Goal: Entertainment & Leisure: Consume media (video, audio)

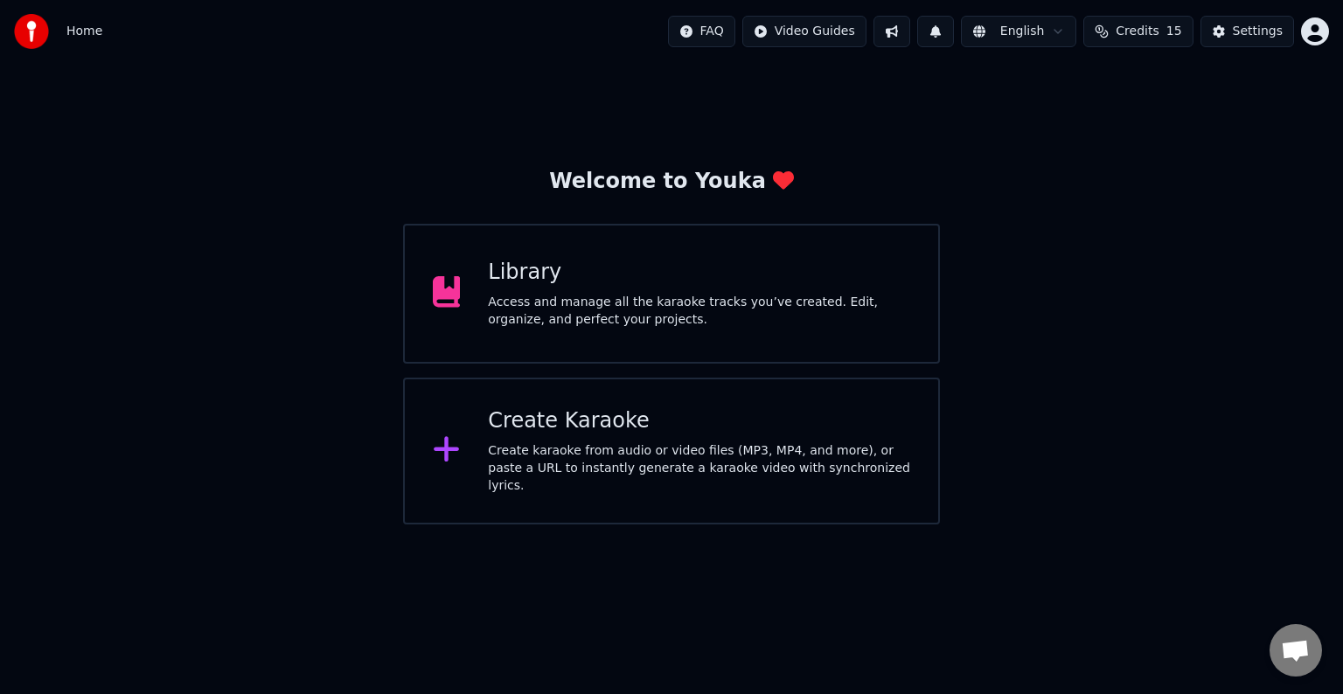
click at [711, 435] on div "Create Karaoke" at bounding box center [699, 421] width 422 height 28
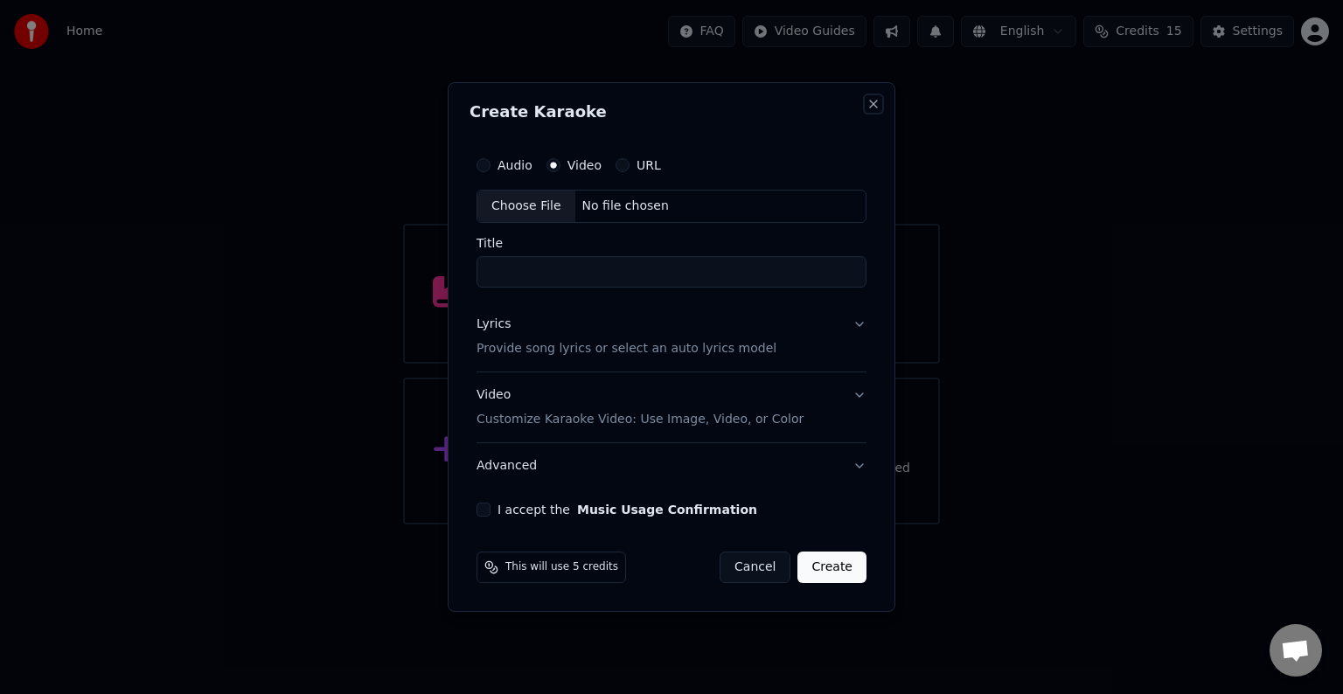
click at [875, 108] on button "Close" at bounding box center [873, 104] width 14 height 14
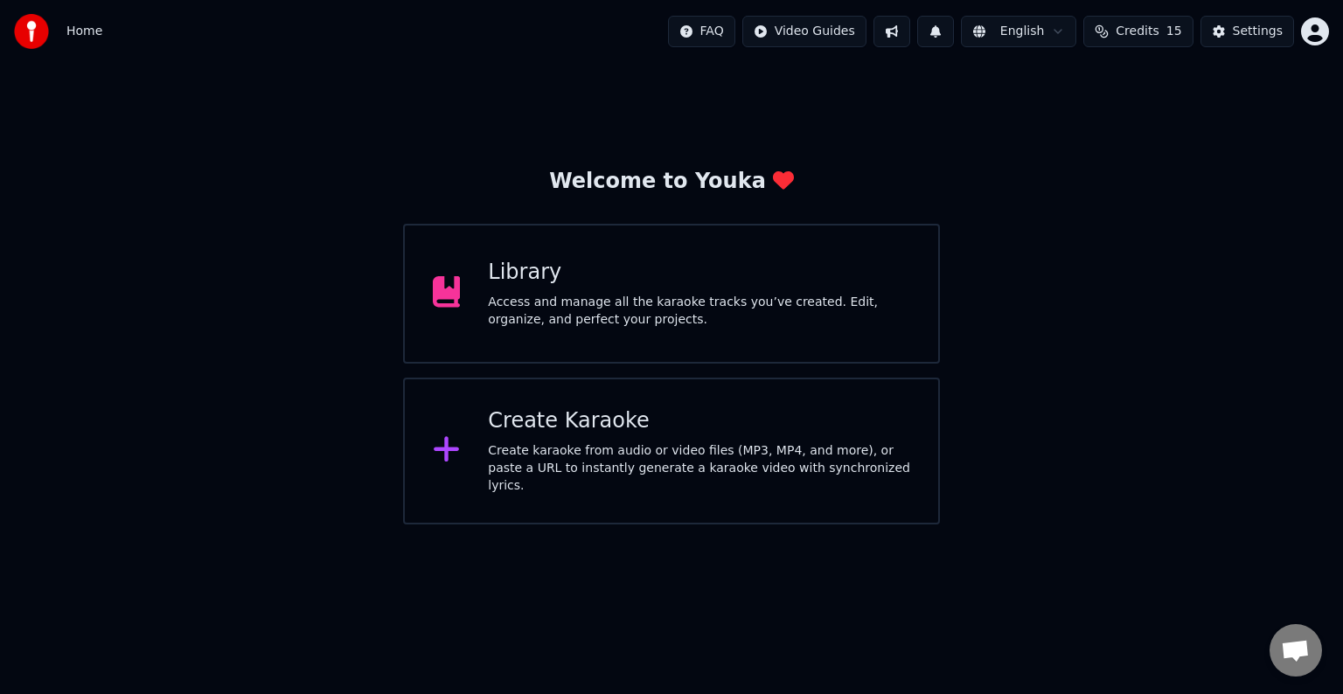
click at [679, 266] on div "Library" at bounding box center [699, 273] width 422 height 28
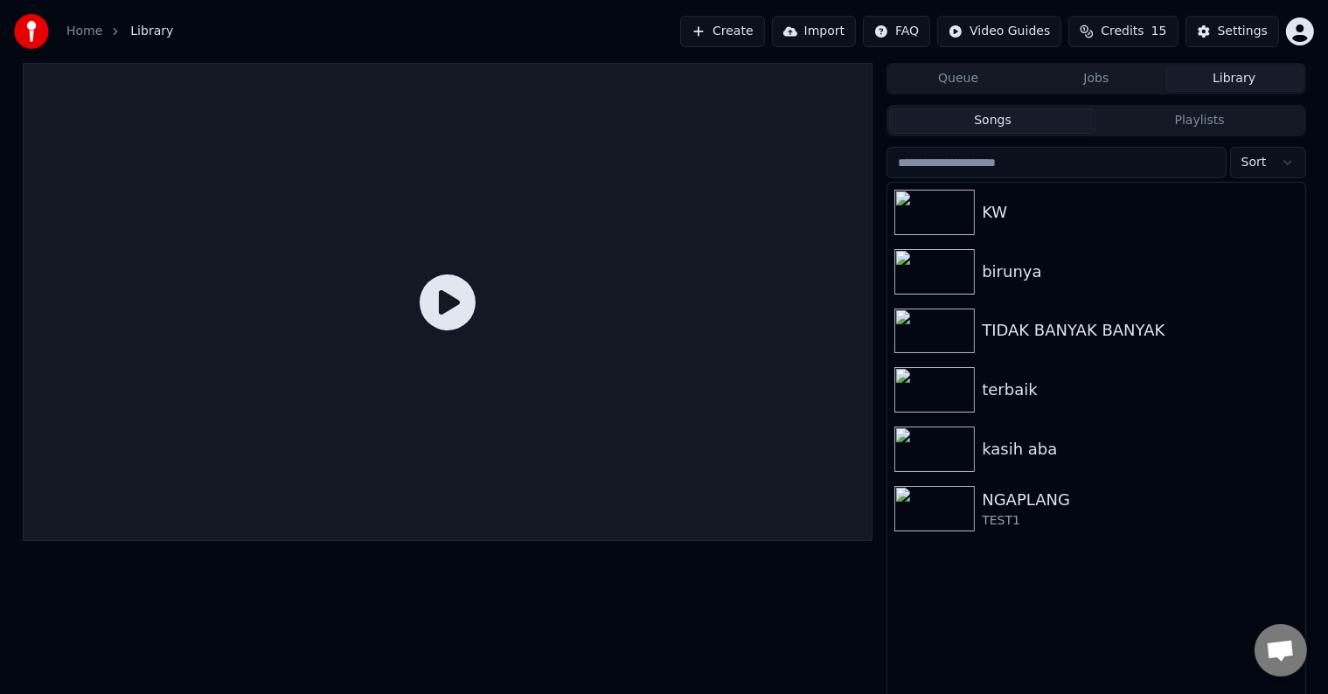
click at [31, 24] on img at bounding box center [31, 31] width 35 height 35
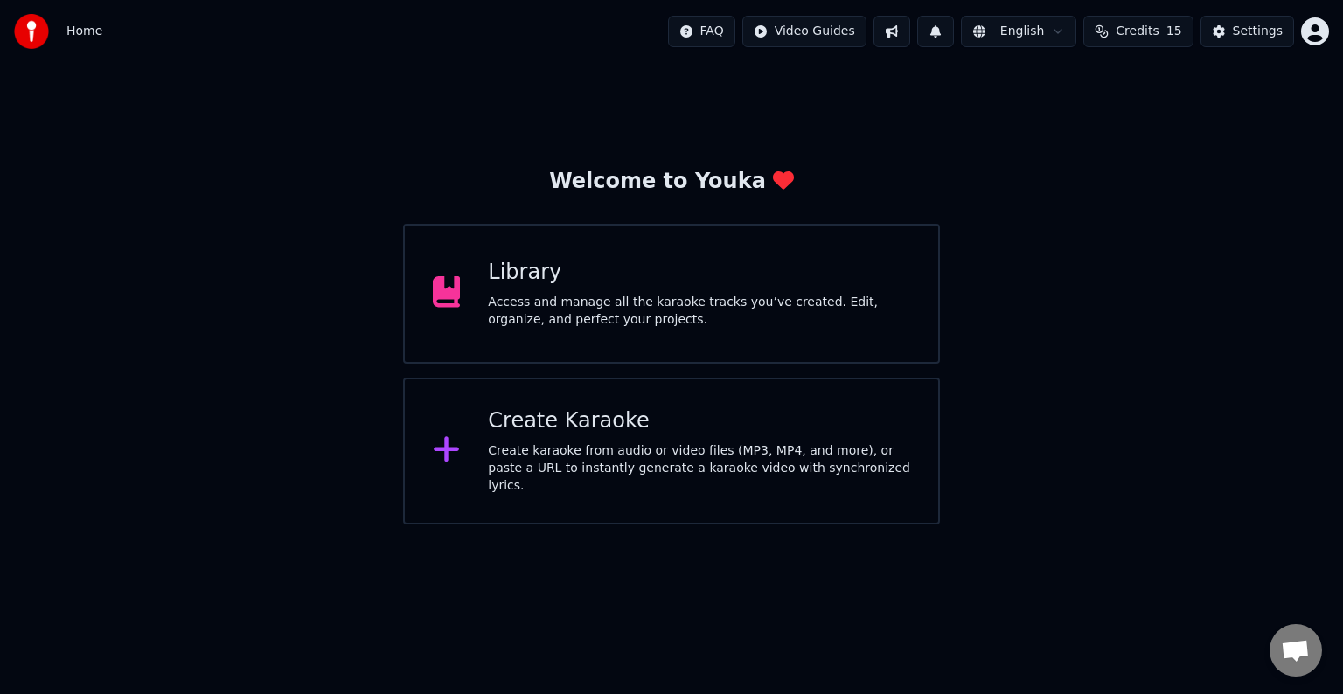
click at [582, 435] on div "Create Karaoke" at bounding box center [699, 421] width 422 height 28
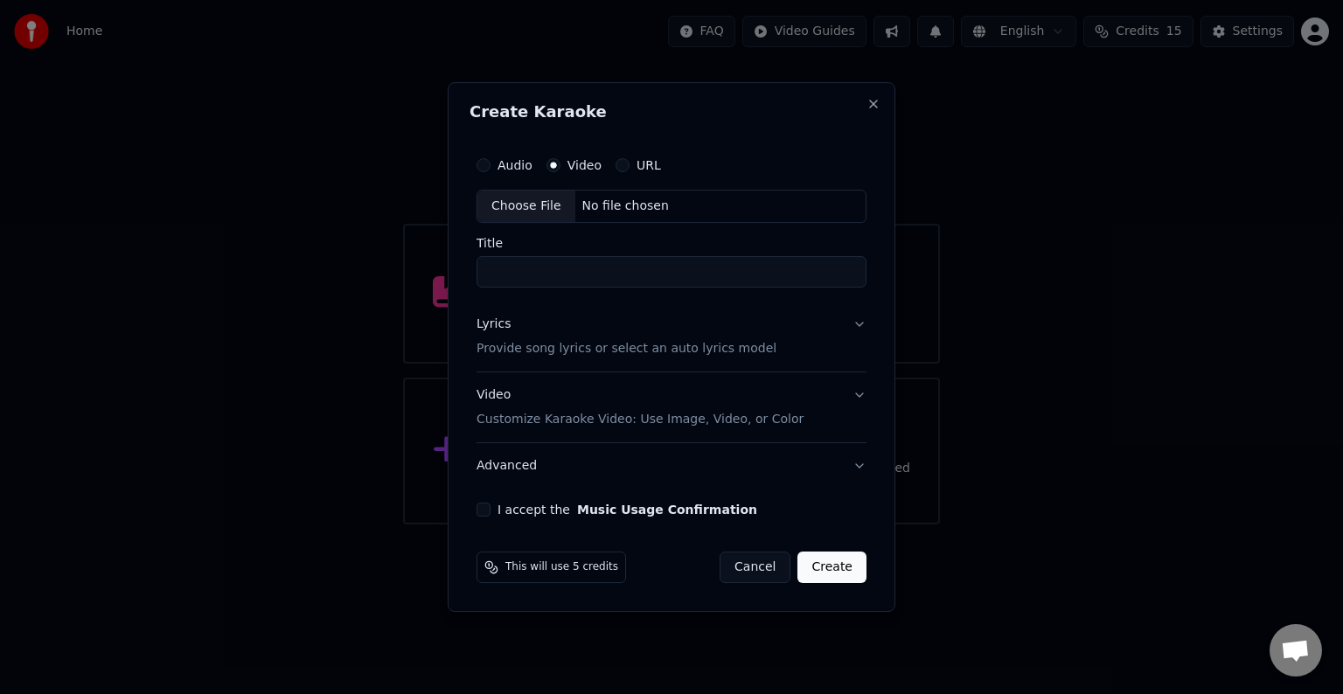
click at [650, 205] on div "No file chosen" at bounding box center [625, 206] width 101 height 17
type input "*******"
click at [852, 323] on button "Lyrics Provide song lyrics or select an auto lyrics model" at bounding box center [671, 337] width 390 height 70
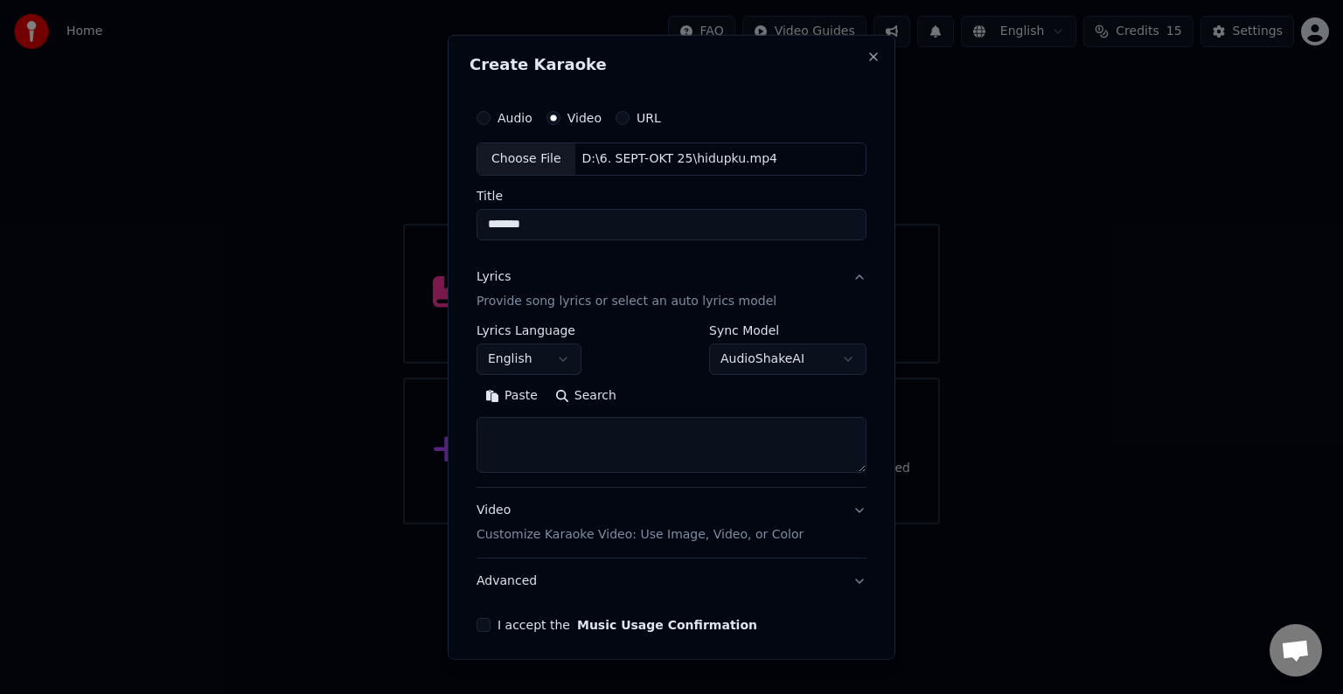
click at [566, 356] on button "English" at bounding box center [528, 359] width 105 height 31
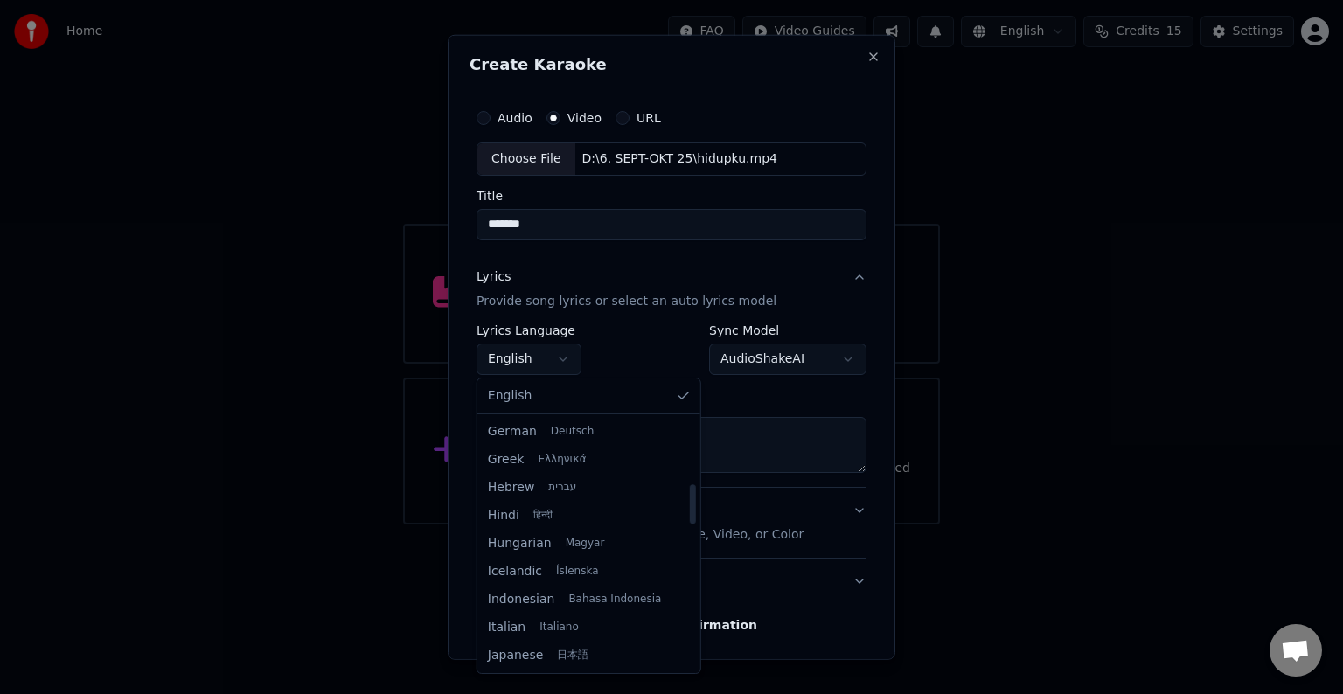
scroll to position [525, 0]
select select "**"
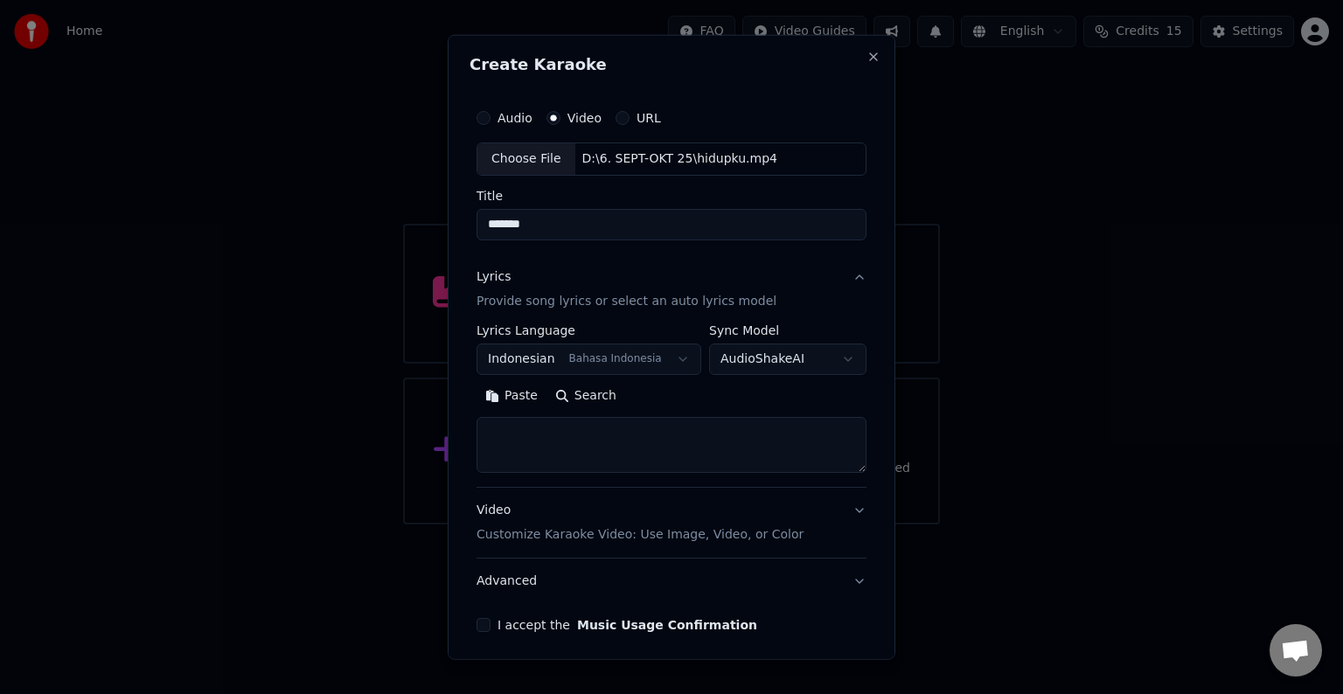
click at [518, 398] on button "Paste" at bounding box center [511, 396] width 70 height 28
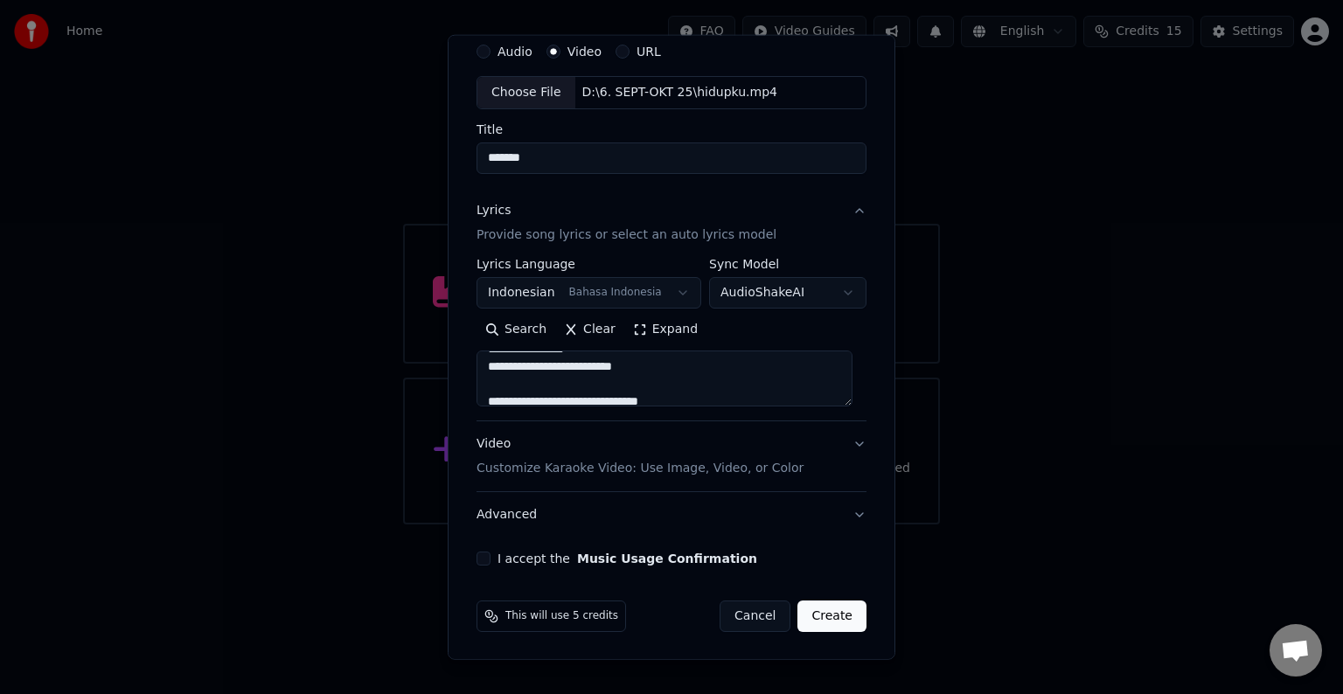
click at [713, 465] on p "Customize Karaoke Video: Use Image, Video, or Color" at bounding box center [639, 468] width 327 height 17
type textarea "**********"
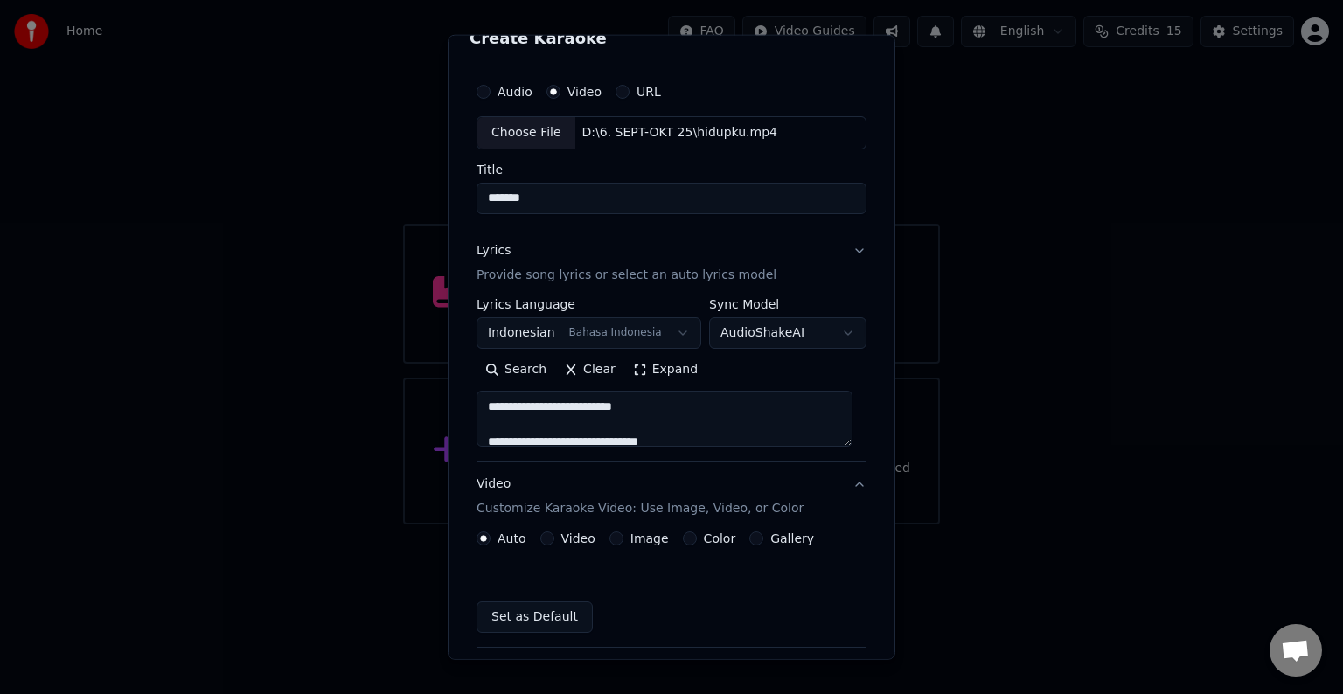
scroll to position [19, 0]
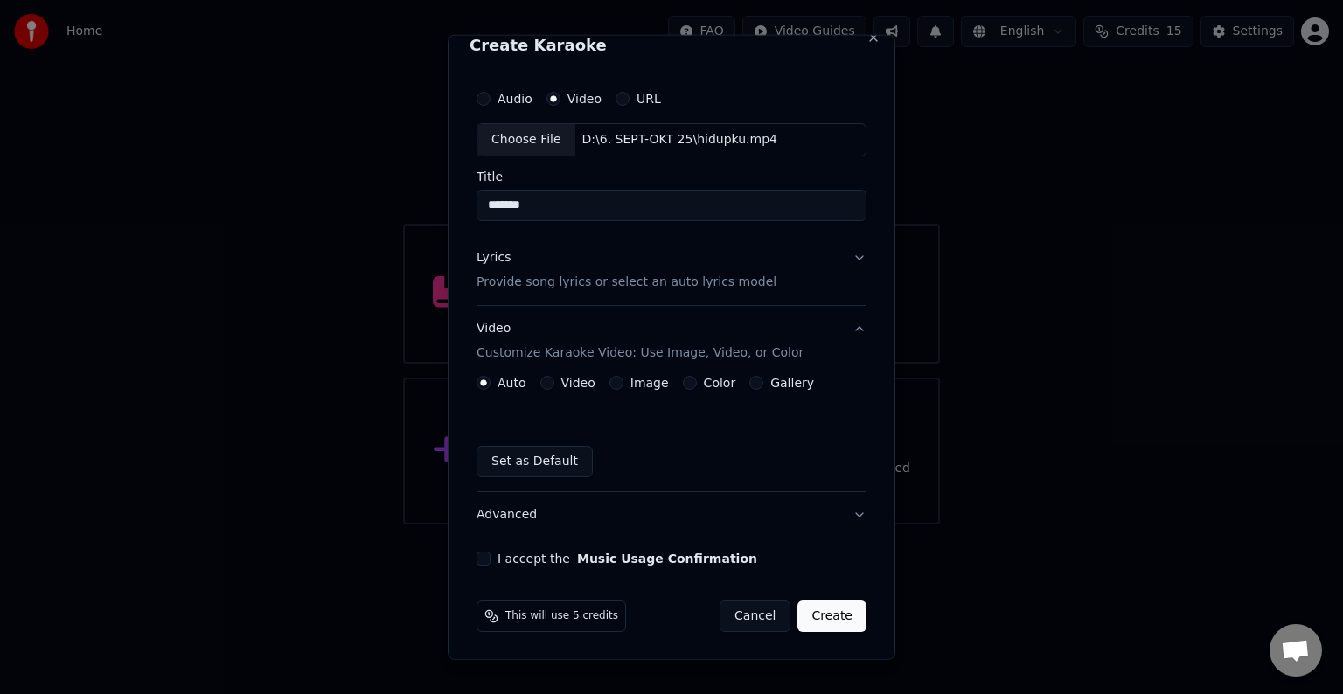
click at [546, 376] on button "Video" at bounding box center [547, 383] width 14 height 14
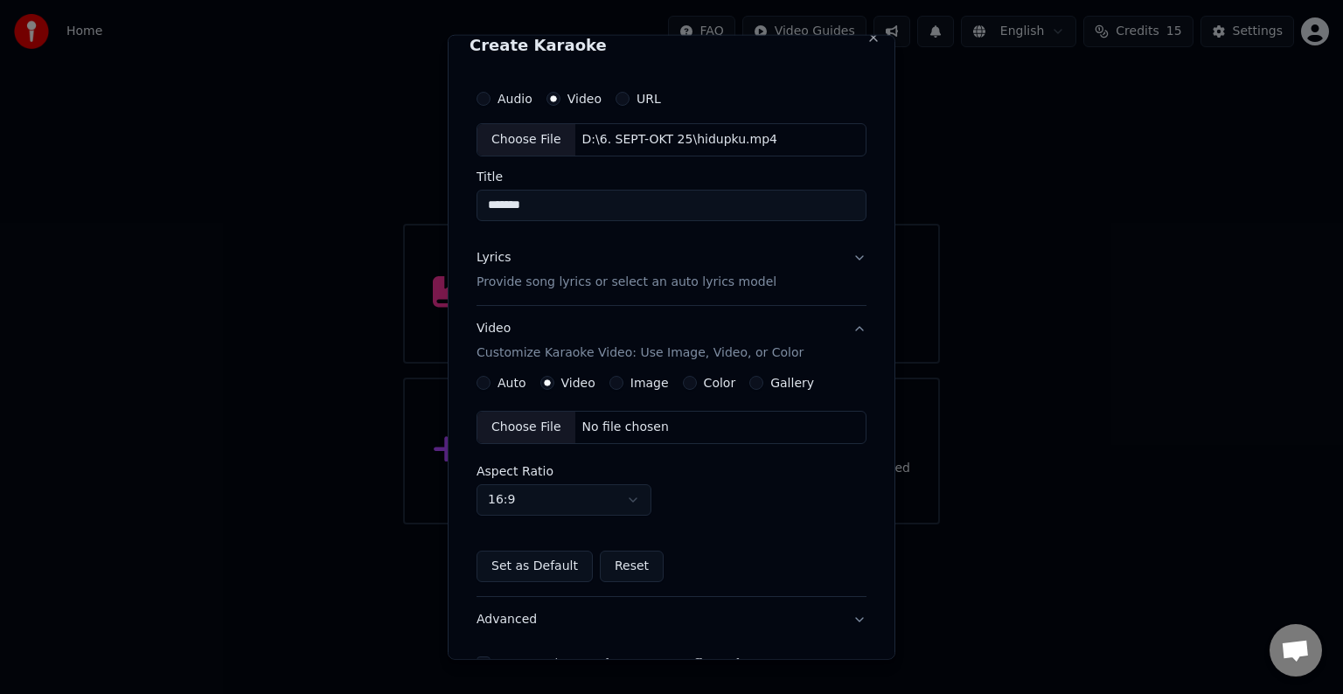
click at [581, 427] on div "No file chosen" at bounding box center [625, 427] width 101 height 17
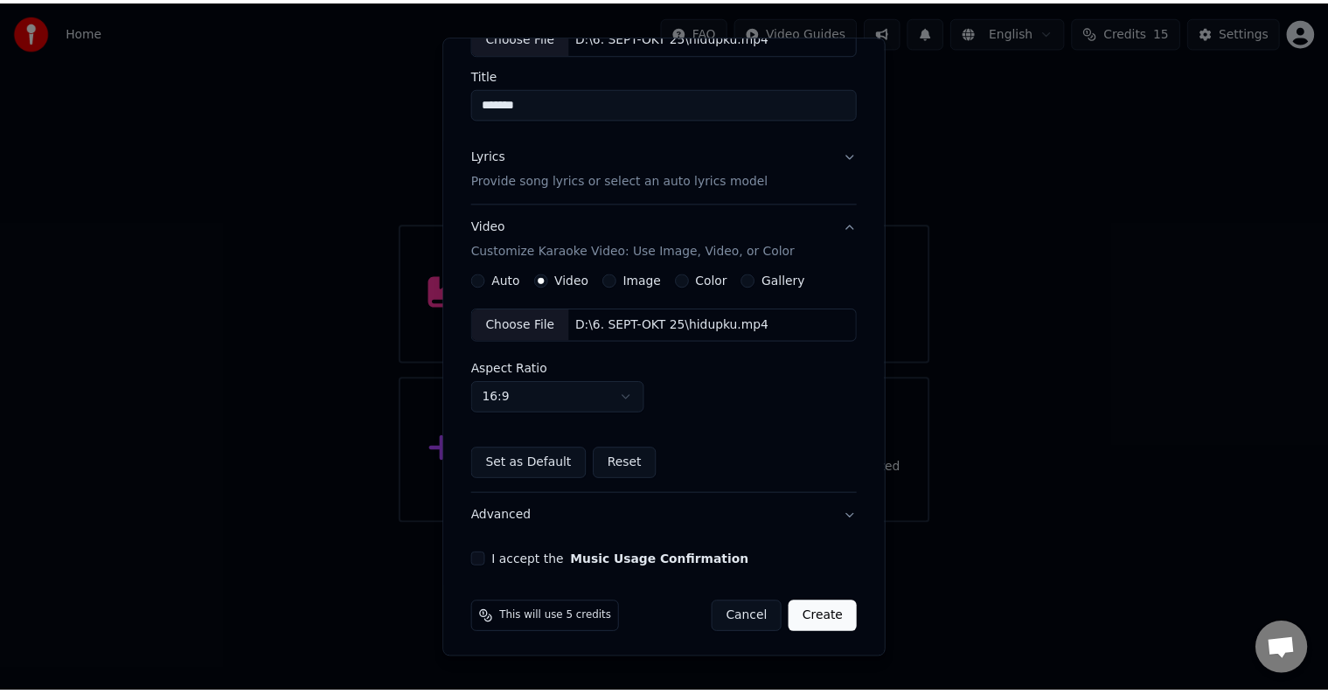
scroll to position [123, 0]
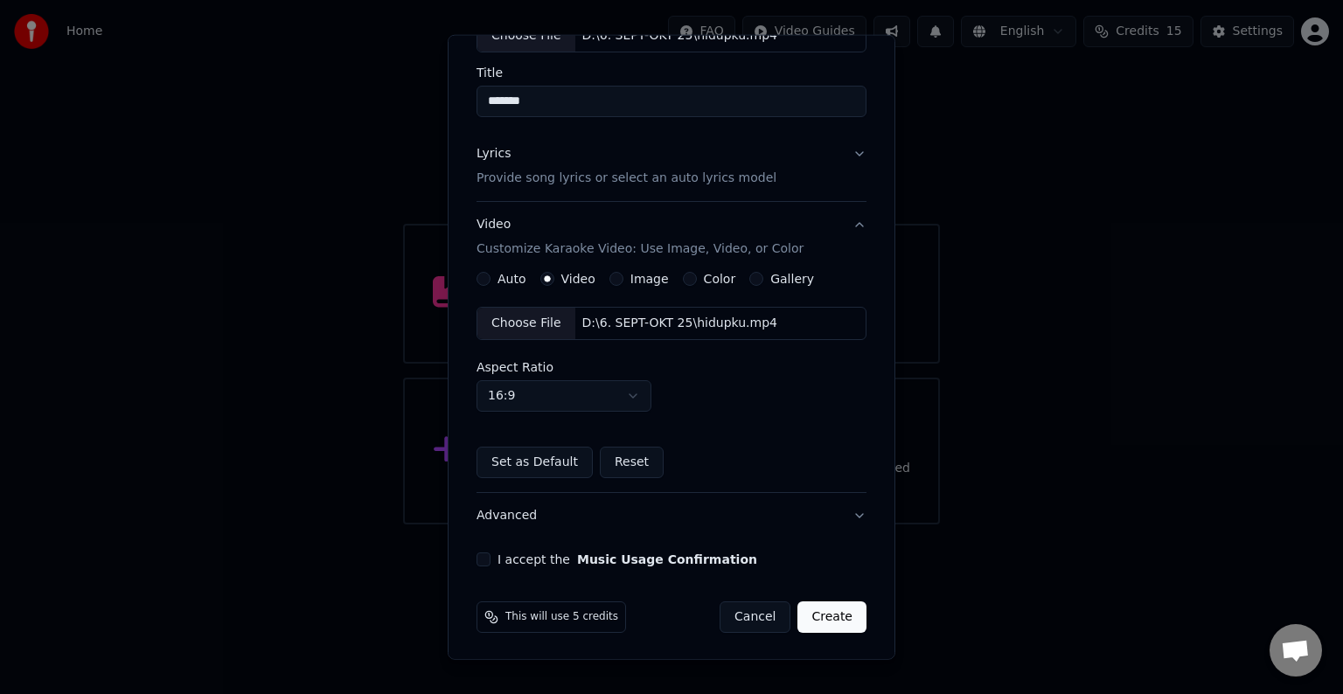
click at [484, 560] on button "I accept the Music Usage Confirmation" at bounding box center [483, 560] width 14 height 14
click at [820, 616] on button "Create" at bounding box center [831, 617] width 69 height 31
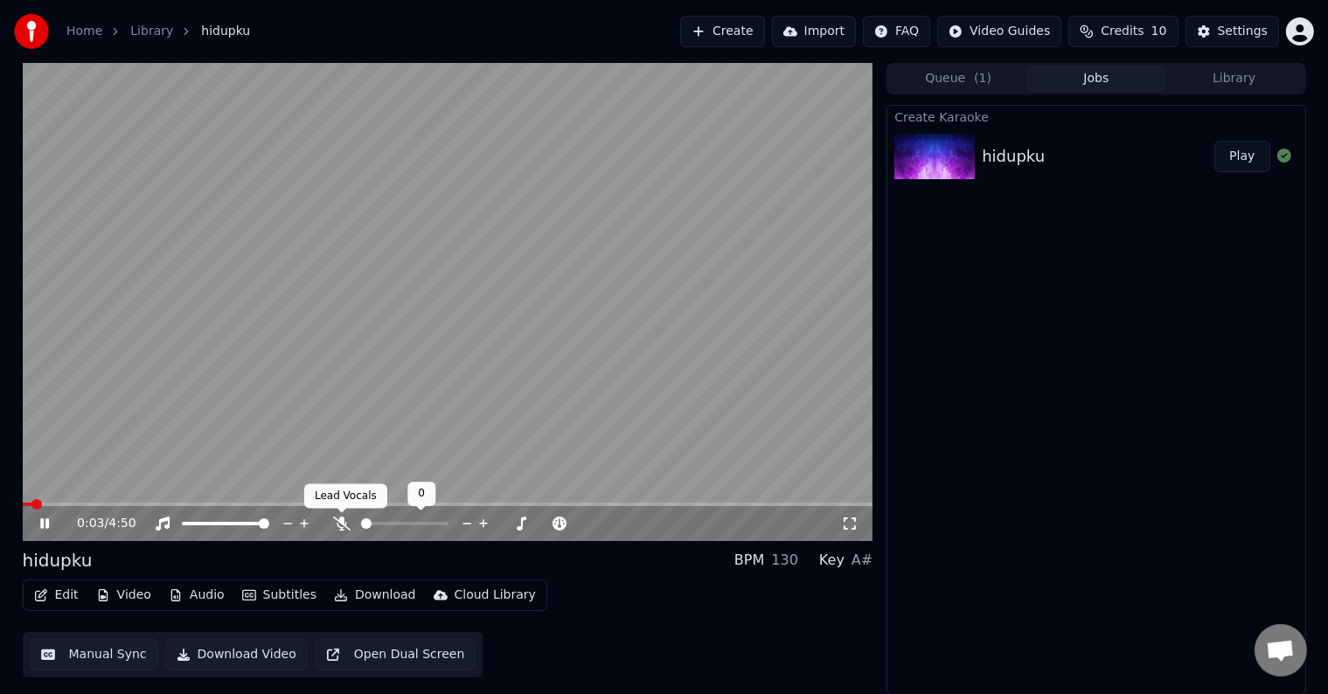
click at [341, 520] on icon at bounding box center [341, 524] width 17 height 14
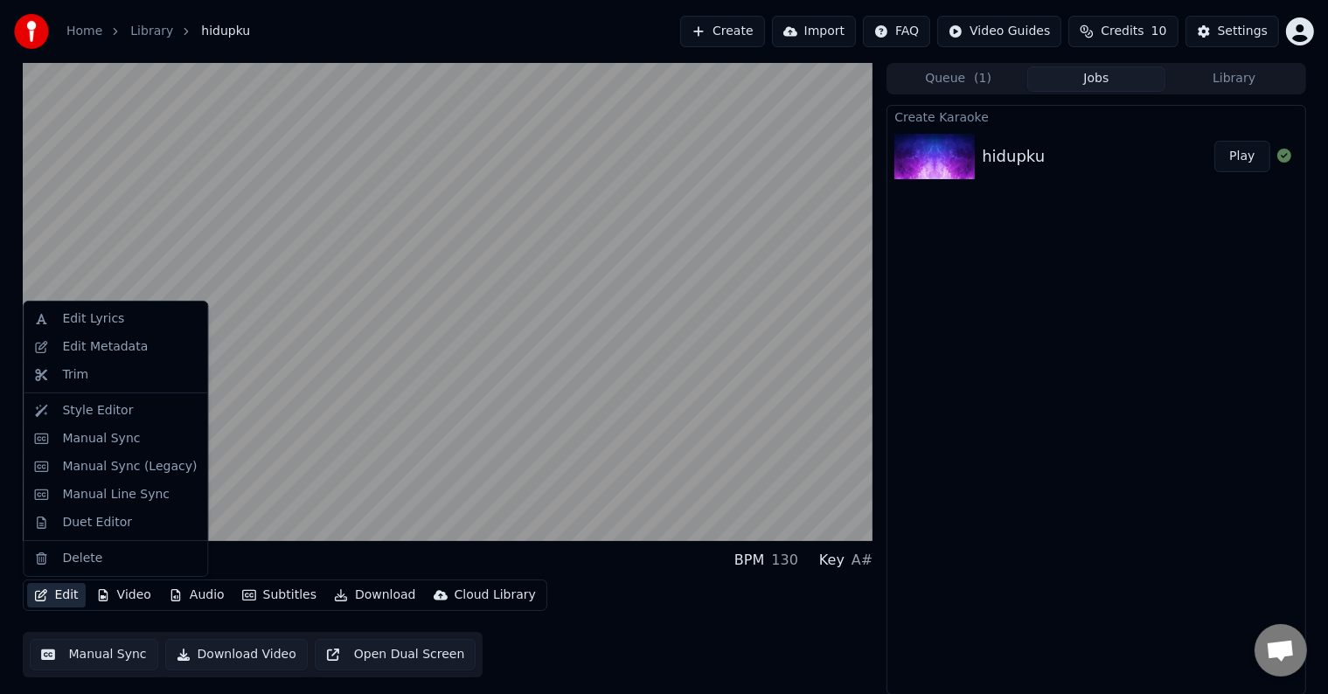
click at [53, 589] on button "Edit" at bounding box center [56, 595] width 59 height 24
click at [89, 516] on div "Duet Editor" at bounding box center [97, 522] width 70 height 17
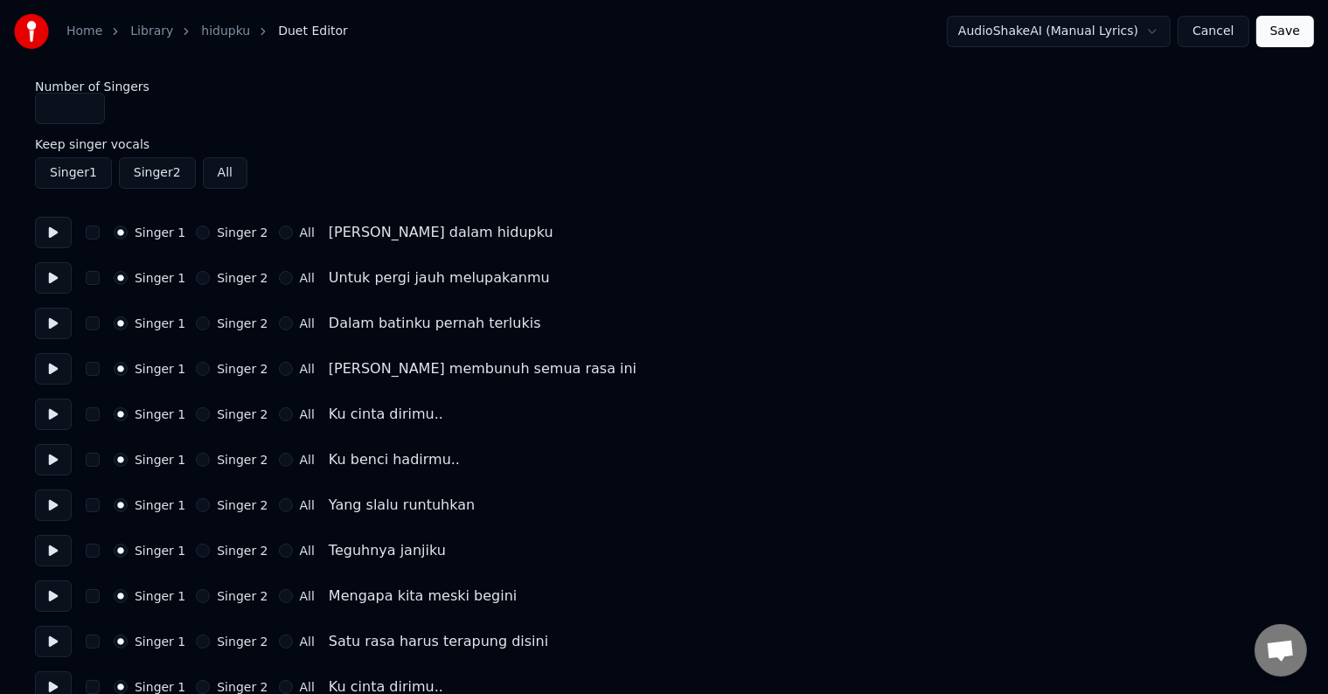
click at [196, 234] on button "Singer 2" at bounding box center [203, 233] width 14 height 14
click at [196, 280] on button "Singer 2" at bounding box center [203, 278] width 14 height 14
click at [198, 329] on button "Singer 2" at bounding box center [203, 323] width 14 height 14
click at [196, 377] on div "Singer 1 Singer 2 All Mencoba membunuh semua rasa ini" at bounding box center [664, 368] width 1258 height 31
click at [196, 374] on button "Singer 2" at bounding box center [203, 369] width 14 height 14
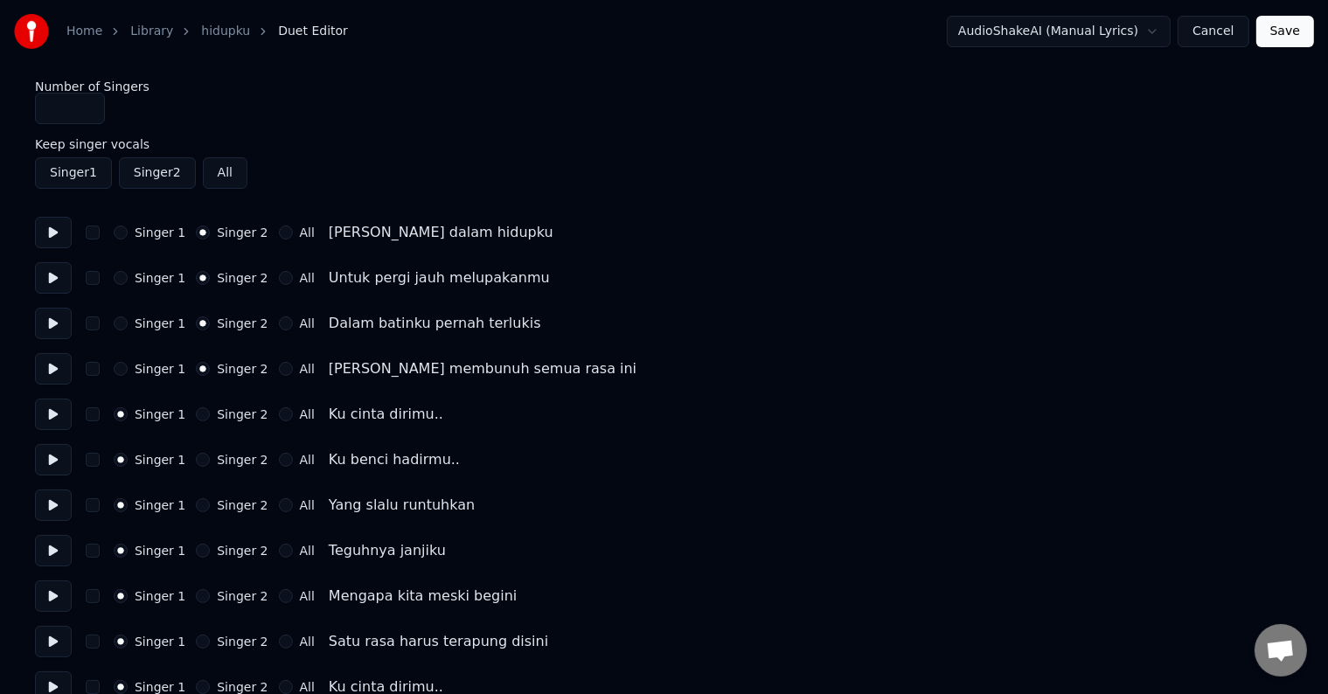
click at [196, 413] on button "Singer 2" at bounding box center [203, 414] width 14 height 14
click at [196, 458] on button "Singer 2" at bounding box center [203, 460] width 14 height 14
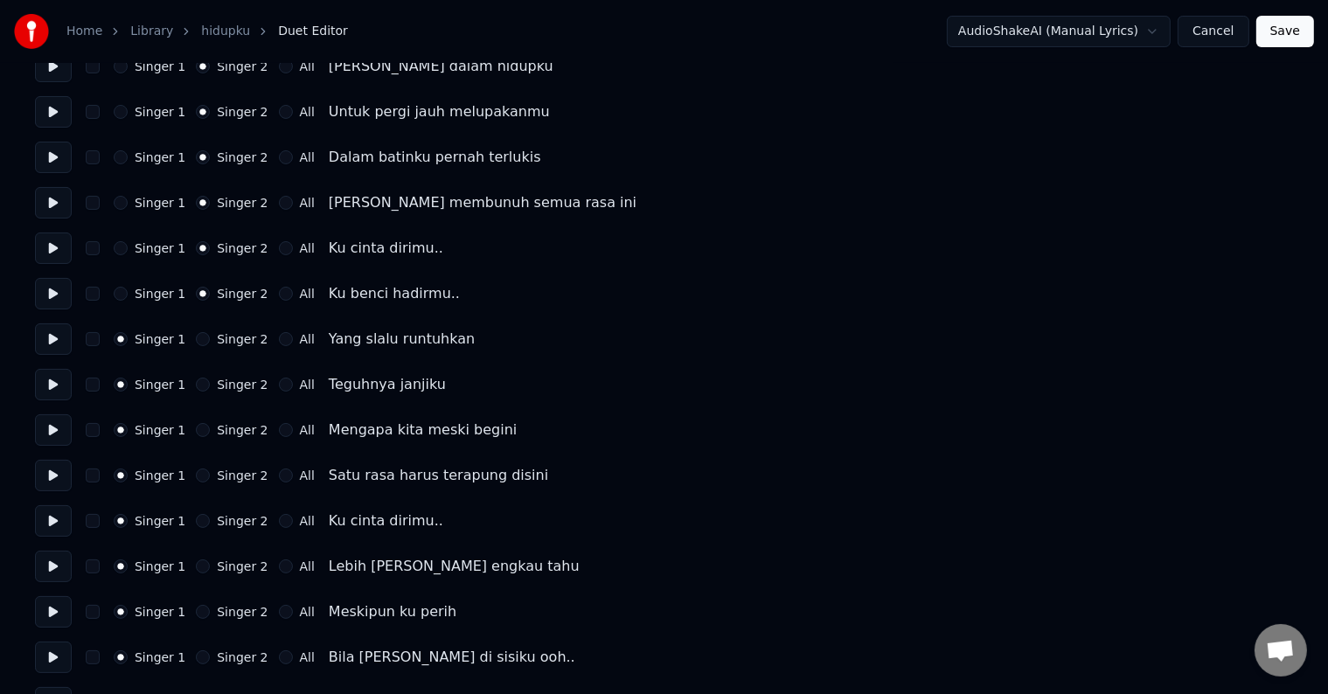
scroll to position [175, 0]
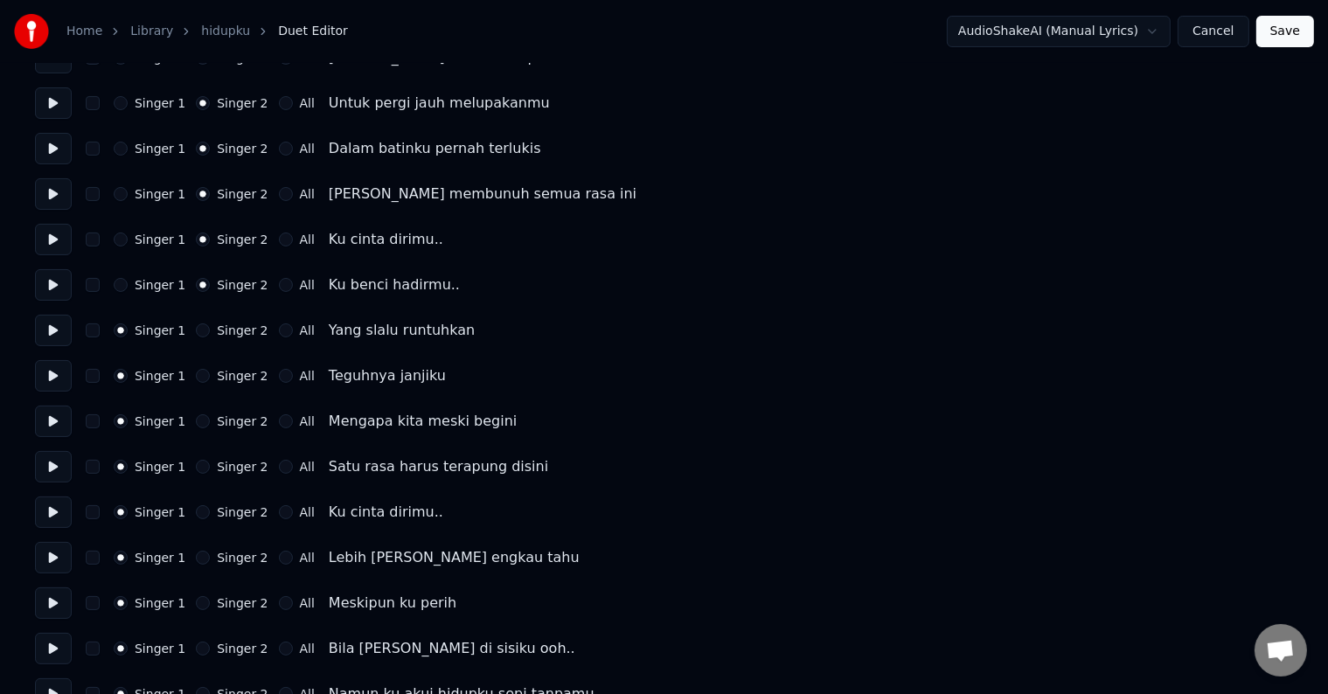
click at [196, 330] on button "Singer 2" at bounding box center [203, 330] width 14 height 14
click at [202, 379] on div "Singer 2" at bounding box center [232, 376] width 72 height 14
click at [196, 381] on button "Singer 2" at bounding box center [203, 376] width 14 height 14
click at [198, 420] on button "Singer 2" at bounding box center [203, 421] width 14 height 14
click at [198, 462] on button "Singer 2" at bounding box center [203, 467] width 14 height 14
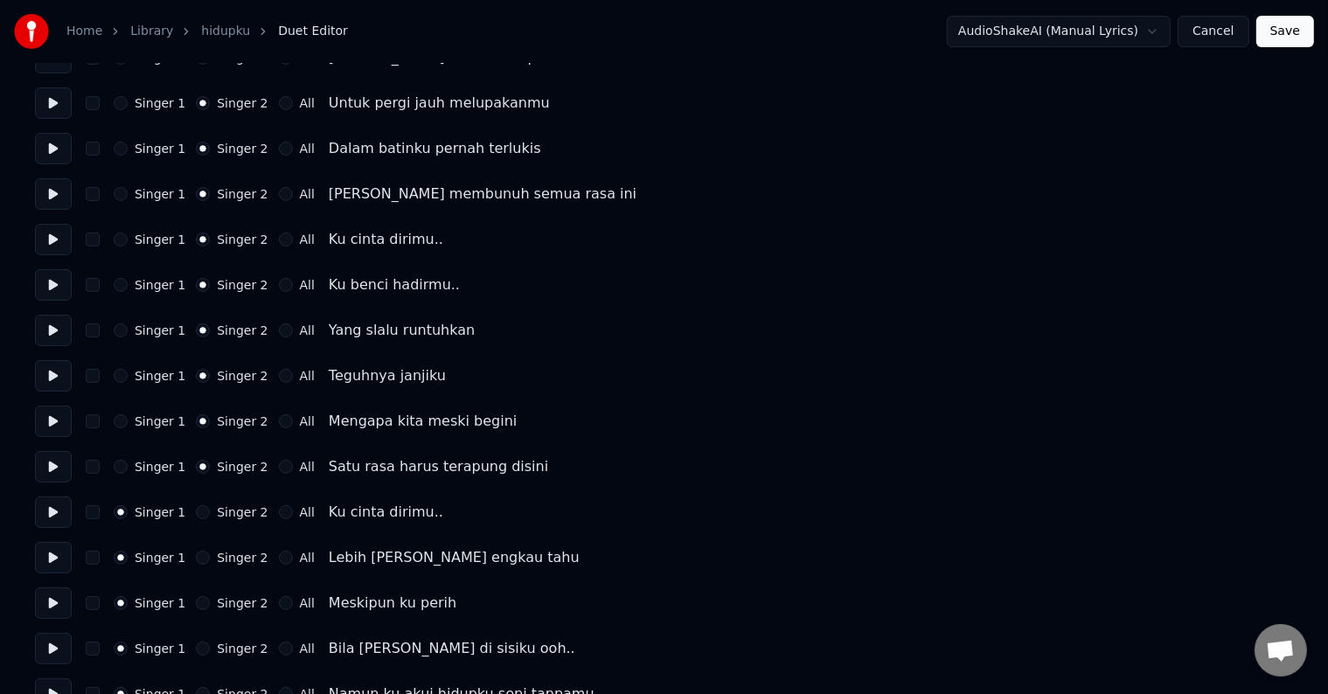
scroll to position [262, 0]
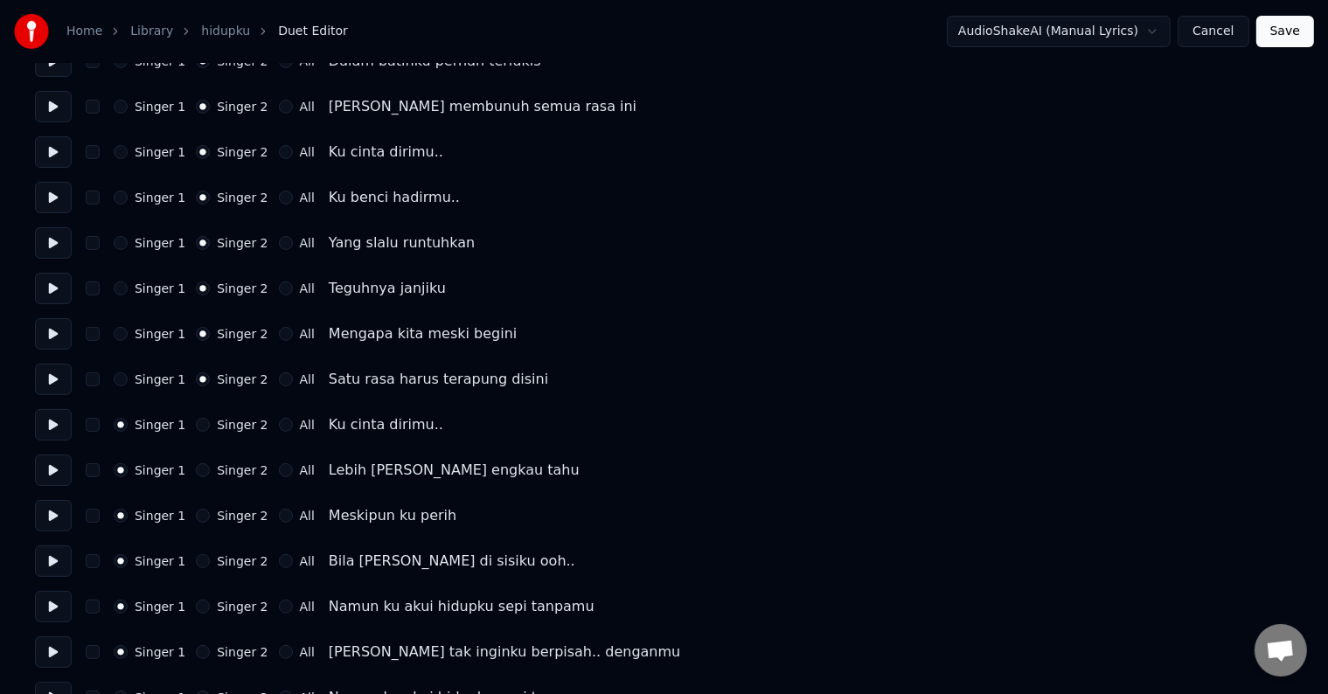
click at [196, 418] on div "Singer 2" at bounding box center [232, 425] width 72 height 14
click at [196, 421] on button "Singer 2" at bounding box center [203, 425] width 14 height 14
click at [196, 476] on button "Singer 2" at bounding box center [203, 470] width 14 height 14
click at [196, 506] on div "Singer 1 Singer 2 All Meskipun ku perih" at bounding box center [664, 515] width 1258 height 31
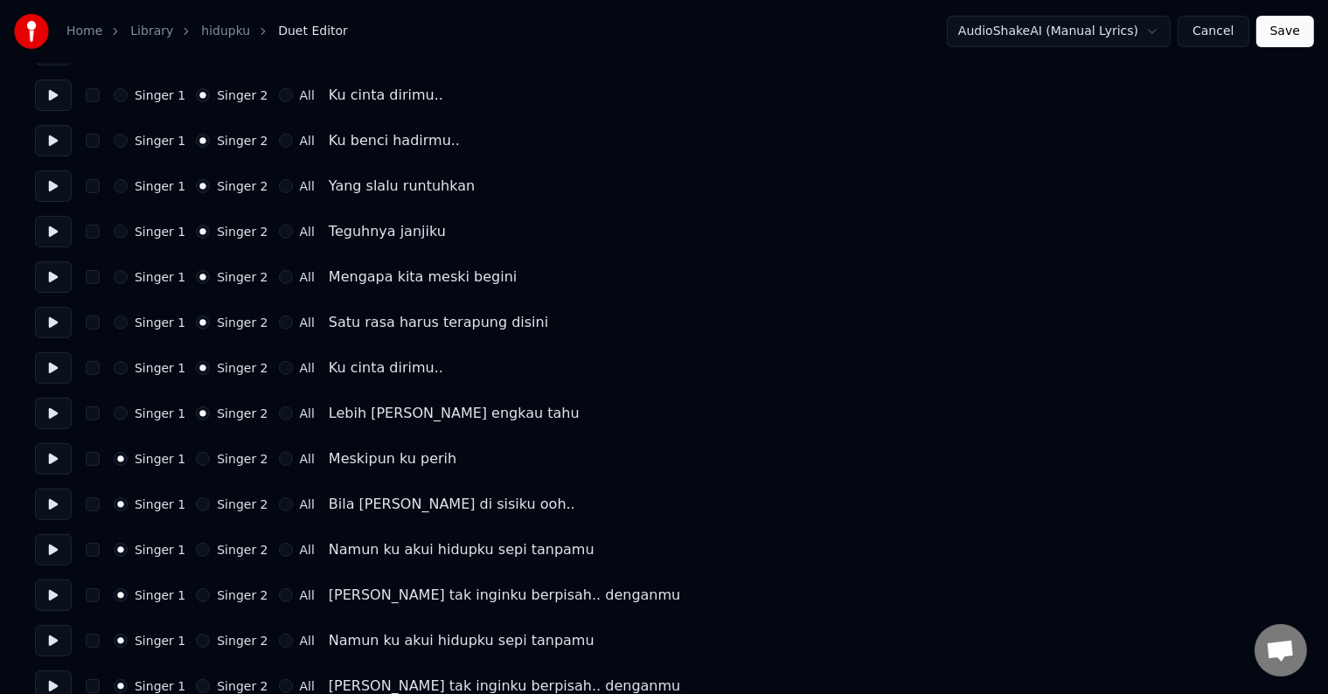
scroll to position [350, 0]
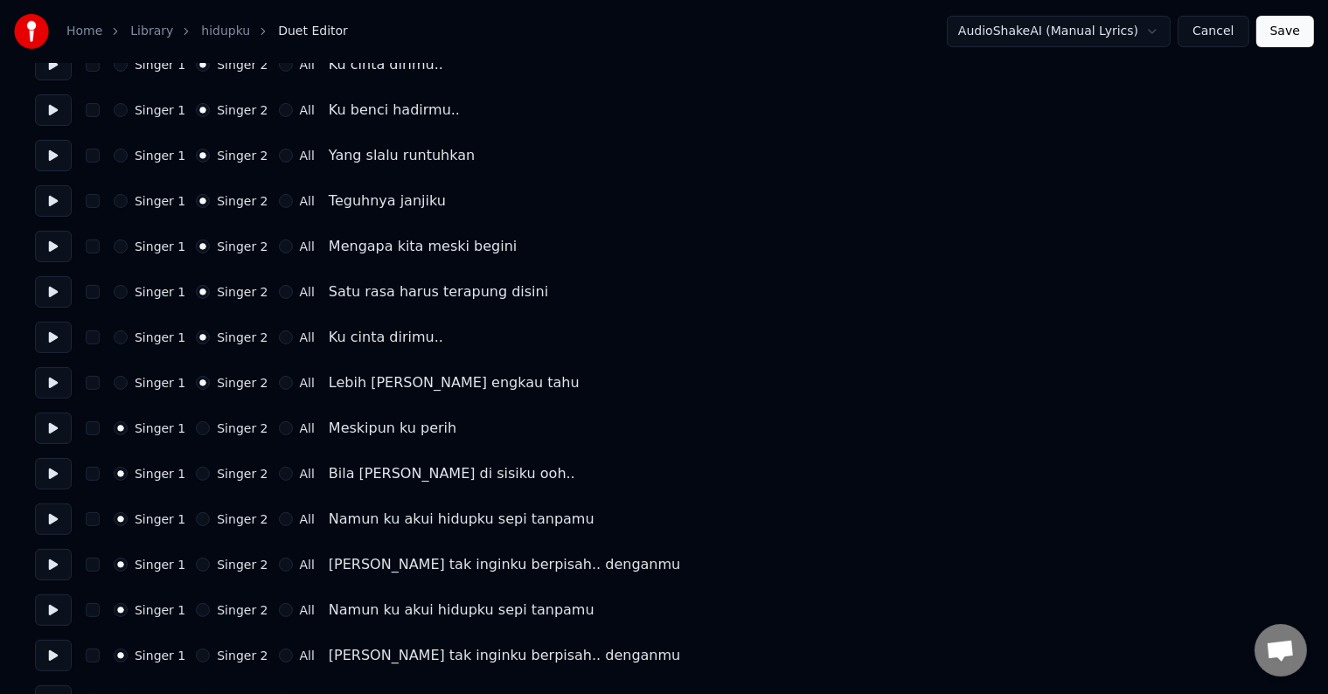
click at [196, 430] on button "Singer 2" at bounding box center [203, 428] width 14 height 14
click at [199, 471] on button "Singer 2" at bounding box center [203, 474] width 14 height 14
click at [196, 519] on button "Singer 2" at bounding box center [203, 519] width 14 height 14
click at [196, 571] on div "Singer 2" at bounding box center [232, 565] width 72 height 14
click at [196, 566] on button "Singer 2" at bounding box center [203, 565] width 14 height 14
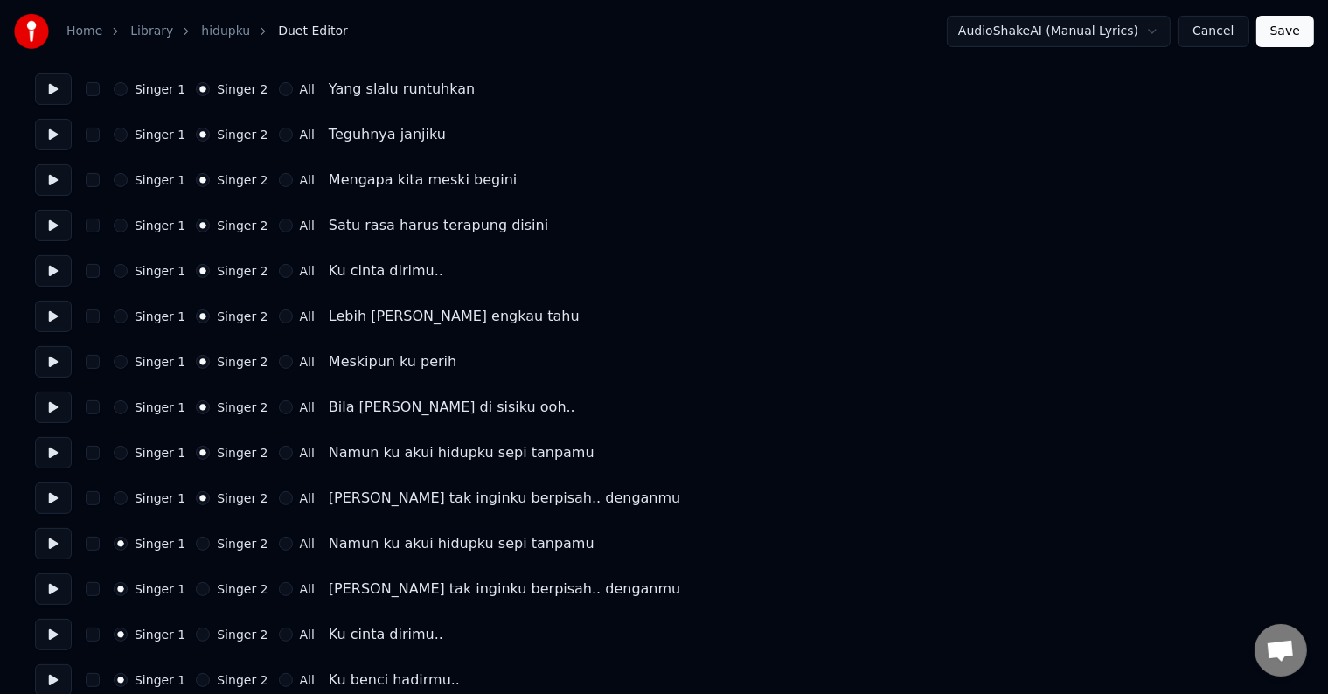
scroll to position [525, 0]
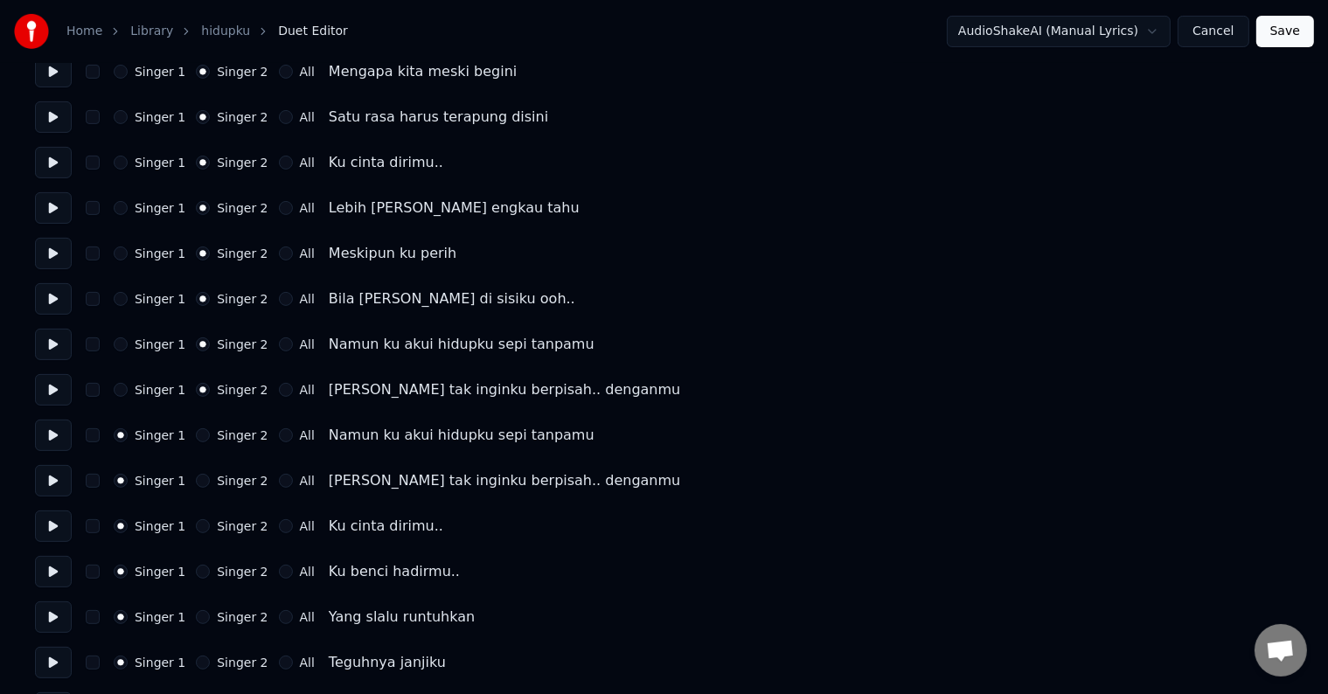
click at [196, 429] on button "Singer 2" at bounding box center [203, 435] width 14 height 14
click at [196, 479] on button "Singer 2" at bounding box center [203, 481] width 14 height 14
click at [196, 523] on button "Singer 2" at bounding box center [203, 526] width 14 height 14
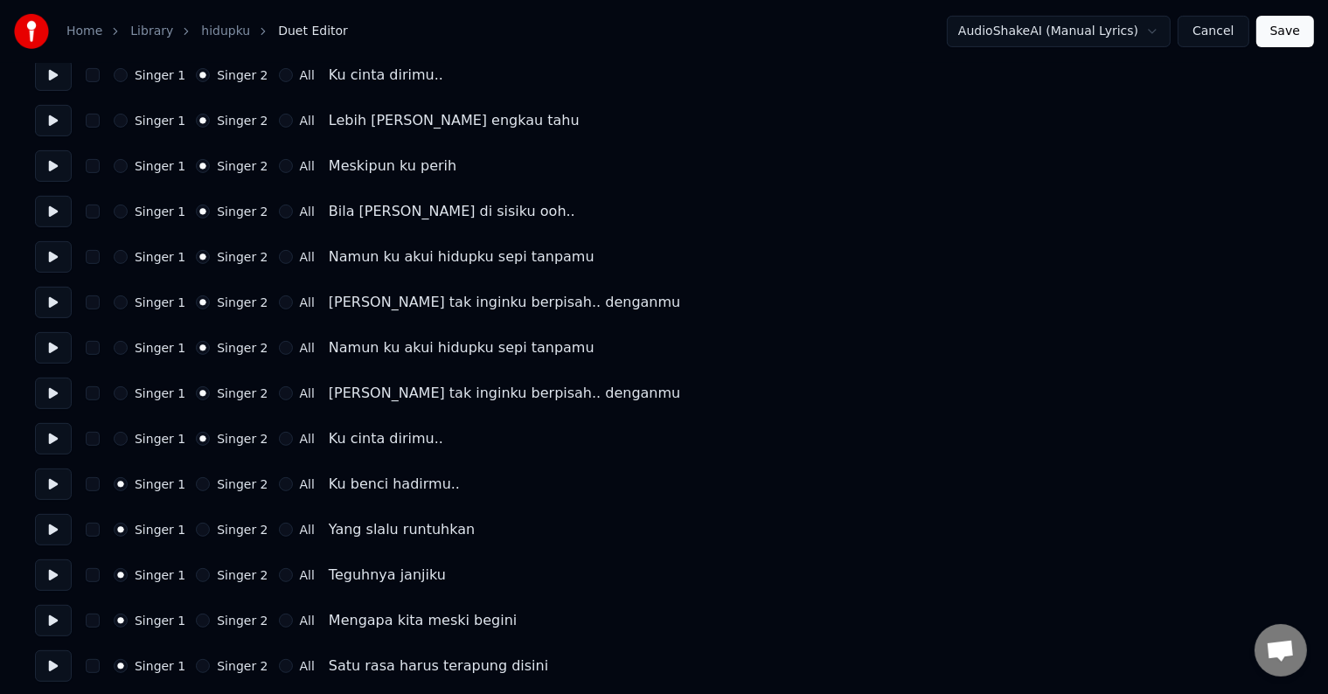
click at [198, 483] on button "Singer 2" at bounding box center [203, 484] width 14 height 14
click at [198, 531] on button "Singer 2" at bounding box center [203, 530] width 14 height 14
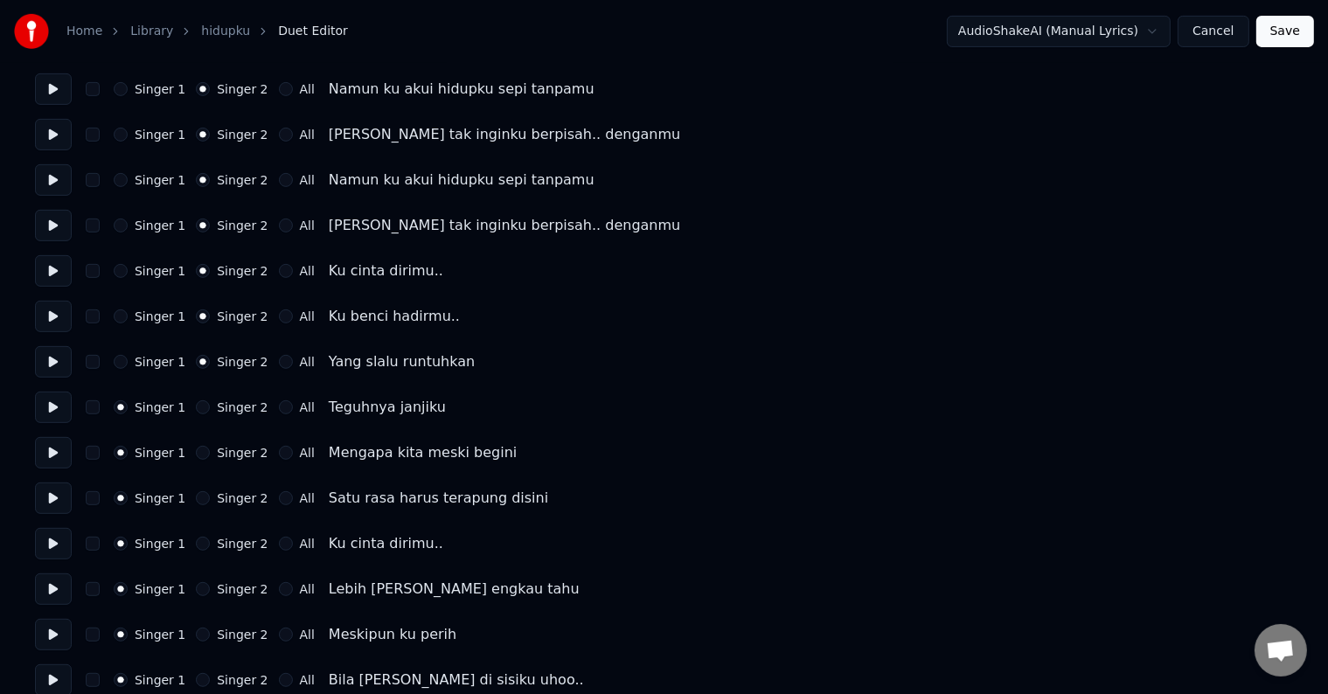
scroll to position [787, 0]
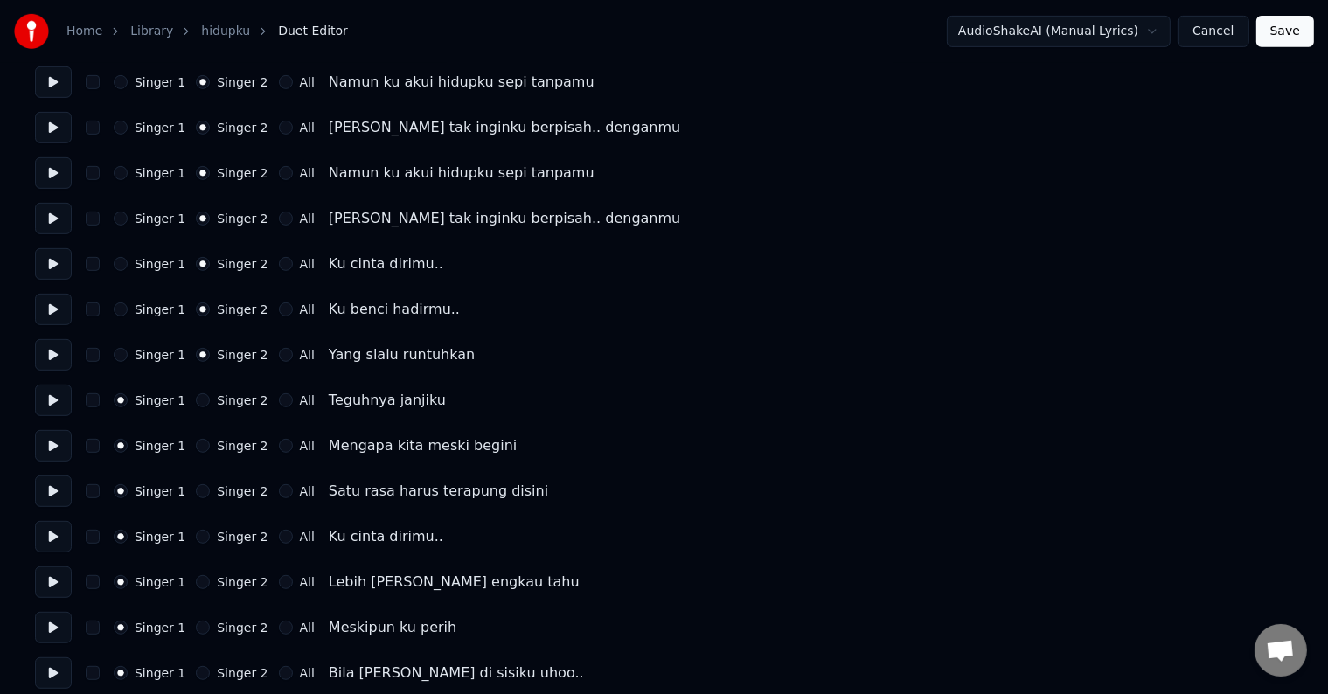
click at [198, 400] on button "Singer 2" at bounding box center [203, 400] width 14 height 14
click at [198, 442] on button "Singer 2" at bounding box center [203, 446] width 14 height 14
click at [198, 489] on button "Singer 2" at bounding box center [203, 491] width 14 height 14
click at [196, 532] on button "Singer 2" at bounding box center [203, 537] width 14 height 14
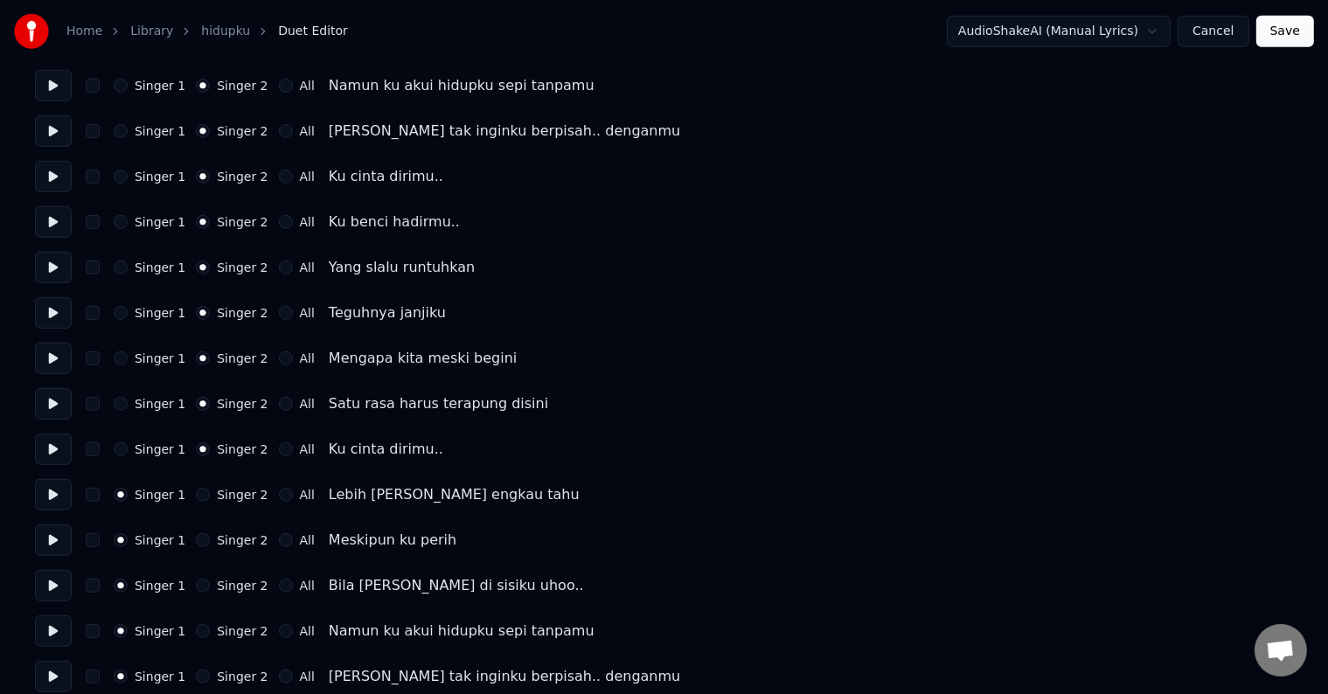
click at [196, 490] on button "Singer 2" at bounding box center [203, 495] width 14 height 14
click at [196, 543] on button "Singer 2" at bounding box center [203, 540] width 14 height 14
click at [196, 584] on button "Singer 2" at bounding box center [203, 586] width 14 height 14
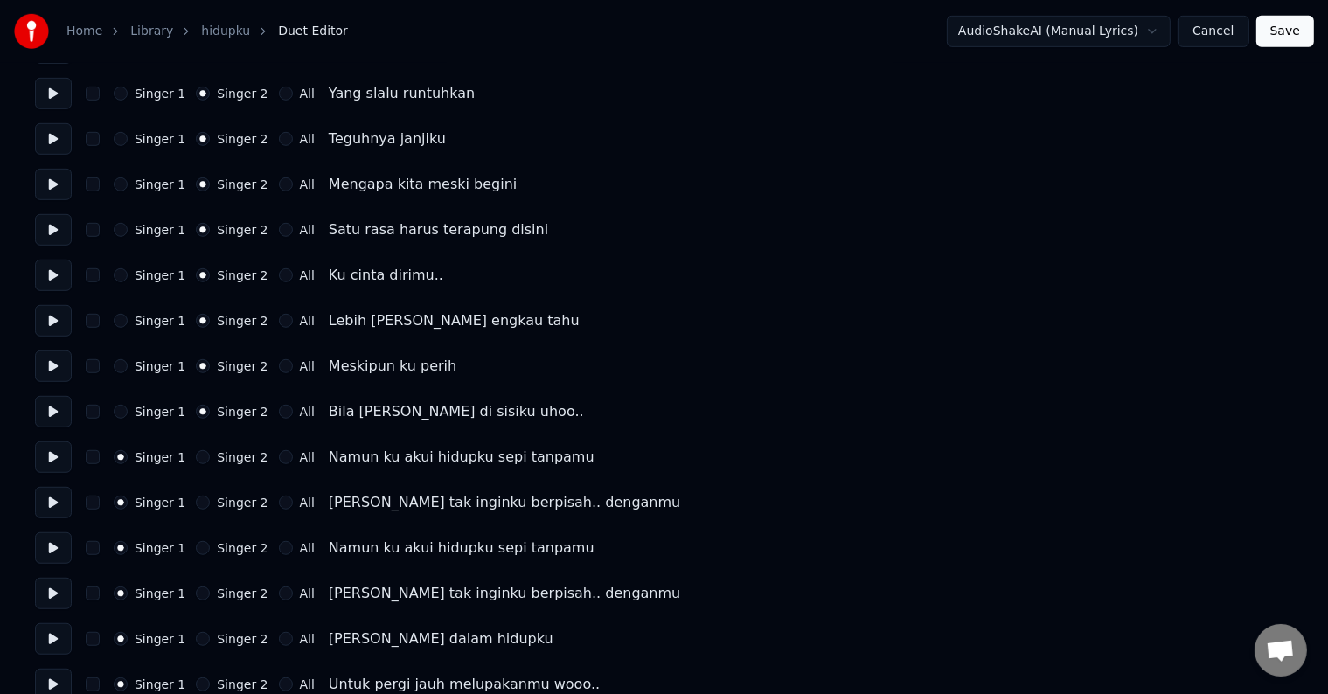
scroll to position [1049, 0]
click at [186, 456] on div "Singer 1 Singer 2 All" at bounding box center [214, 456] width 201 height 14
click at [196, 456] on button "Singer 2" at bounding box center [203, 456] width 14 height 14
click at [196, 498] on button "Singer 2" at bounding box center [203, 502] width 14 height 14
click at [196, 544] on button "Singer 2" at bounding box center [203, 547] width 14 height 14
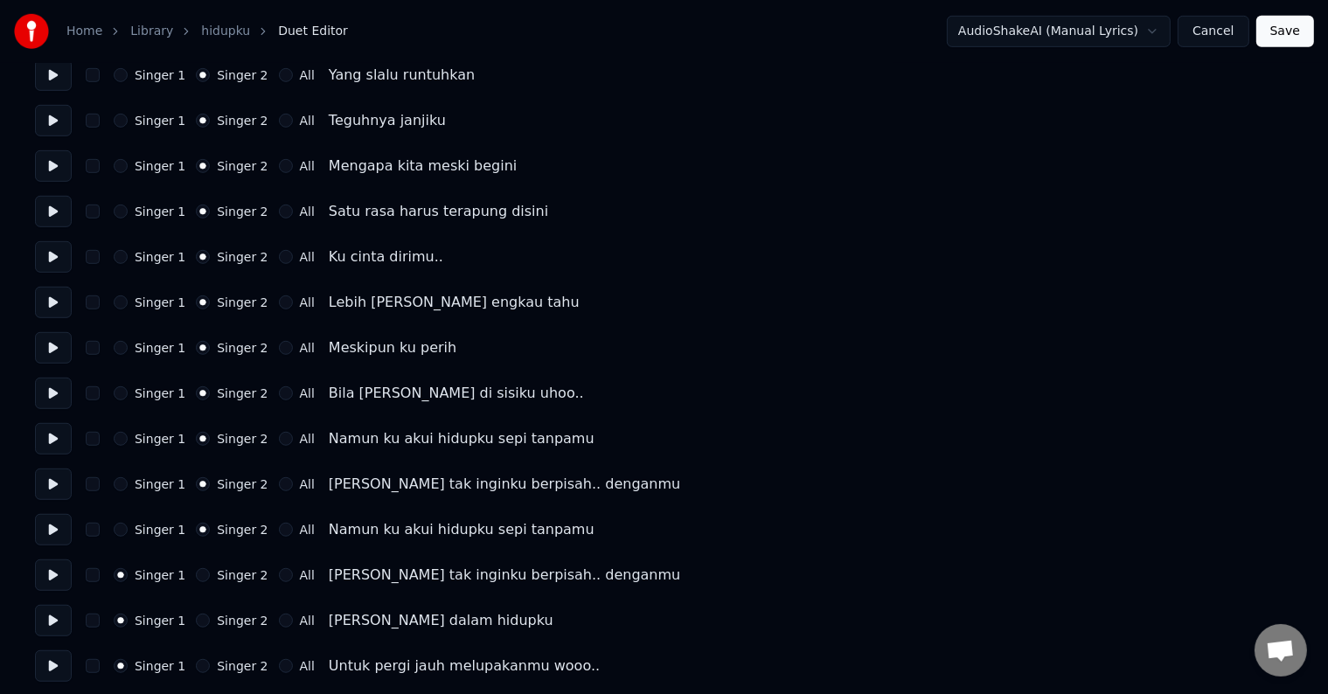
scroll to position [1072, 0]
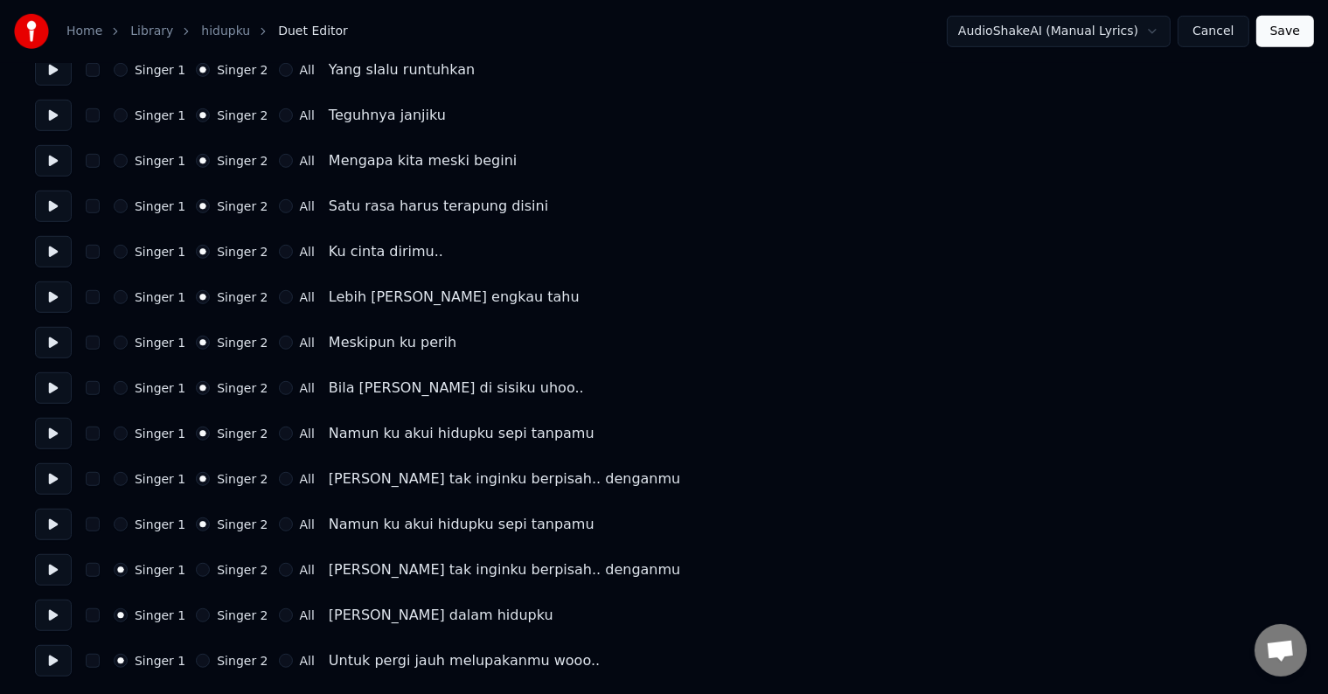
click at [196, 571] on button "Singer 2" at bounding box center [203, 570] width 14 height 14
click at [196, 612] on button "Singer 2" at bounding box center [203, 616] width 14 height 14
click at [198, 659] on button "Singer 2" at bounding box center [203, 661] width 14 height 14
click at [1270, 42] on button "Save" at bounding box center [1285, 31] width 58 height 31
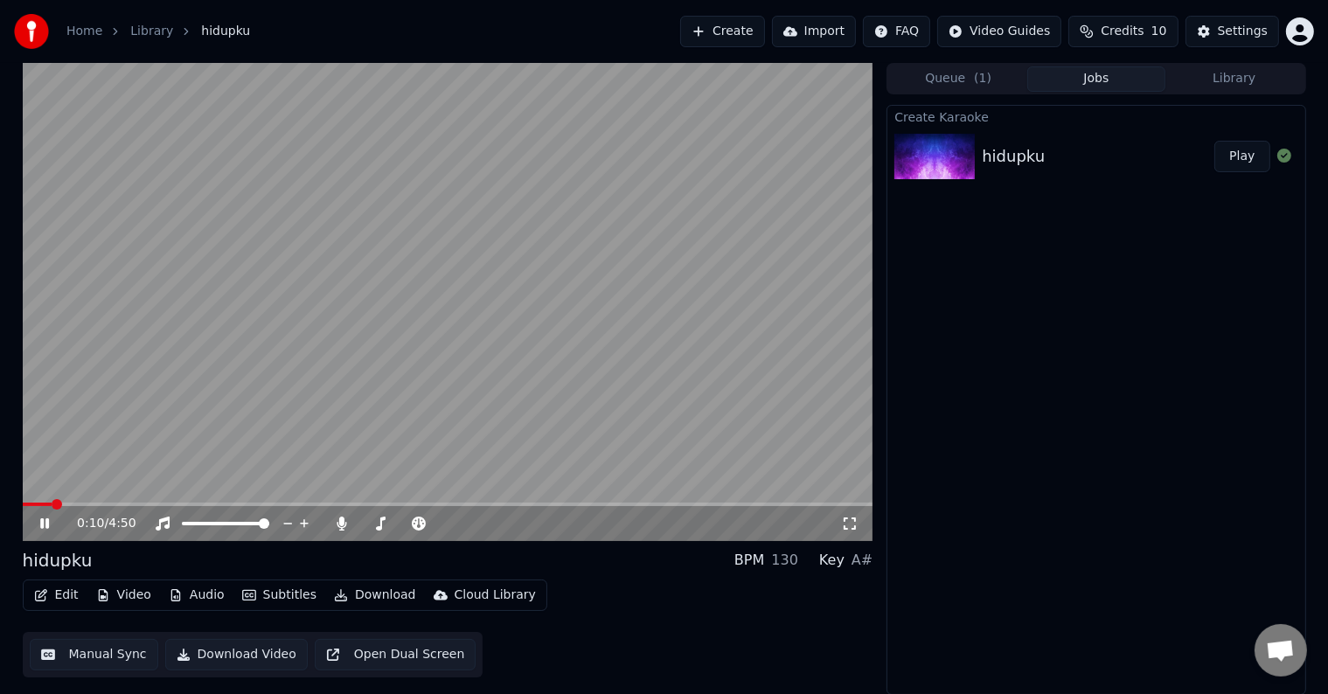
click at [119, 655] on button "Manual Sync" at bounding box center [94, 654] width 129 height 31
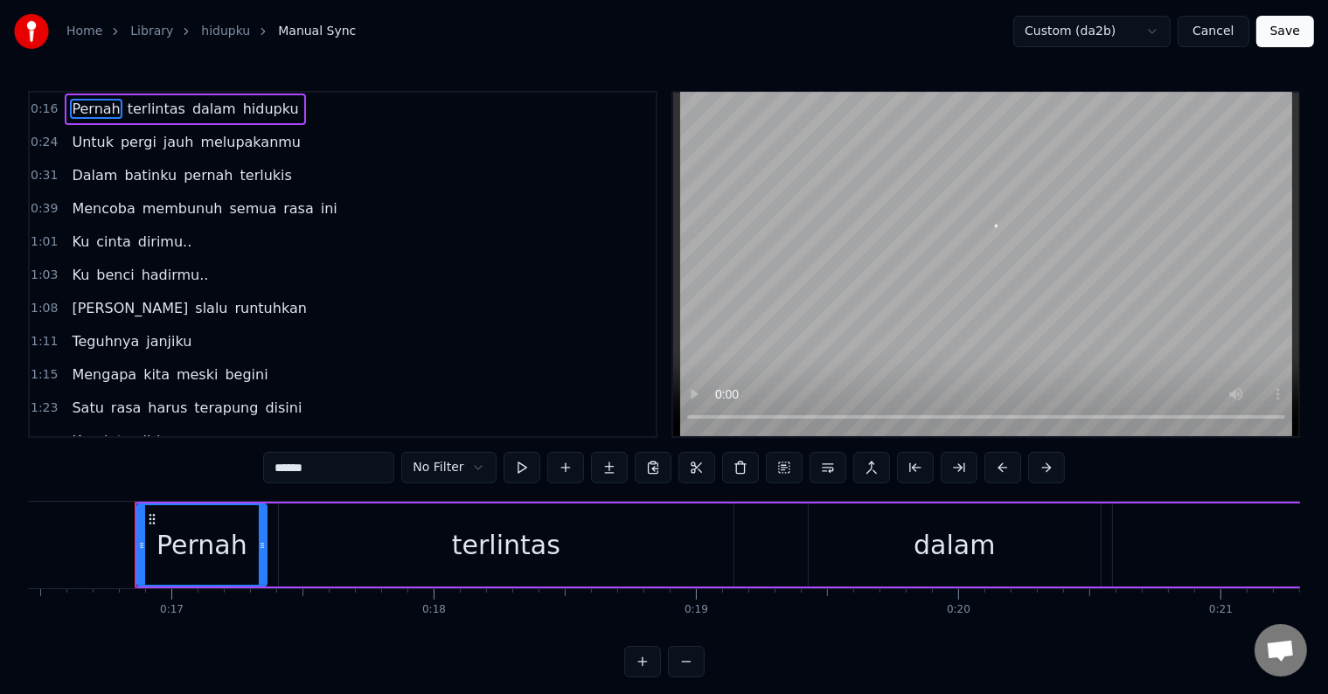
scroll to position [0, 4334]
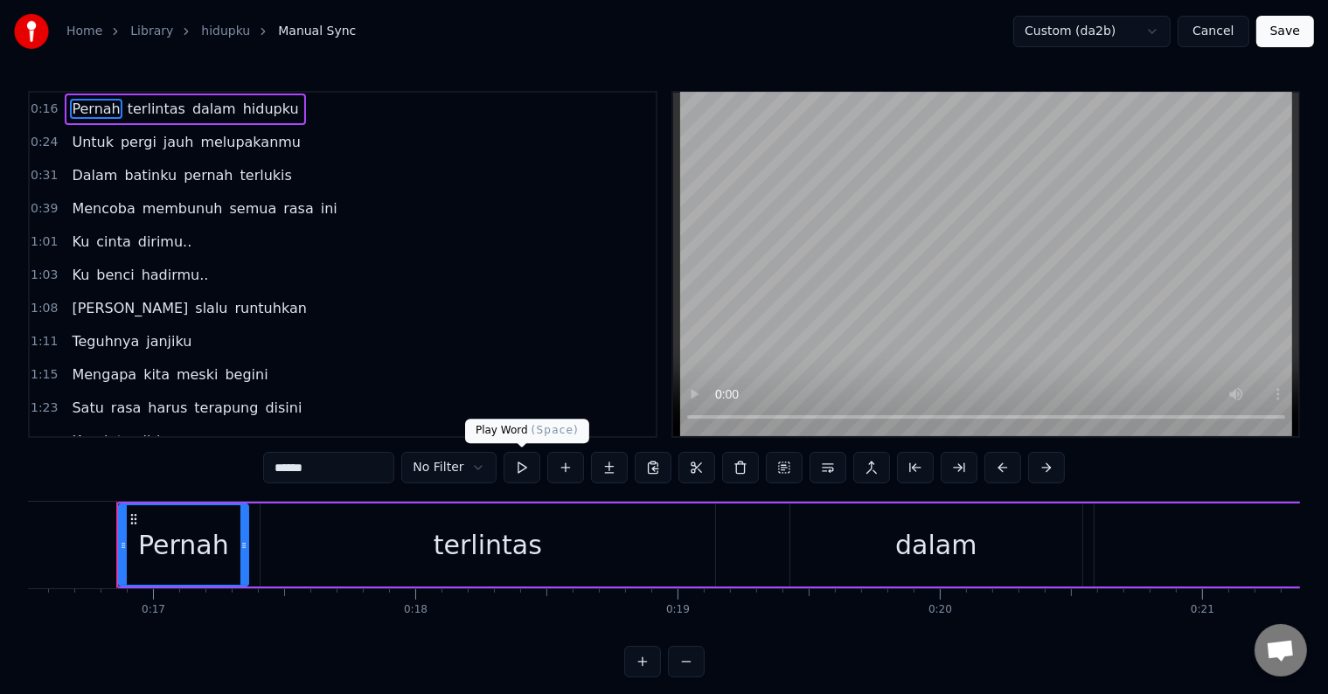
click at [513, 462] on button at bounding box center [522, 467] width 37 height 31
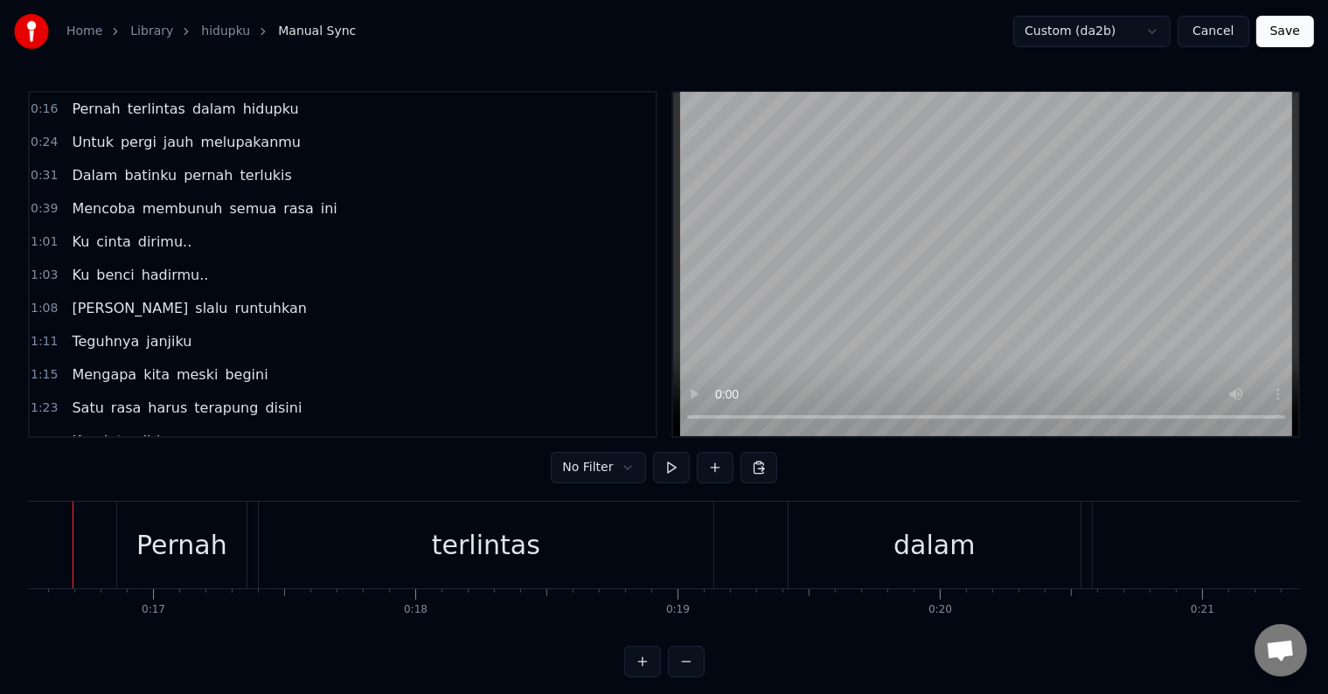
scroll to position [0, 4290]
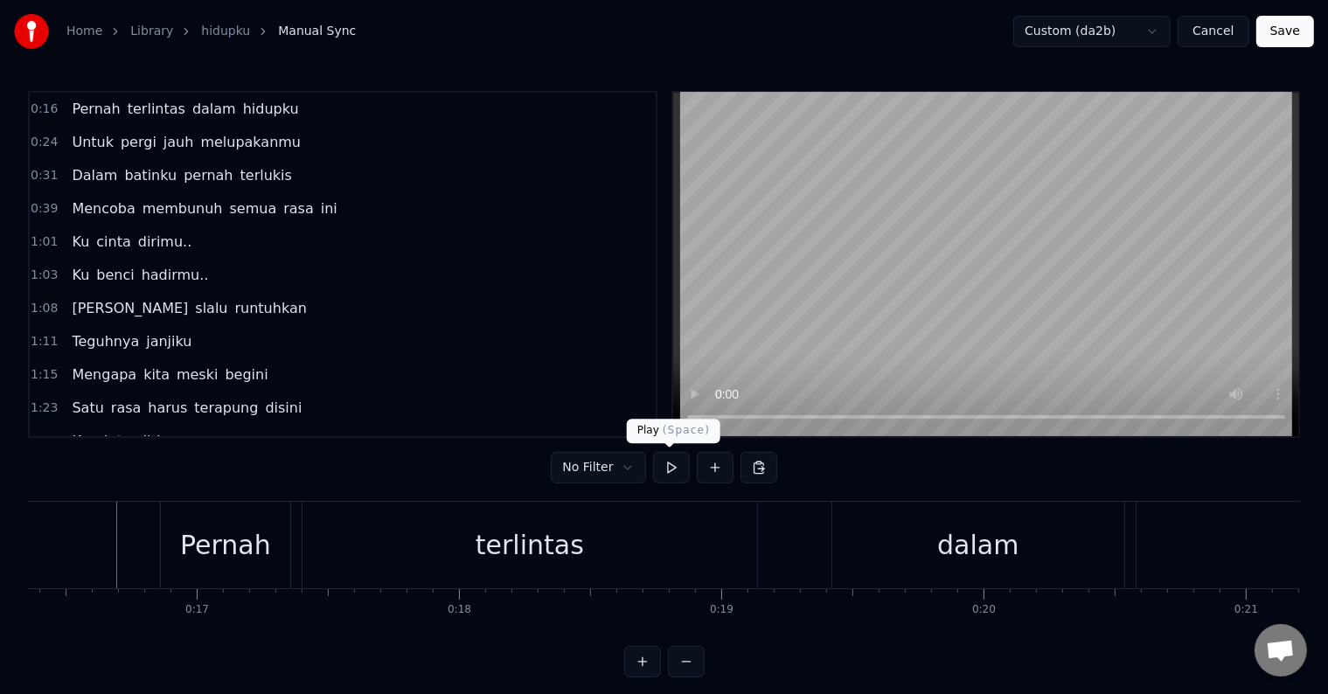
click at [675, 464] on button at bounding box center [671, 467] width 37 height 31
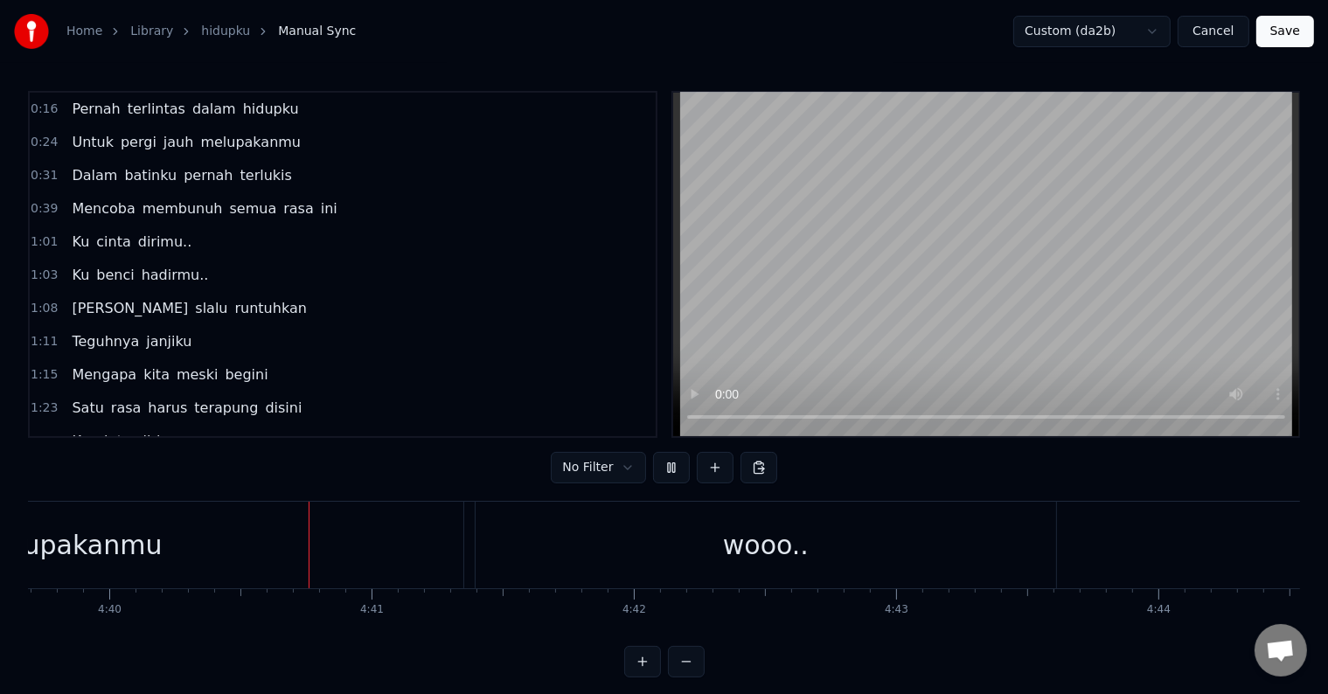
scroll to position [0, 73394]
click at [653, 452] on button at bounding box center [671, 467] width 37 height 31
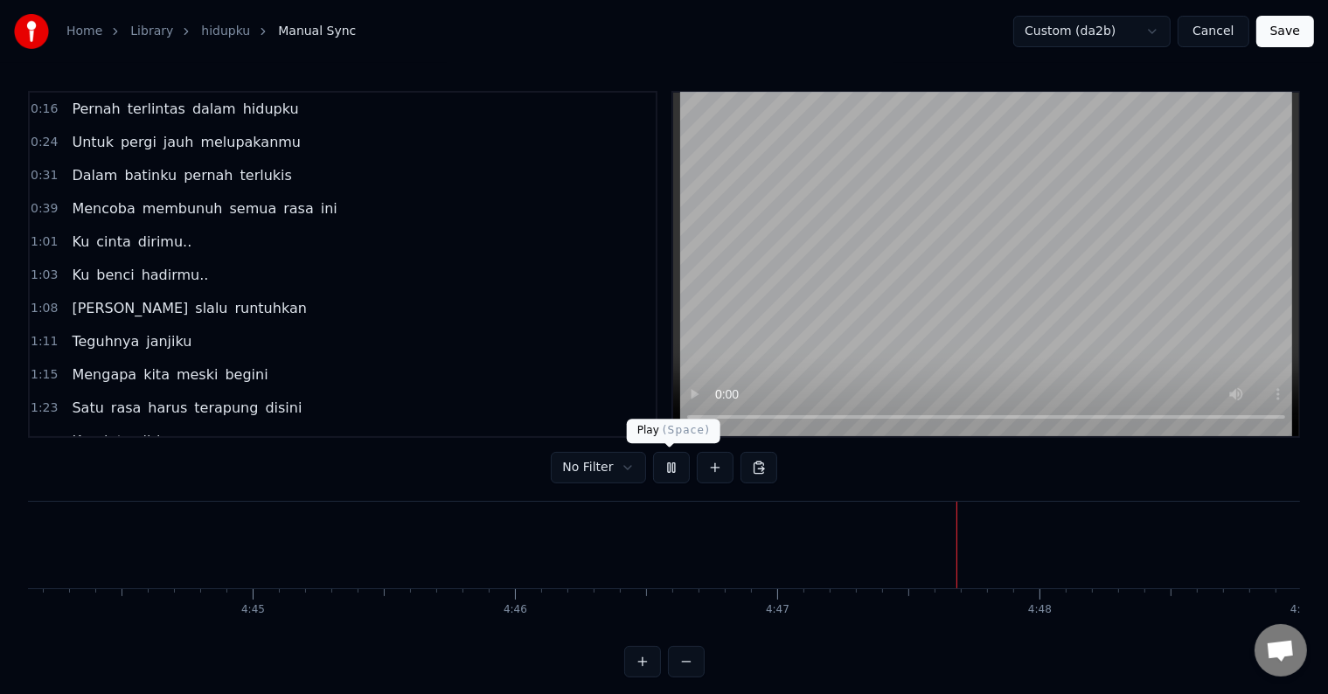
click at [670, 467] on button at bounding box center [671, 467] width 37 height 31
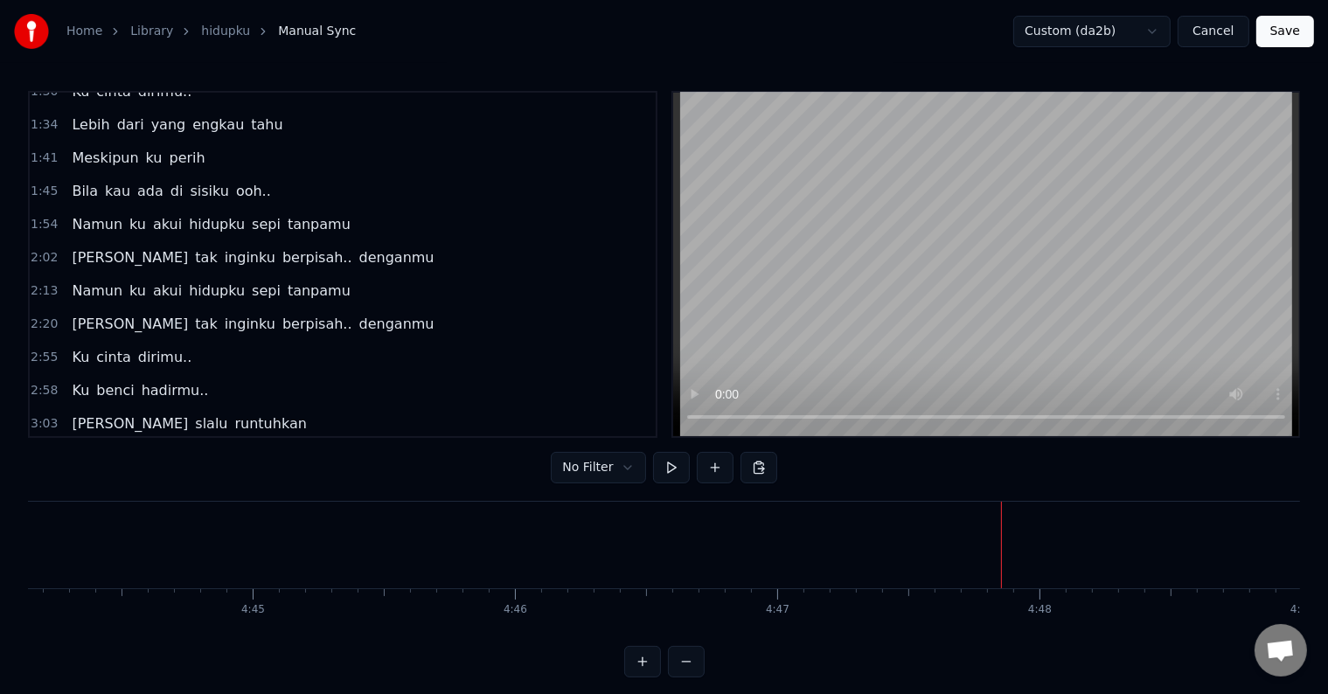
scroll to position [749, 0]
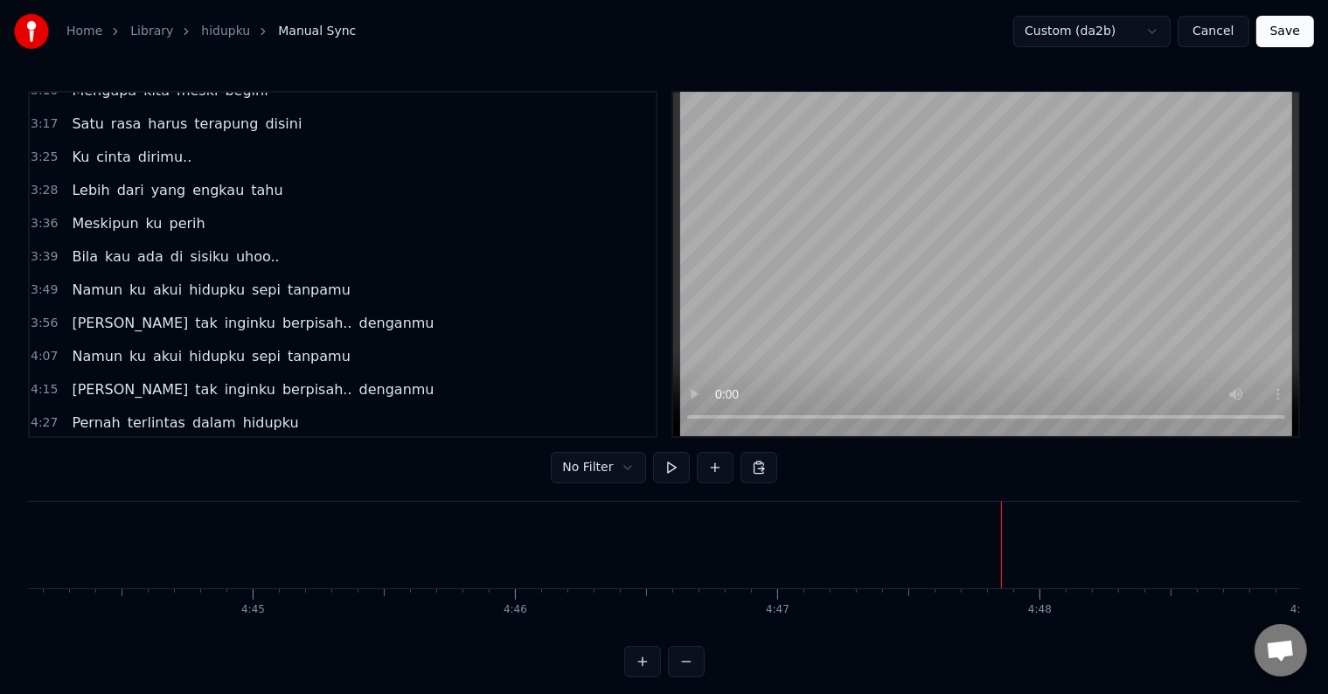
click at [358, 379] on span "denganmu" at bounding box center [397, 389] width 79 height 20
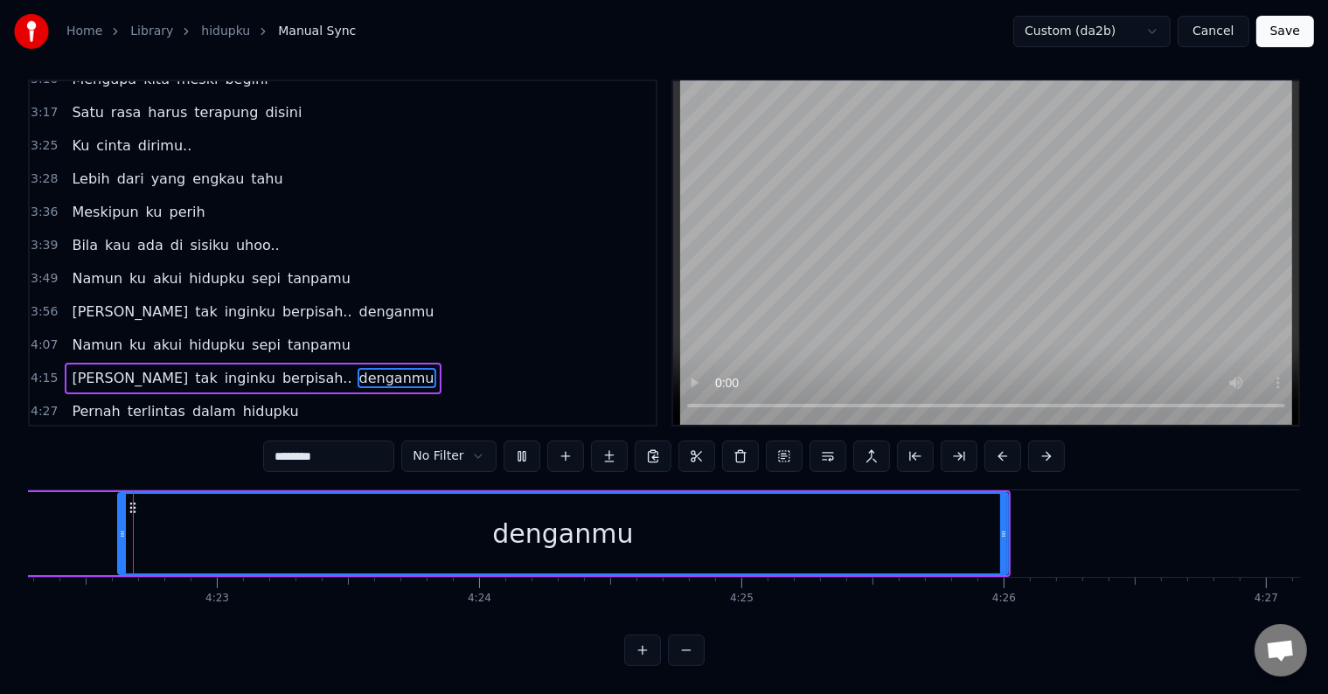
scroll to position [26, 0]
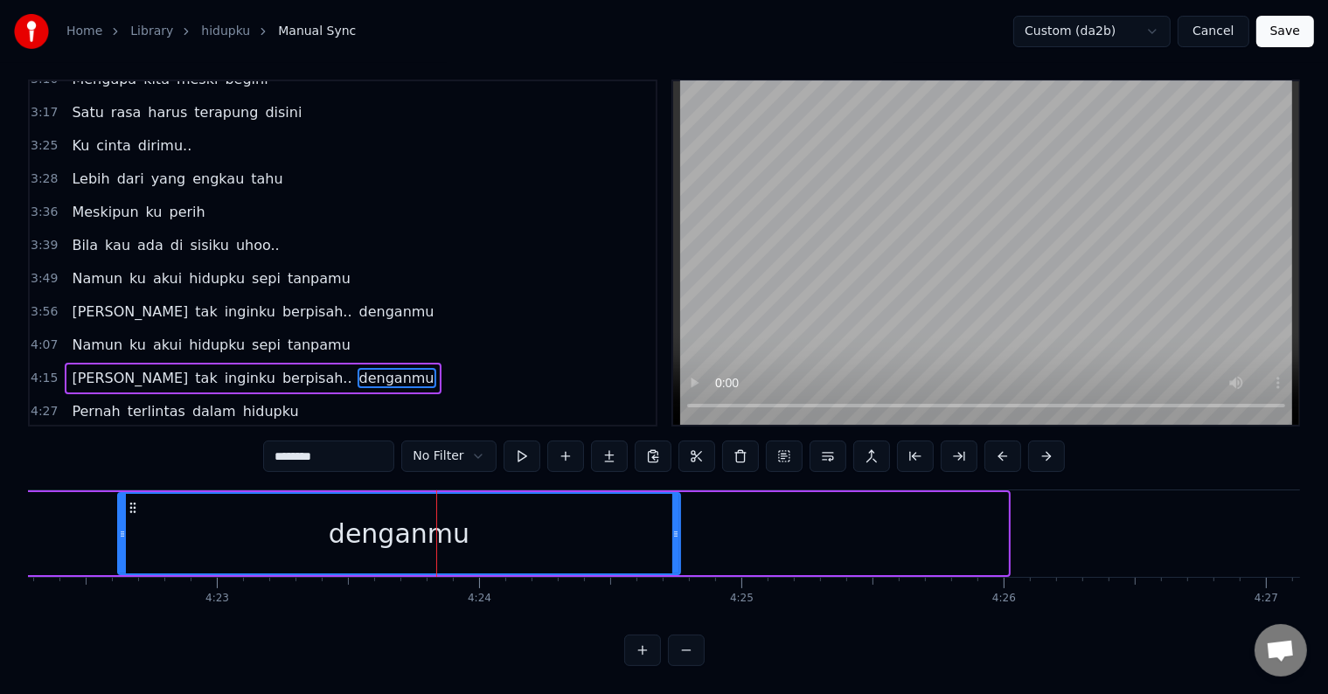
drag, startPoint x: 1000, startPoint y: 516, endPoint x: 672, endPoint y: 501, distance: 328.2
click at [672, 501] on div at bounding box center [675, 534] width 7 height 80
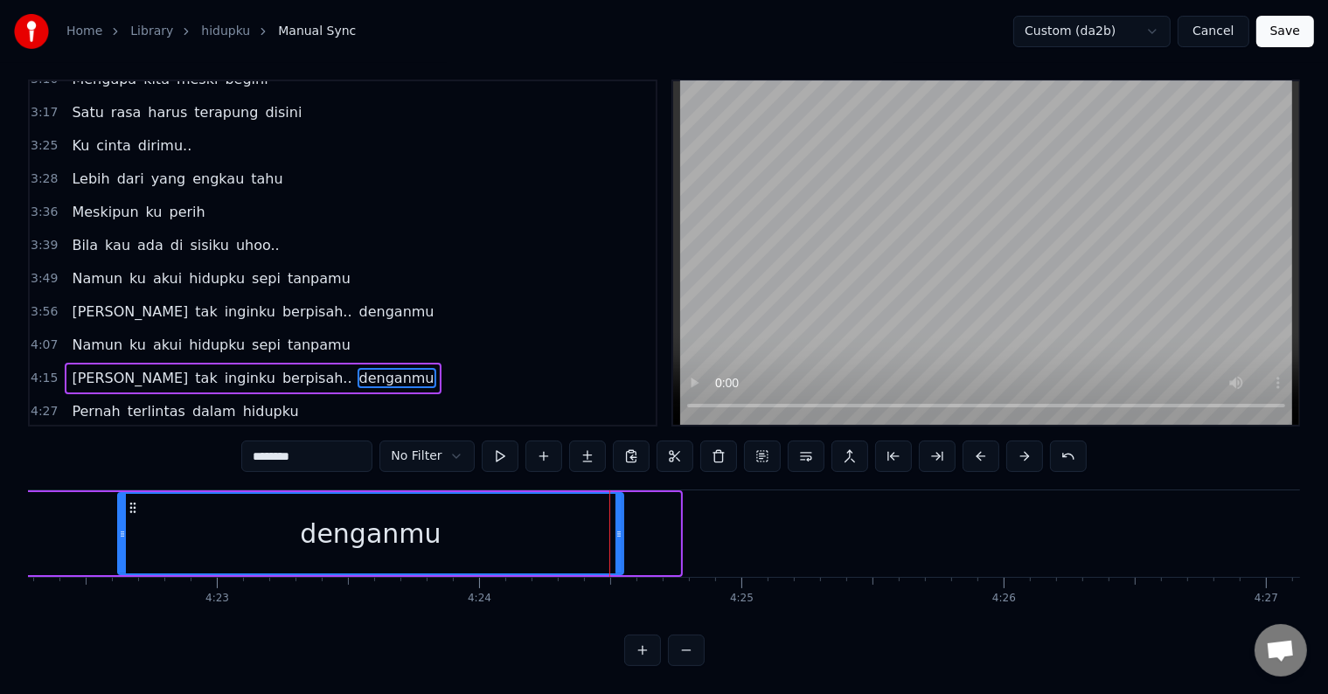
drag, startPoint x: 676, startPoint y: 513, endPoint x: 619, endPoint y: 513, distance: 56.8
click at [619, 527] on icon at bounding box center [619, 534] width 7 height 14
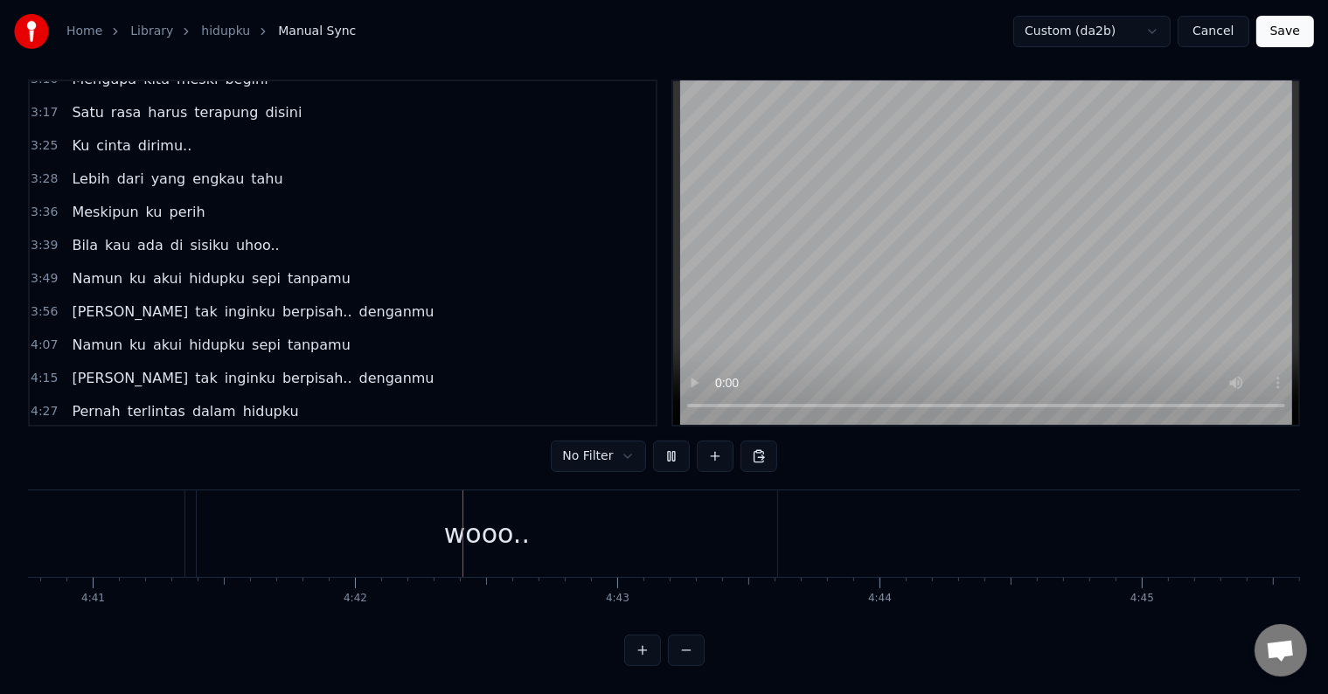
scroll to position [0, 73847]
click at [1294, 31] on button "Save" at bounding box center [1285, 31] width 58 height 31
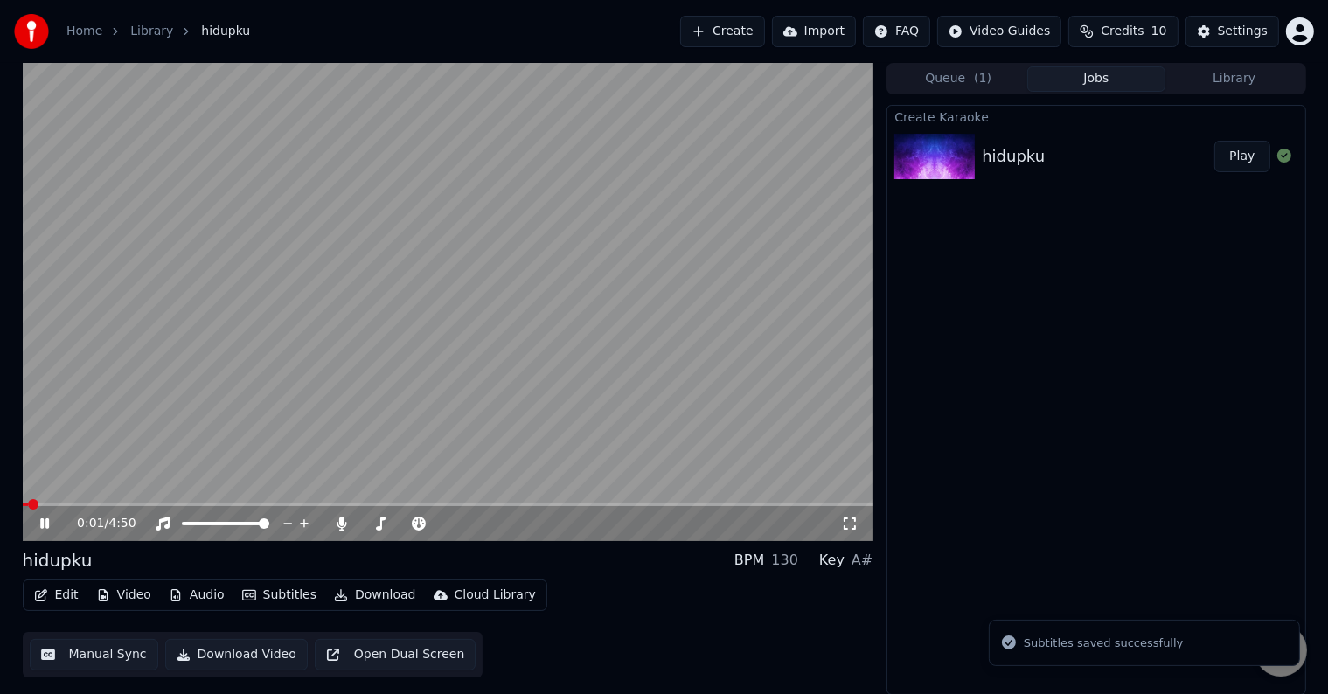
click at [42, 519] on icon at bounding box center [44, 523] width 9 height 10
click at [234, 653] on button "Download Video" at bounding box center [236, 654] width 143 height 31
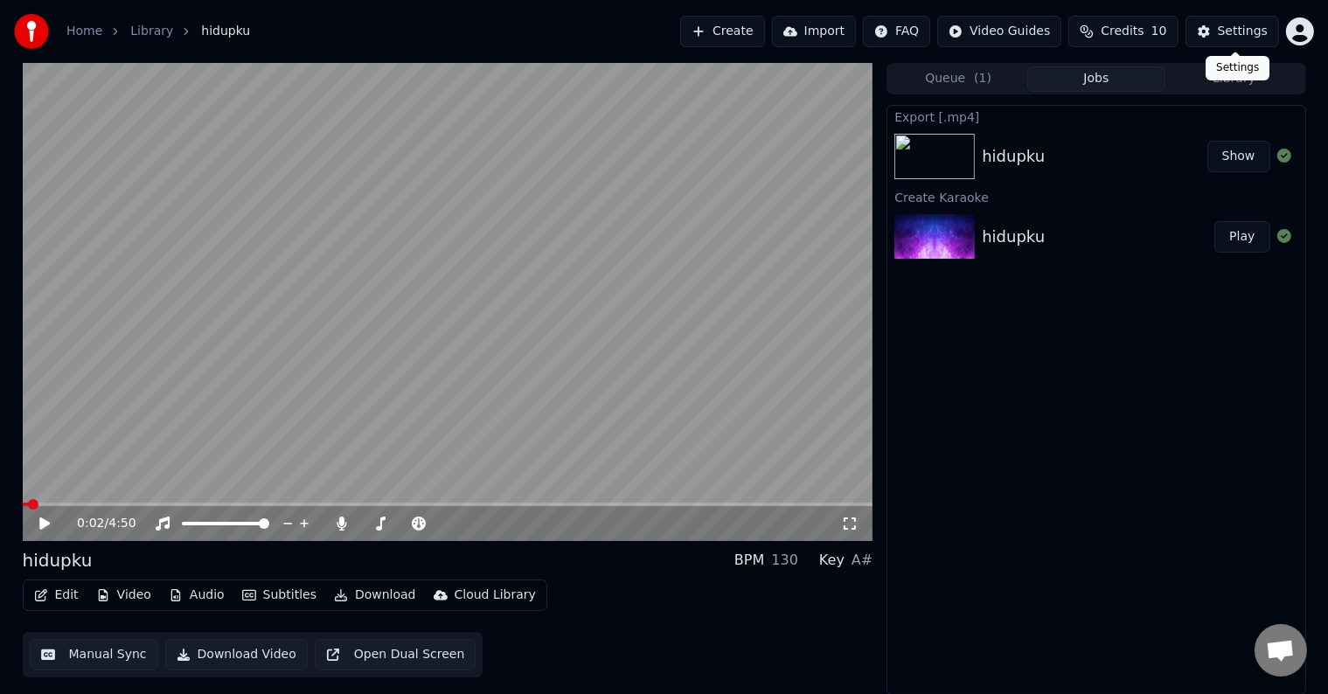
click at [1228, 38] on div "Settings" at bounding box center [1243, 31] width 50 height 17
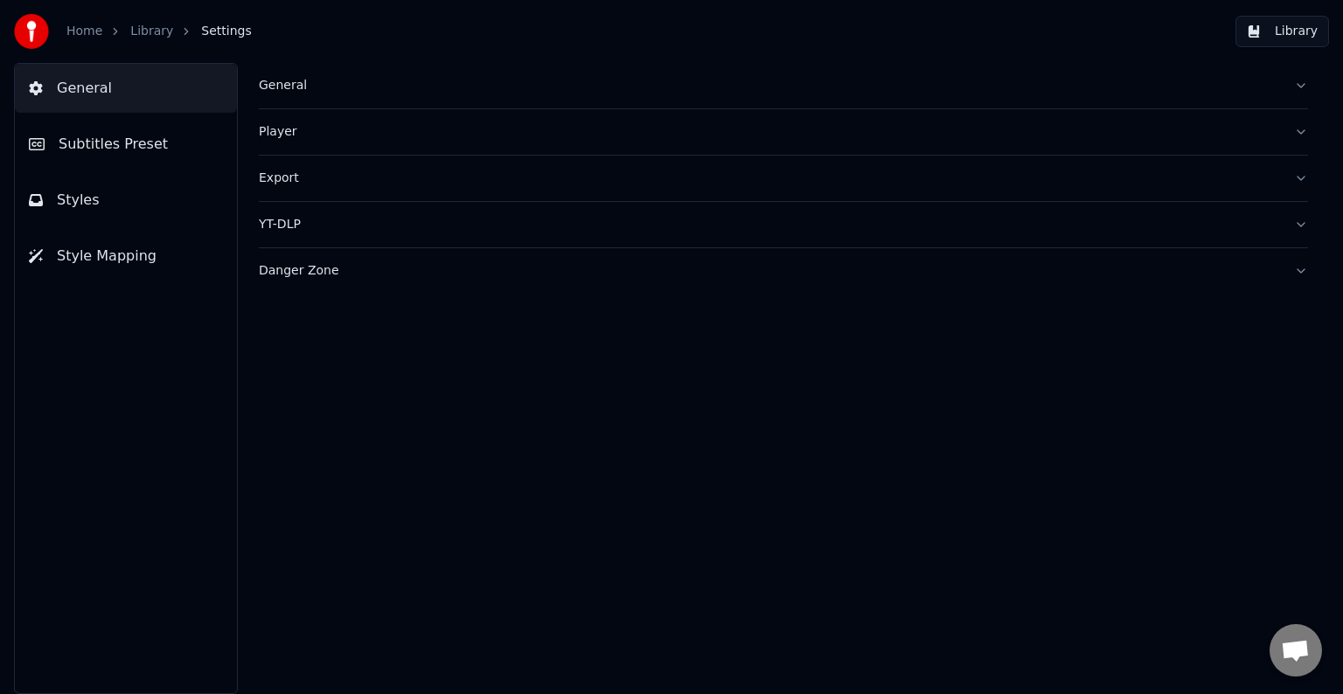
click at [136, 147] on span "Subtitles Preset" at bounding box center [113, 144] width 109 height 21
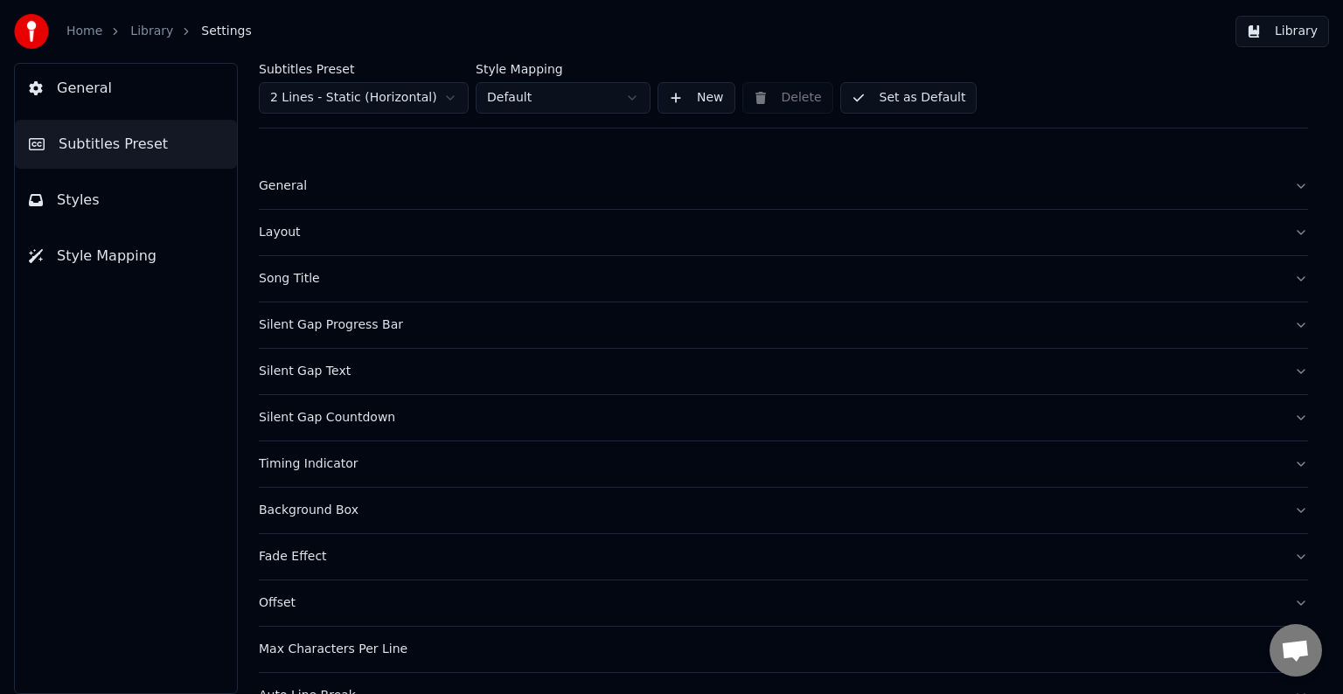
click at [115, 198] on button "Styles" at bounding box center [126, 200] width 222 height 49
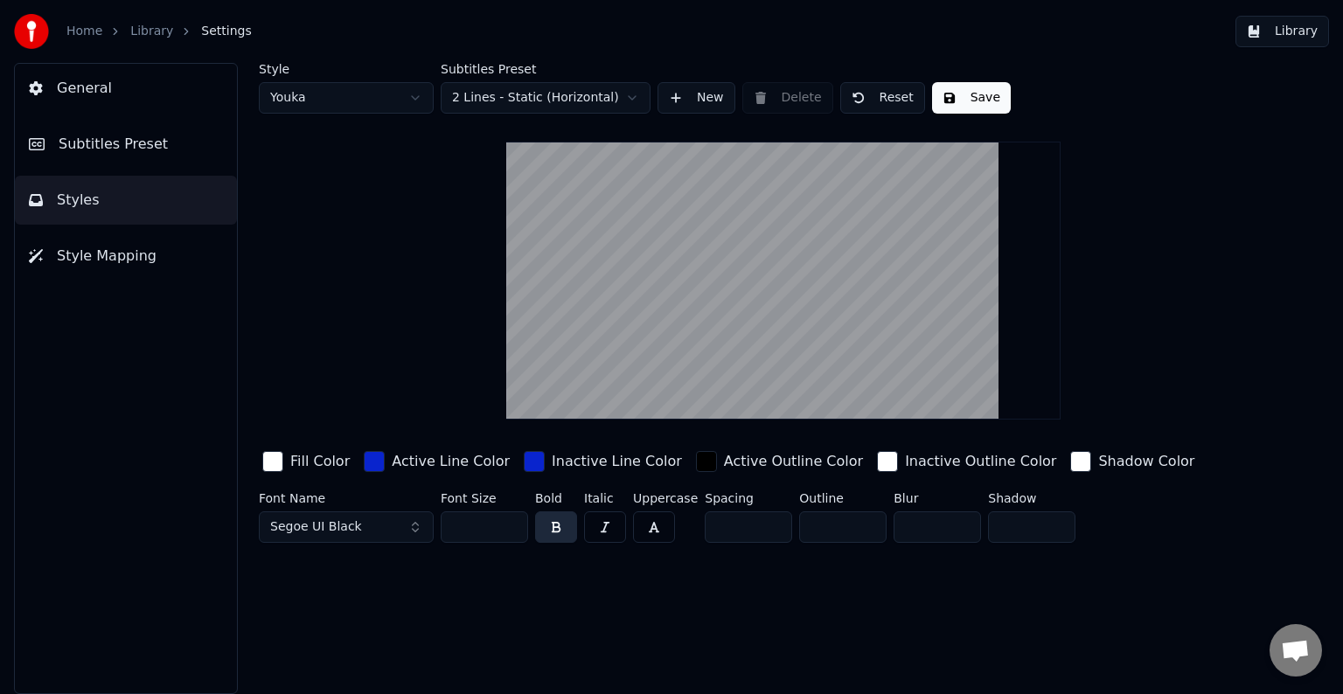
click at [509, 521] on input "**" at bounding box center [484, 526] width 87 height 31
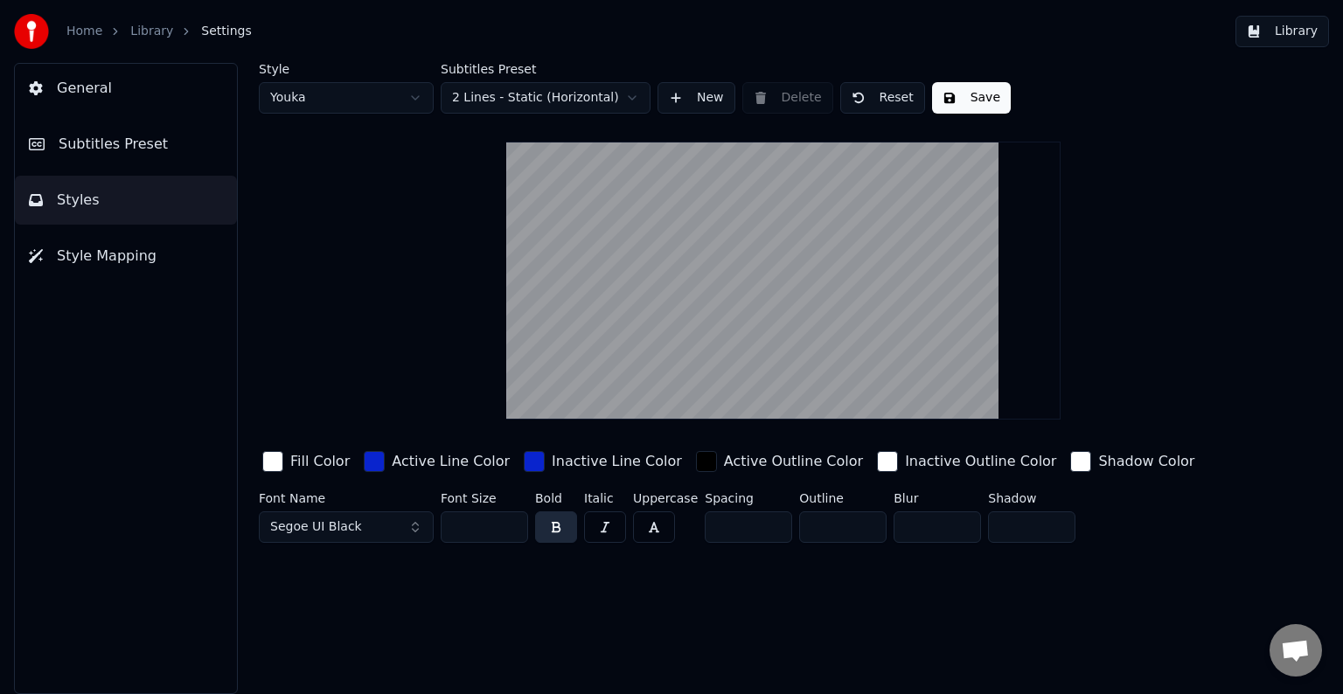
click at [509, 521] on input "**" at bounding box center [484, 526] width 87 height 31
click at [509, 521] on input "***" at bounding box center [484, 526] width 87 height 31
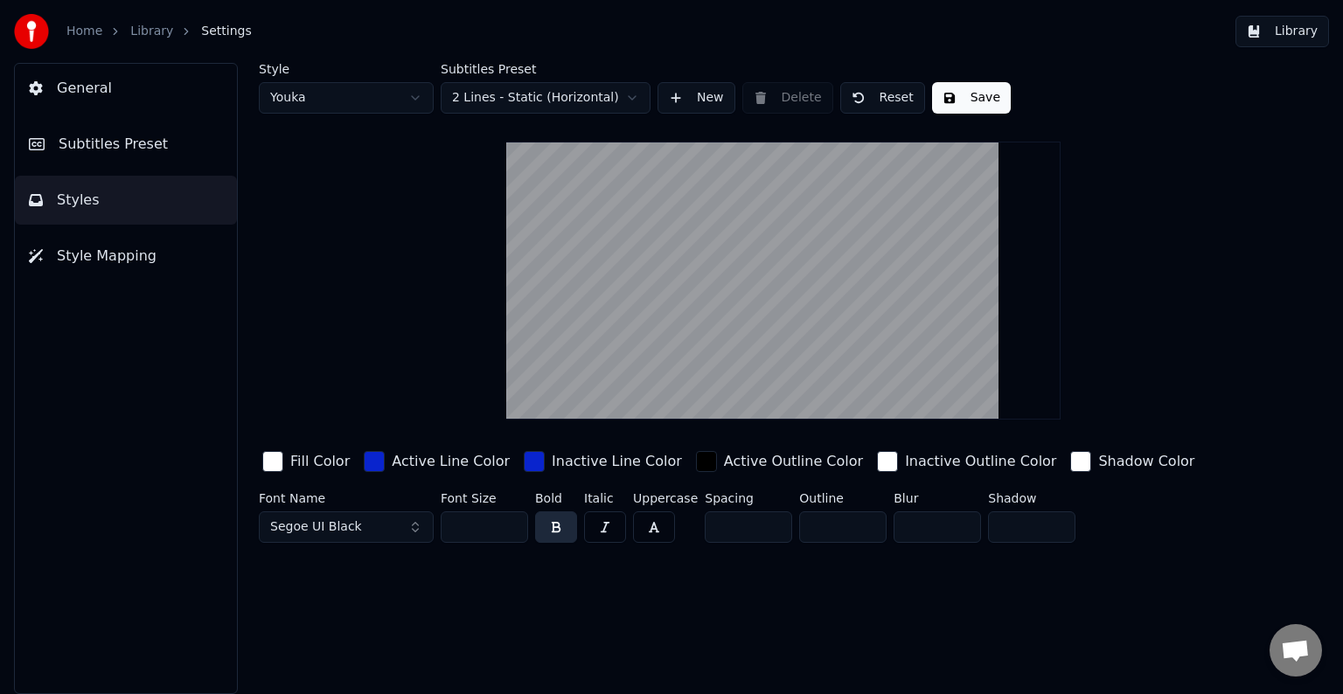
click at [954, 98] on button "Save" at bounding box center [971, 97] width 79 height 31
click at [414, 95] on html "Home Library Settings Library General Subtitles Preset Styles Style Mapping Sty…" at bounding box center [671, 347] width 1343 height 694
click at [509, 521] on input "**" at bounding box center [484, 526] width 87 height 31
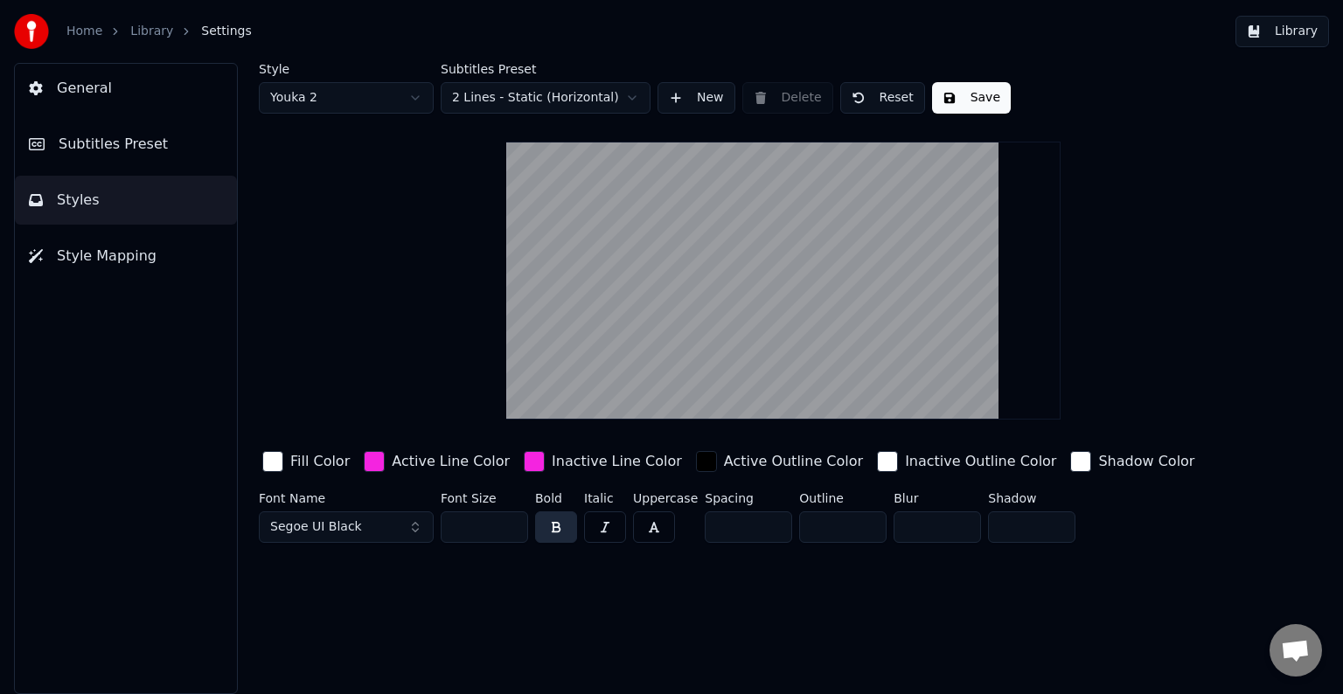
click at [509, 521] on input "**" at bounding box center [484, 526] width 87 height 31
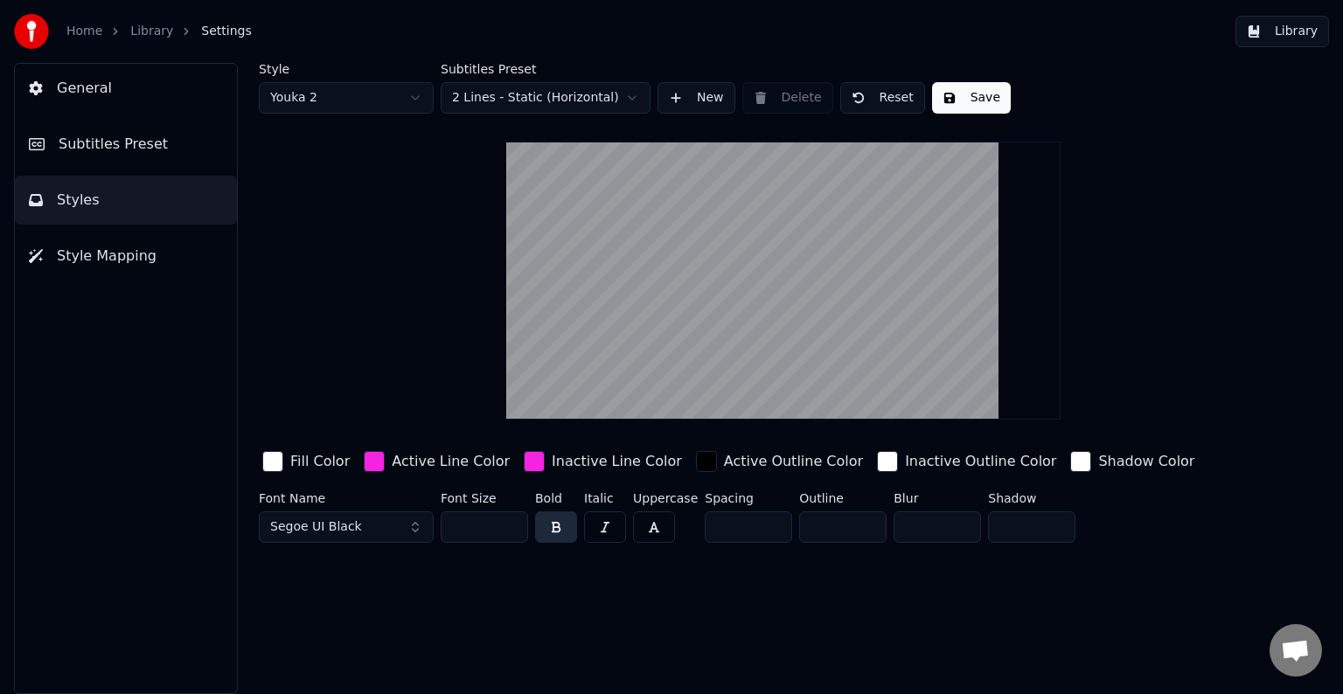
click at [509, 521] on input "***" at bounding box center [484, 526] width 87 height 31
click at [957, 93] on button "Save" at bounding box center [971, 97] width 79 height 31
click at [411, 96] on html "Home Library Settings Library General Subtitles Preset Styles Style Mapping Sty…" at bounding box center [671, 347] width 1343 height 694
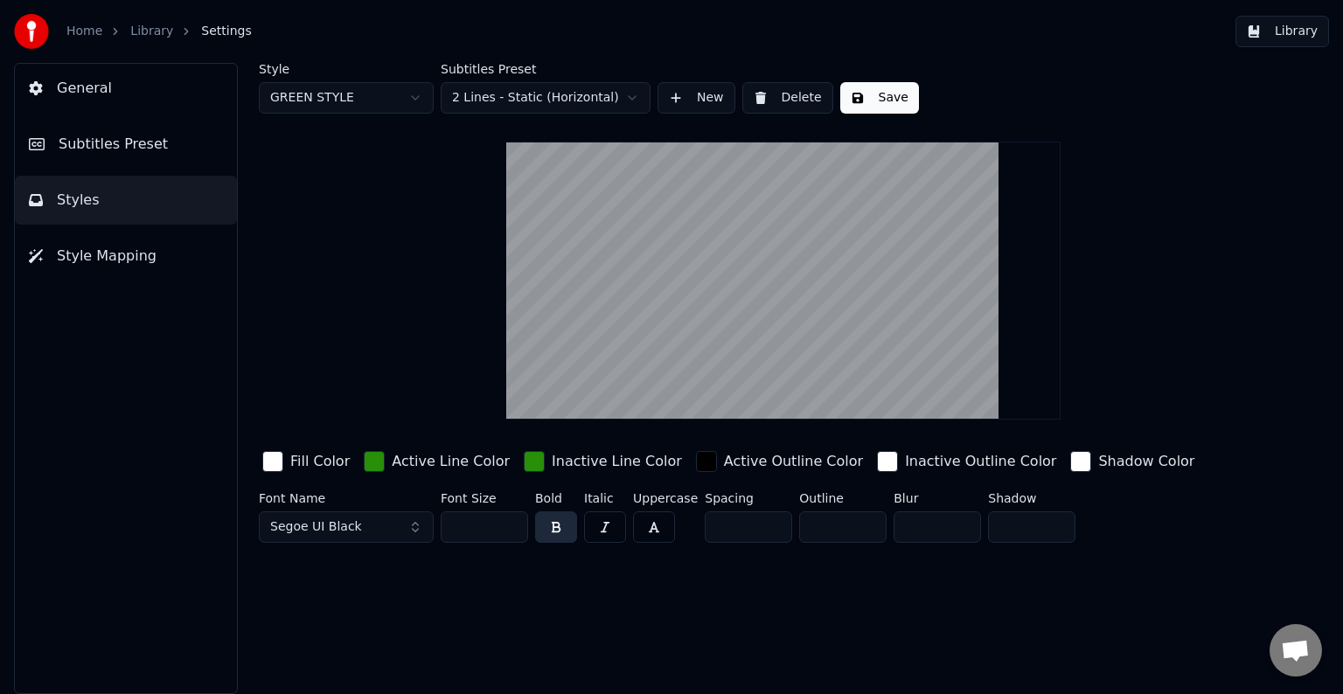
click at [509, 518] on input "**" at bounding box center [484, 526] width 87 height 31
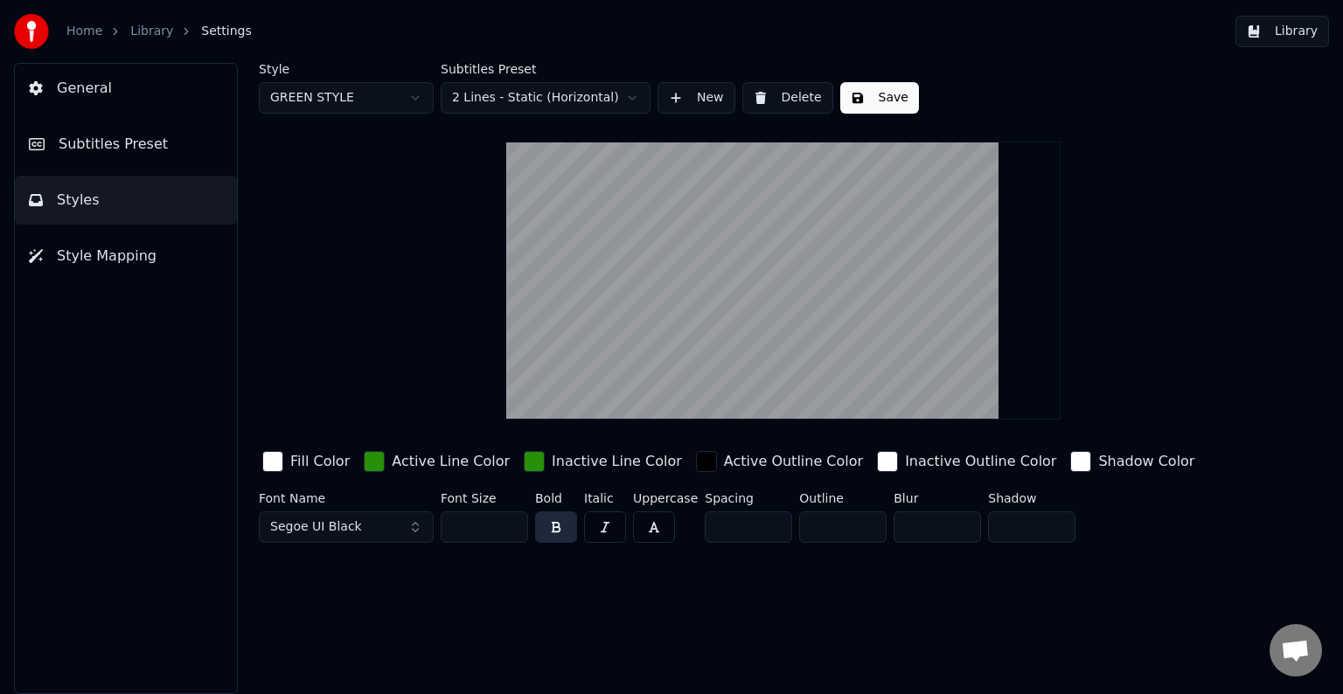
click at [509, 518] on input "**" at bounding box center [484, 526] width 87 height 31
type input "***"
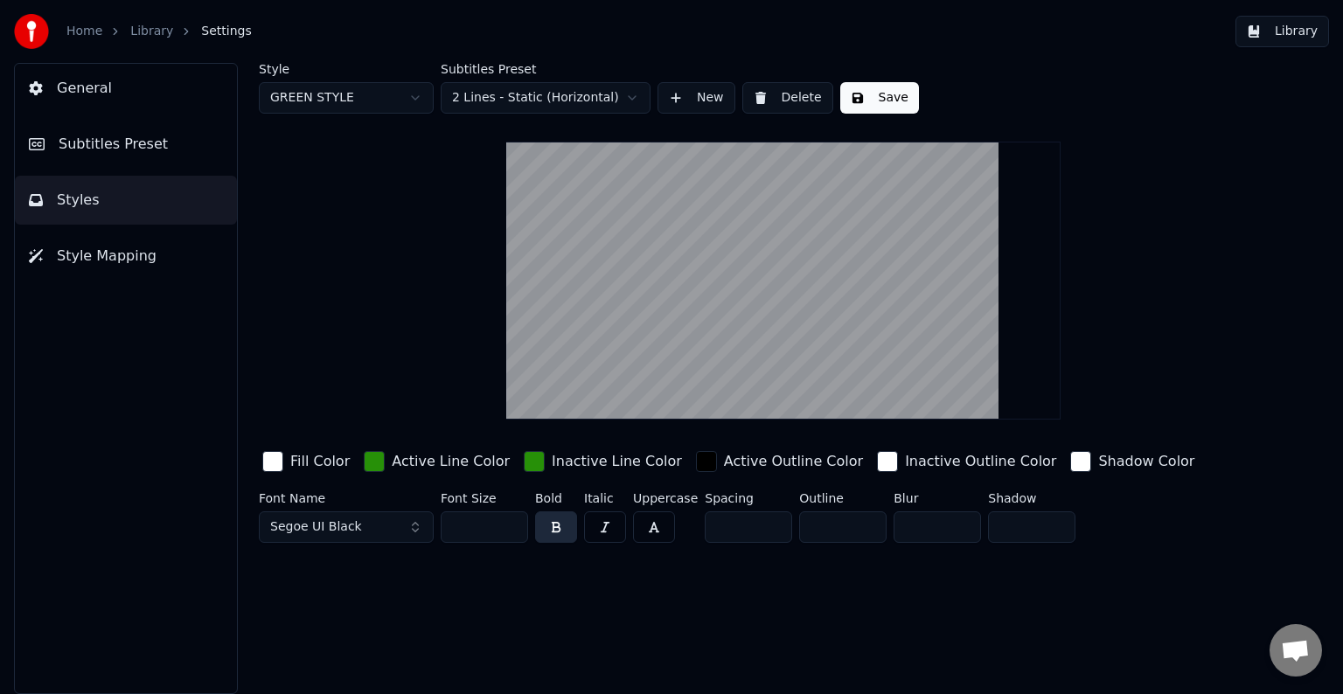
click at [509, 518] on input "***" at bounding box center [484, 526] width 87 height 31
click at [880, 105] on button "Save" at bounding box center [879, 97] width 79 height 31
click at [1263, 38] on button "Library" at bounding box center [1282, 31] width 94 height 31
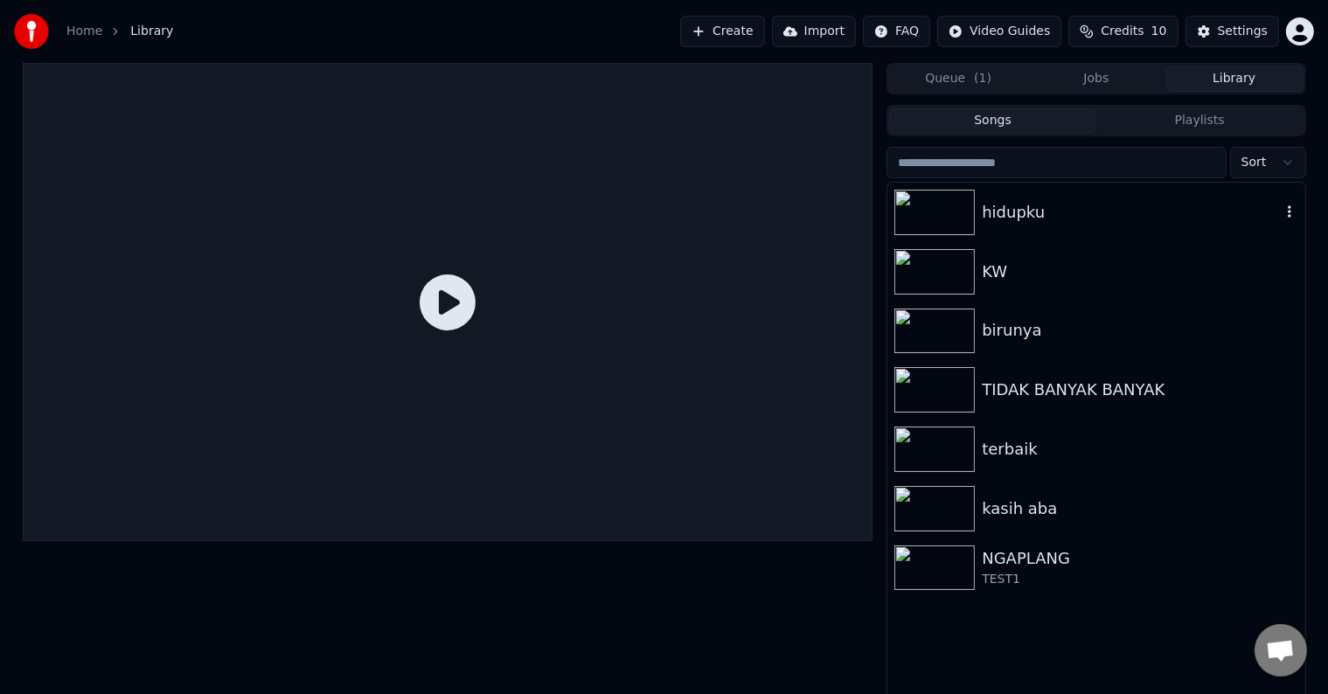
click at [1021, 212] on div "hidupku" at bounding box center [1131, 212] width 298 height 24
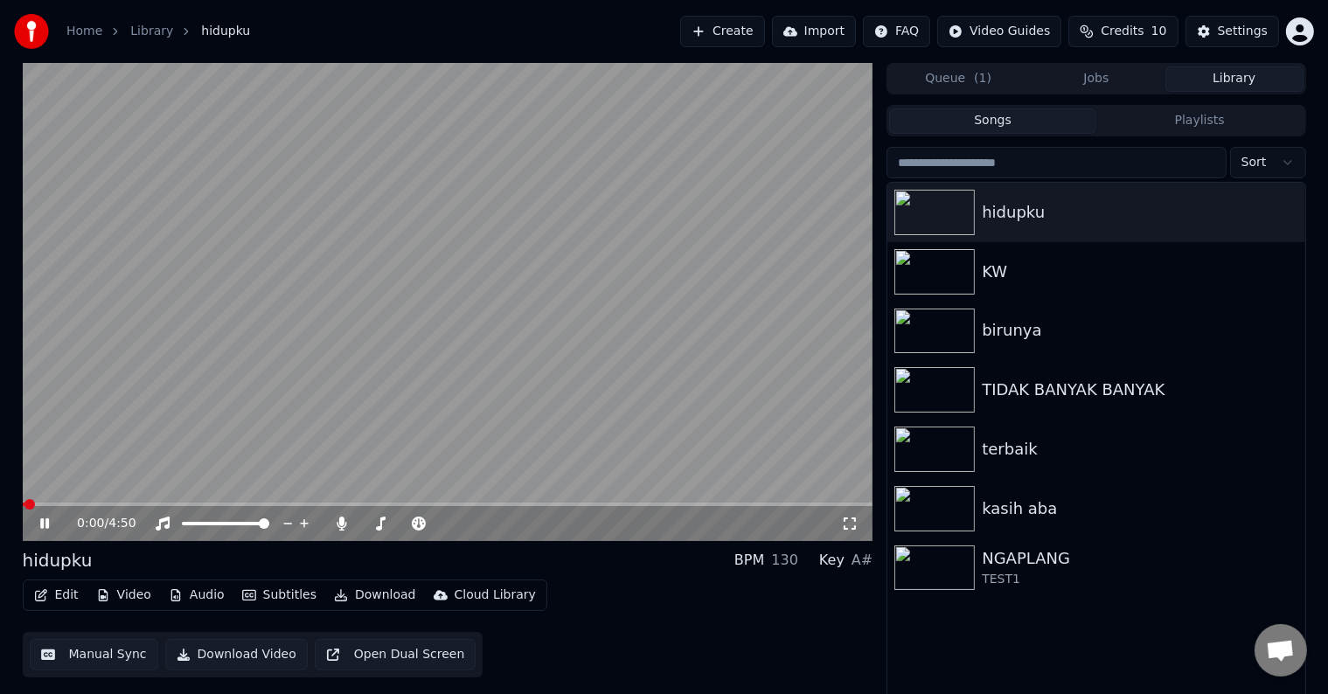
click at [116, 504] on span at bounding box center [448, 504] width 851 height 3
click at [45, 525] on icon at bounding box center [44, 523] width 9 height 10
click at [56, 31] on div at bounding box center [36, 31] width 45 height 35
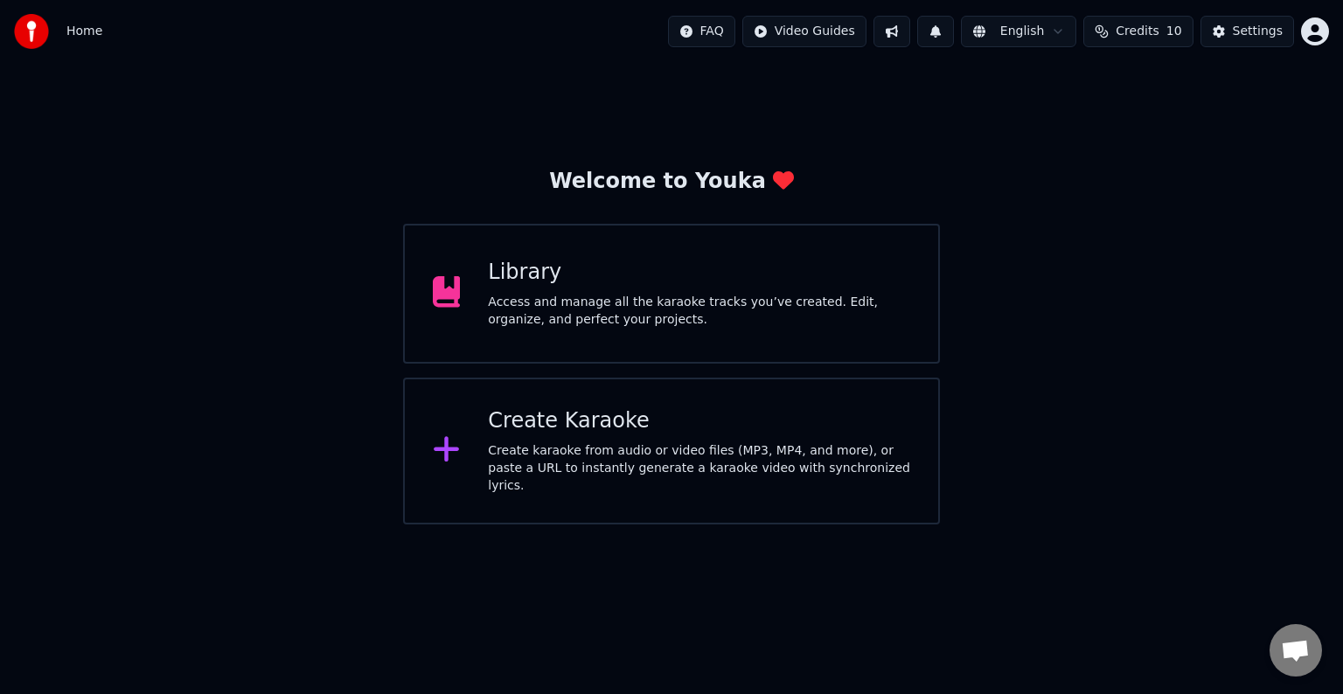
click at [630, 425] on div "Create Karaoke" at bounding box center [699, 421] width 422 height 28
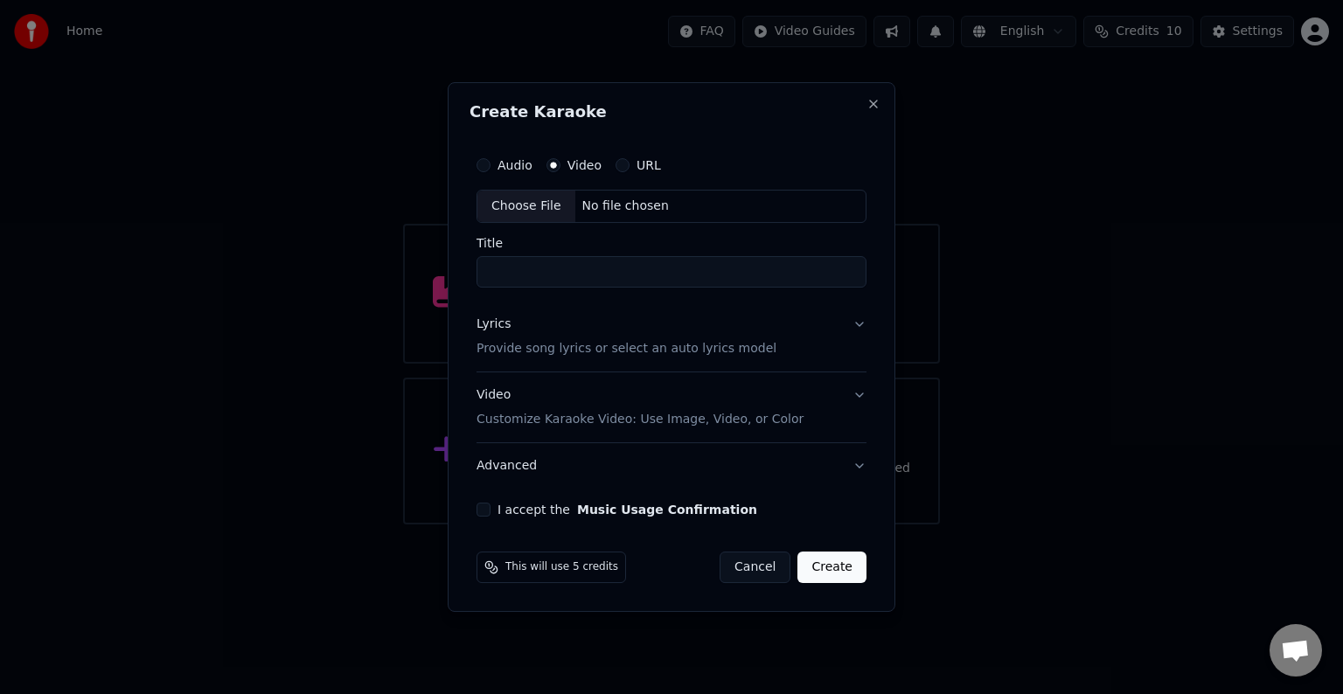
click at [661, 198] on div "Choose File No file chosen" at bounding box center [671, 206] width 390 height 33
type input "****"
click at [864, 323] on button "Lyrics Provide song lyrics or select an auto lyrics model" at bounding box center [671, 337] width 390 height 70
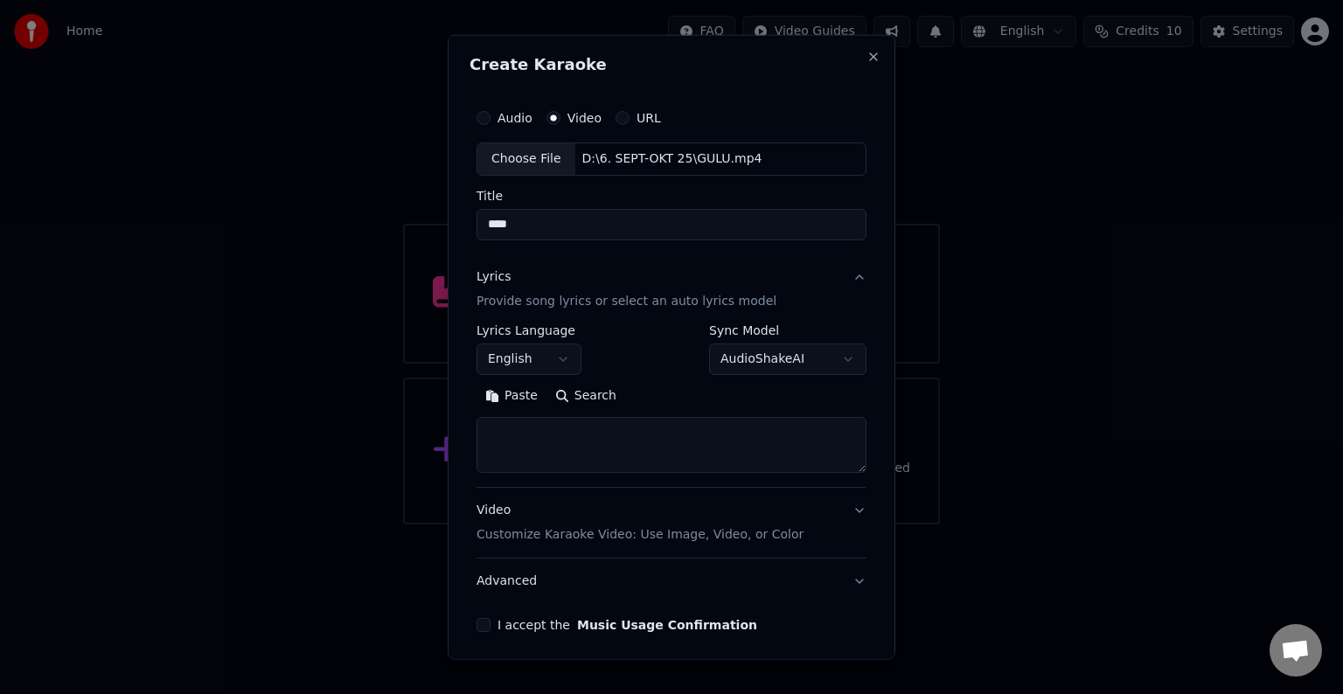
click at [564, 353] on body "**********" at bounding box center [671, 262] width 1343 height 525
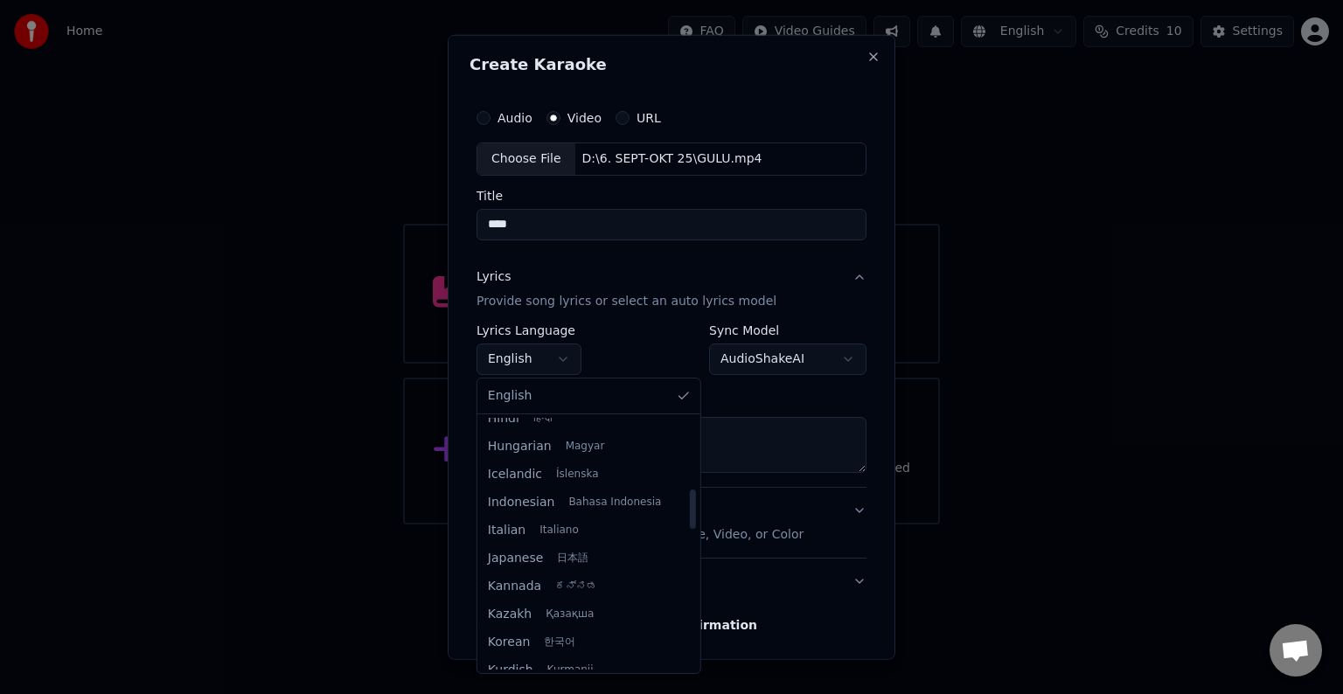
scroll to position [612, 0]
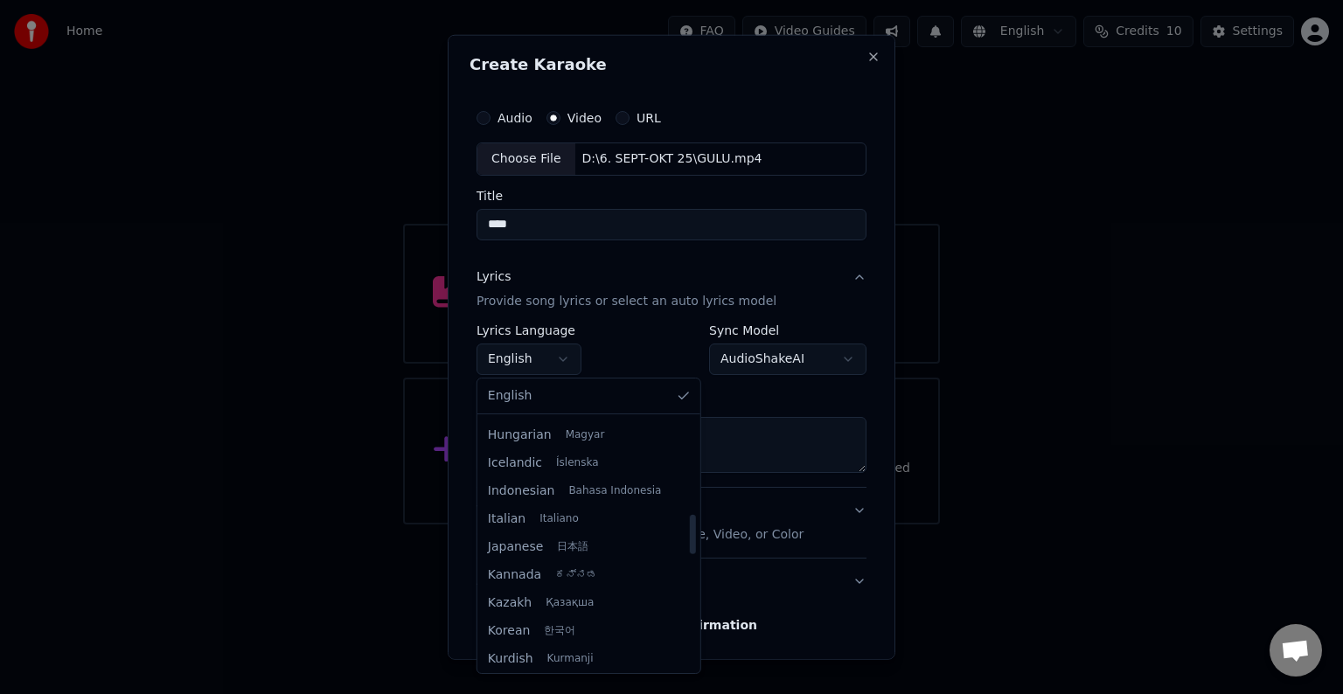
select select "**"
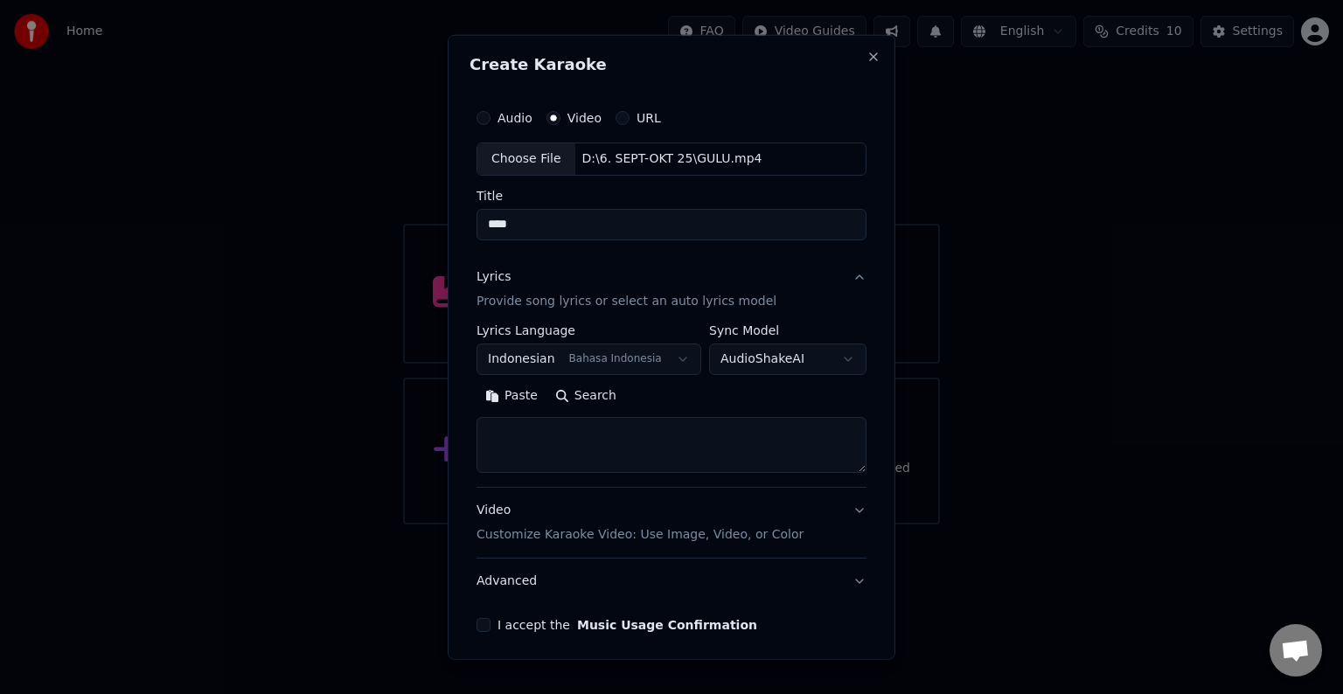
click at [518, 399] on button "Paste" at bounding box center [511, 396] width 70 height 28
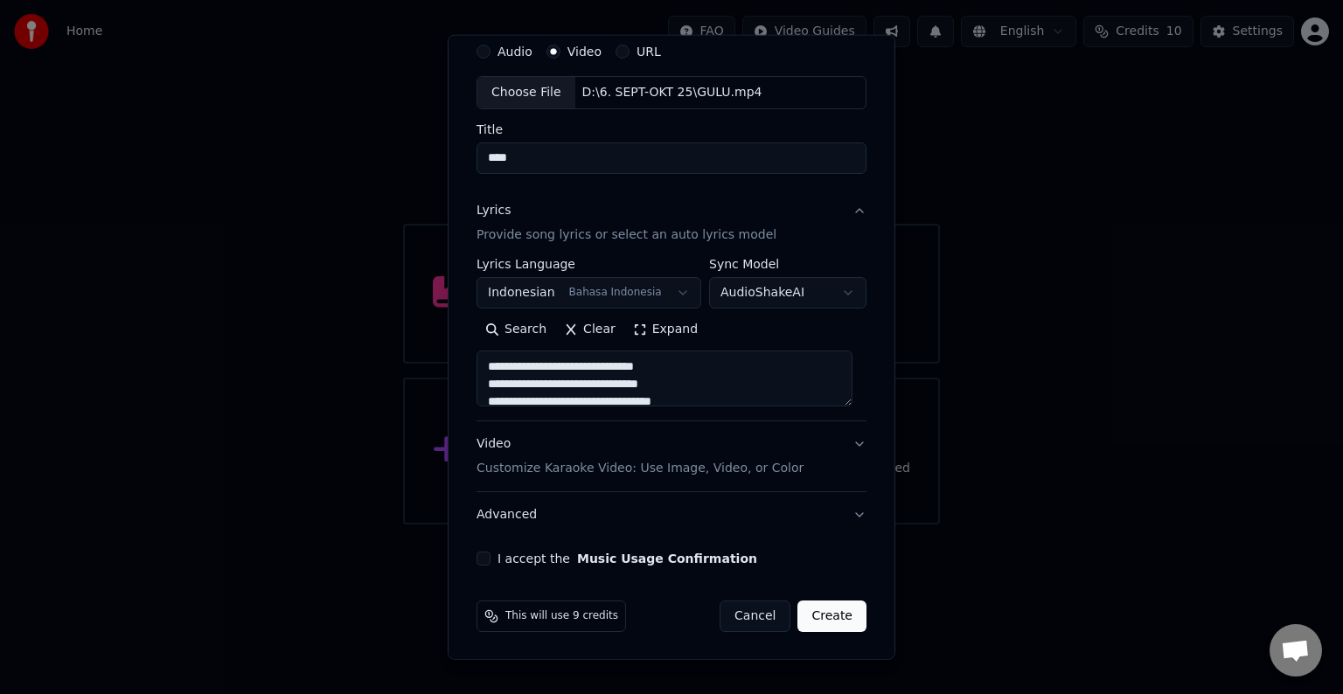
click at [640, 467] on p "Customize Karaoke Video: Use Image, Video, or Color" at bounding box center [639, 468] width 327 height 17
type textarea "**********"
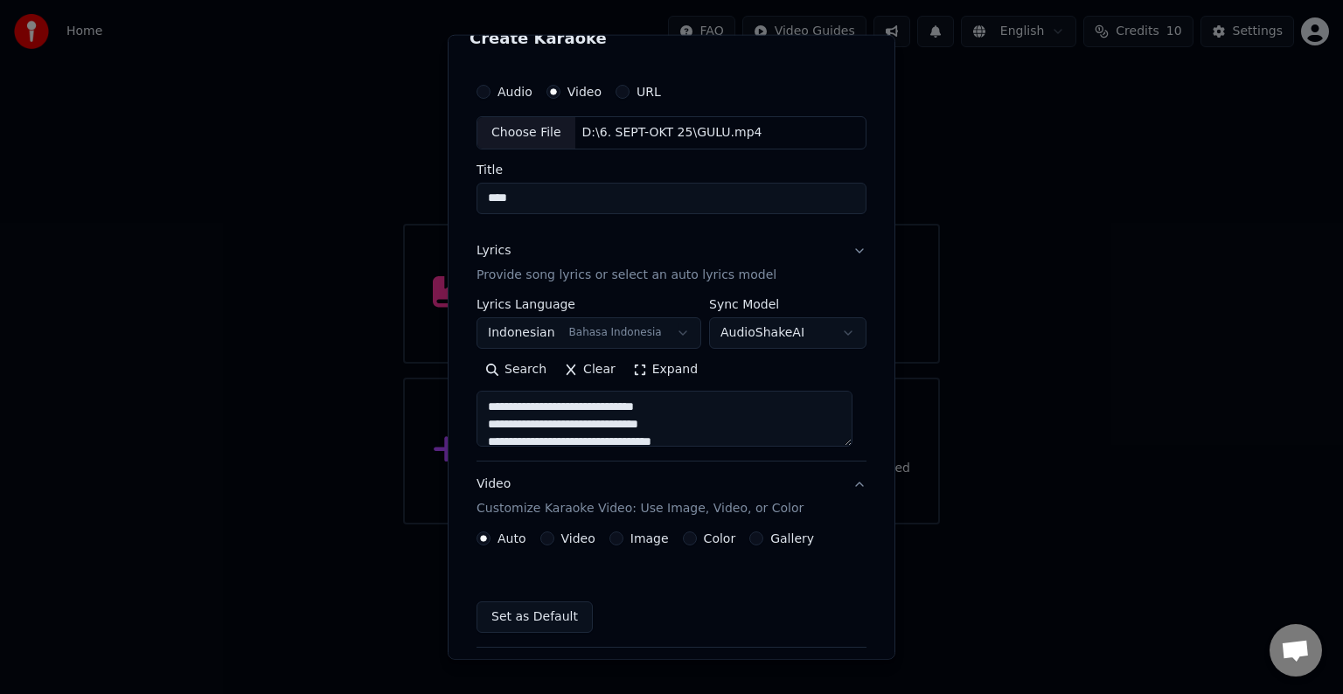
scroll to position [19, 0]
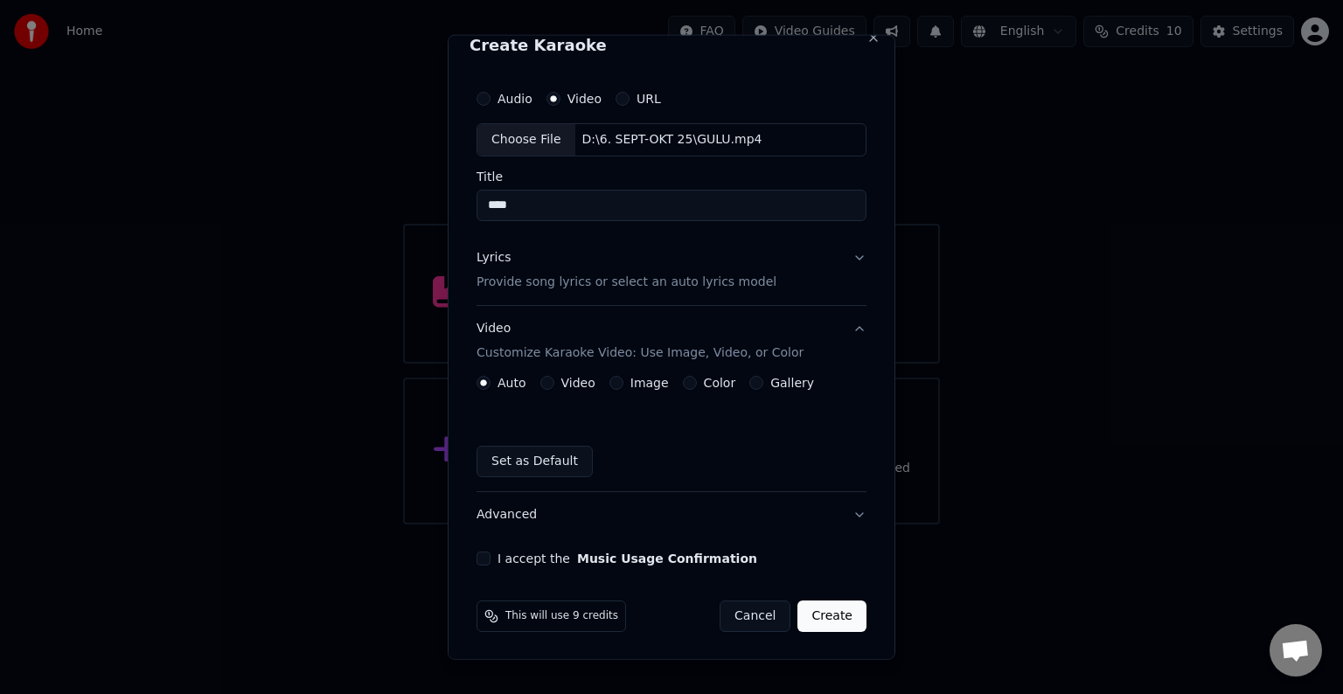
click at [548, 376] on div "Video" at bounding box center [567, 383] width 55 height 14
click at [546, 380] on button "Video" at bounding box center [547, 383] width 14 height 14
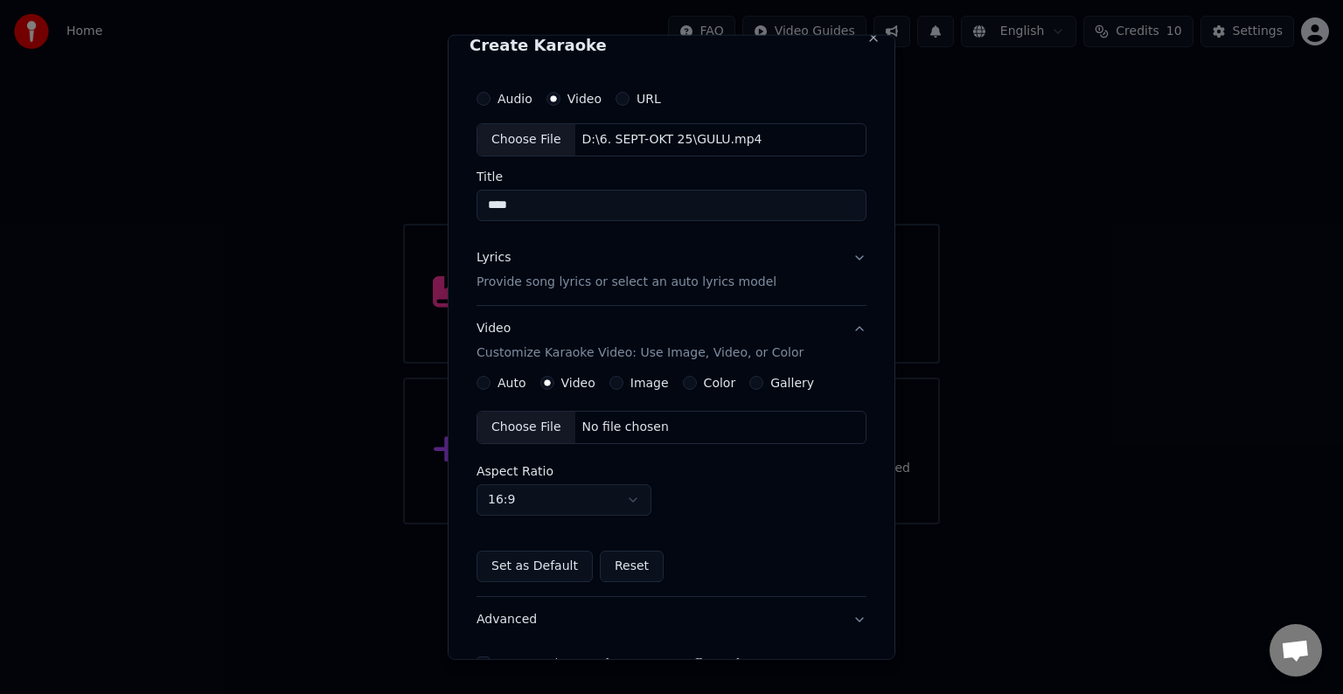
click at [626, 425] on div "No file chosen" at bounding box center [625, 427] width 101 height 17
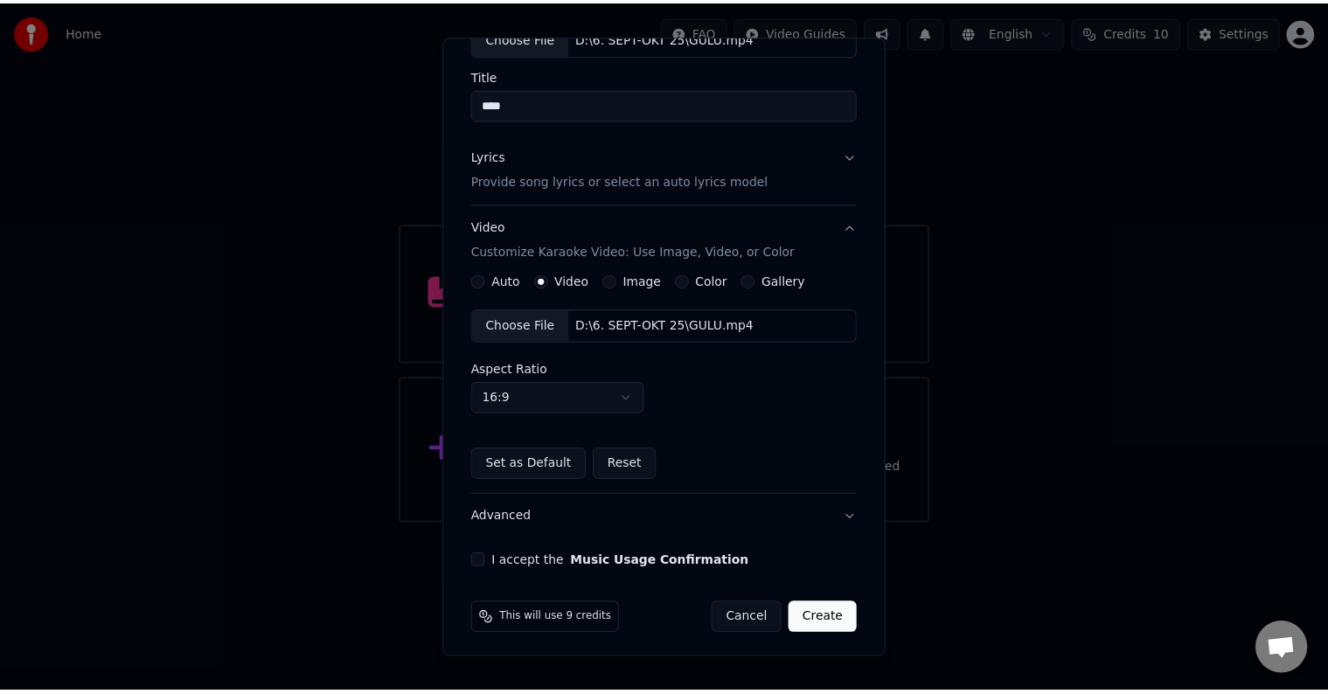
scroll to position [123, 0]
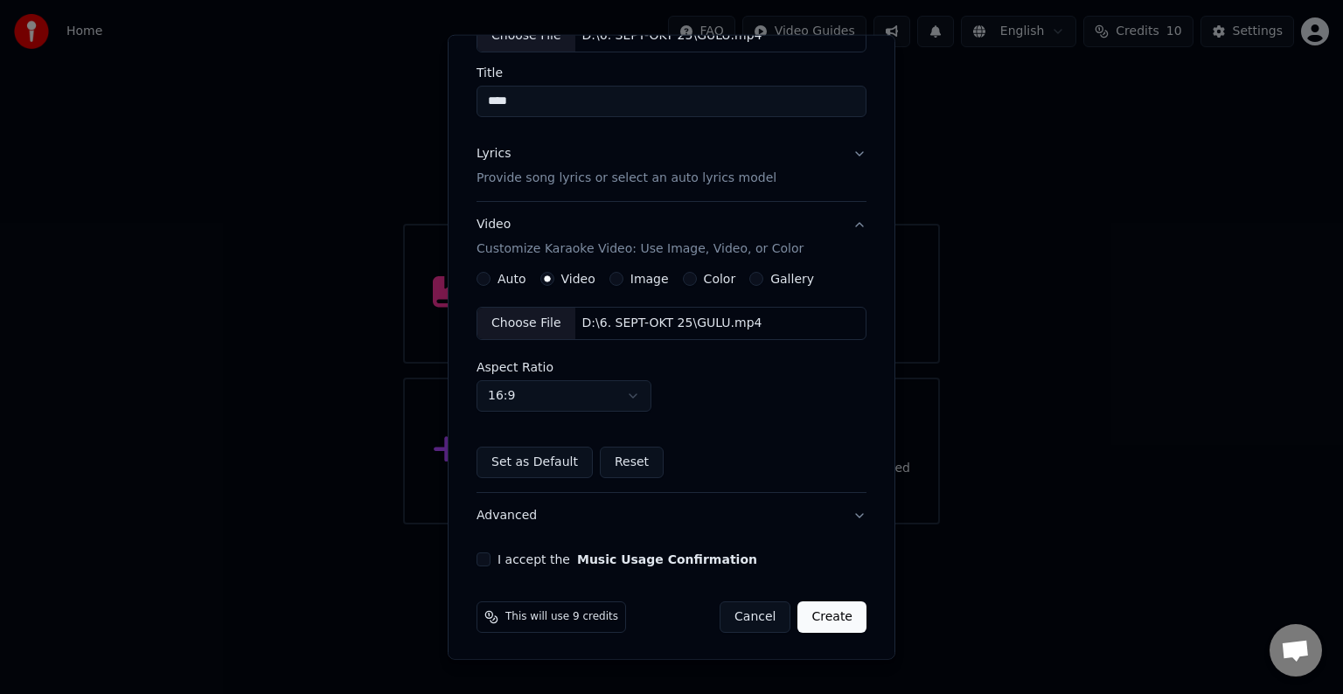
click at [490, 557] on div "I accept the Music Usage Confirmation" at bounding box center [671, 560] width 390 height 14
click at [490, 558] on div "I accept the Music Usage Confirmation" at bounding box center [671, 560] width 390 height 14
click at [483, 553] on button "I accept the Music Usage Confirmation" at bounding box center [483, 560] width 14 height 14
click at [815, 623] on button "Create" at bounding box center [831, 617] width 69 height 31
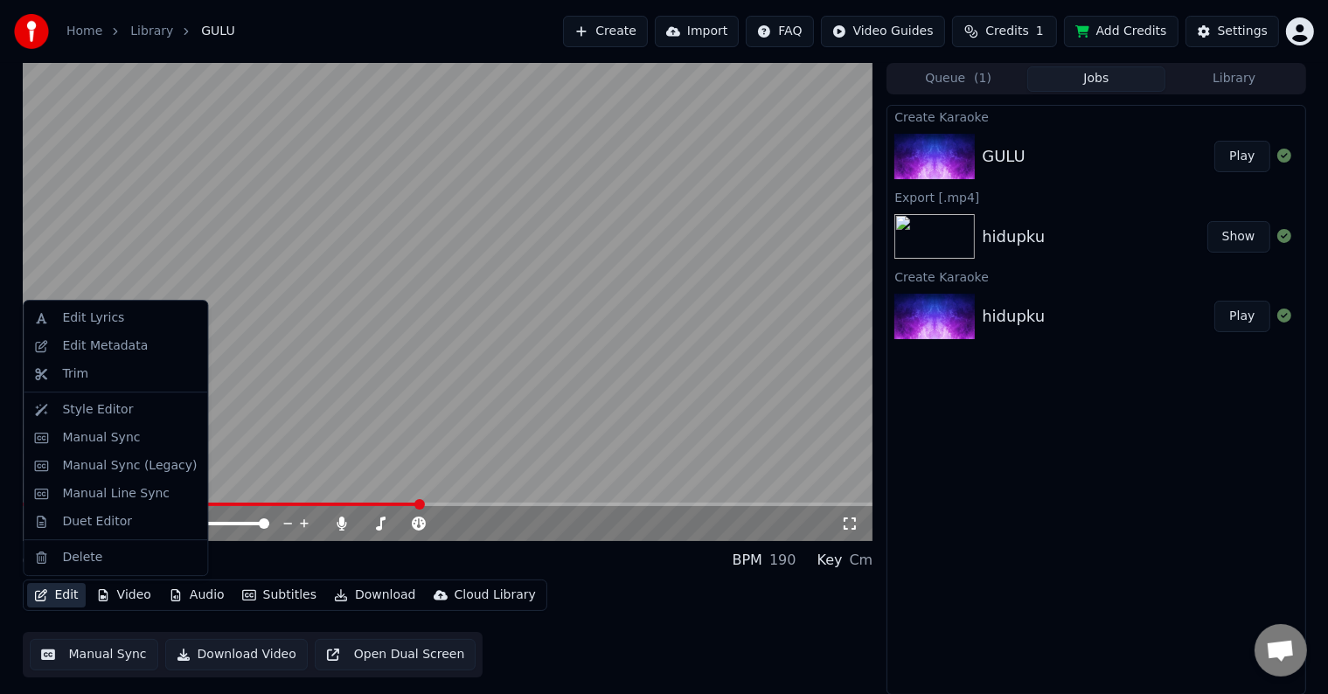
click at [66, 592] on button "Edit" at bounding box center [56, 595] width 59 height 24
click at [95, 524] on div "Duet Editor" at bounding box center [97, 521] width 70 height 17
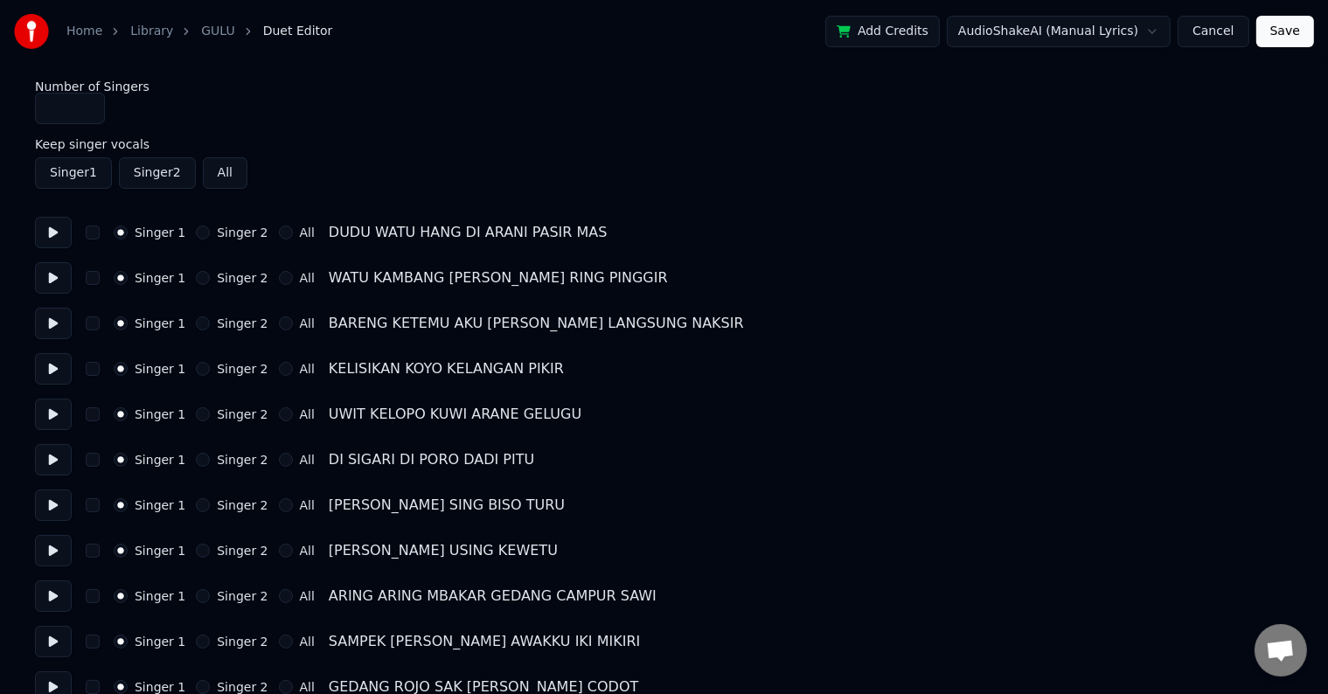
click at [198, 231] on button "Singer 2" at bounding box center [203, 233] width 14 height 14
click at [199, 276] on button "Singer 2" at bounding box center [203, 278] width 14 height 14
click at [203, 322] on div "Singer 2" at bounding box center [232, 323] width 72 height 14
click at [196, 324] on button "Singer 2" at bounding box center [203, 323] width 14 height 14
click at [199, 367] on button "Singer 2" at bounding box center [203, 369] width 14 height 14
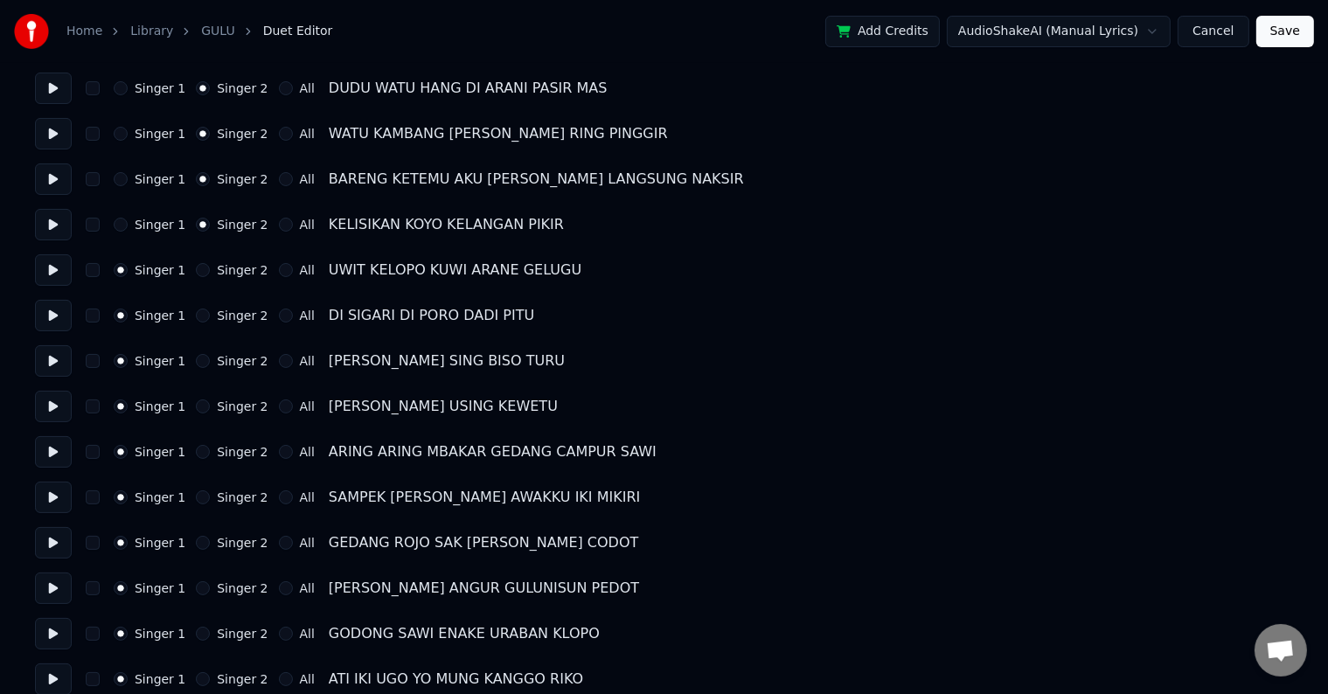
scroll to position [175, 0]
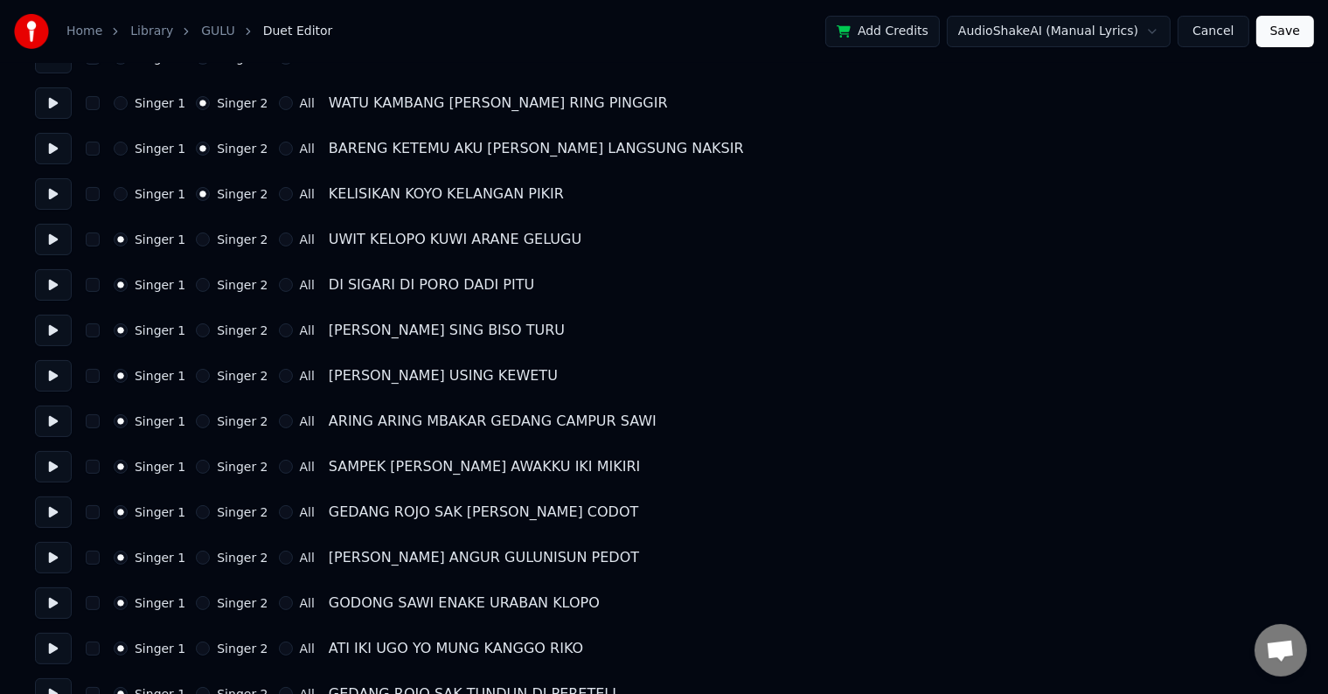
click at [196, 418] on button "Singer 2" at bounding box center [203, 421] width 14 height 14
click at [199, 466] on button "Singer 2" at bounding box center [203, 467] width 14 height 14
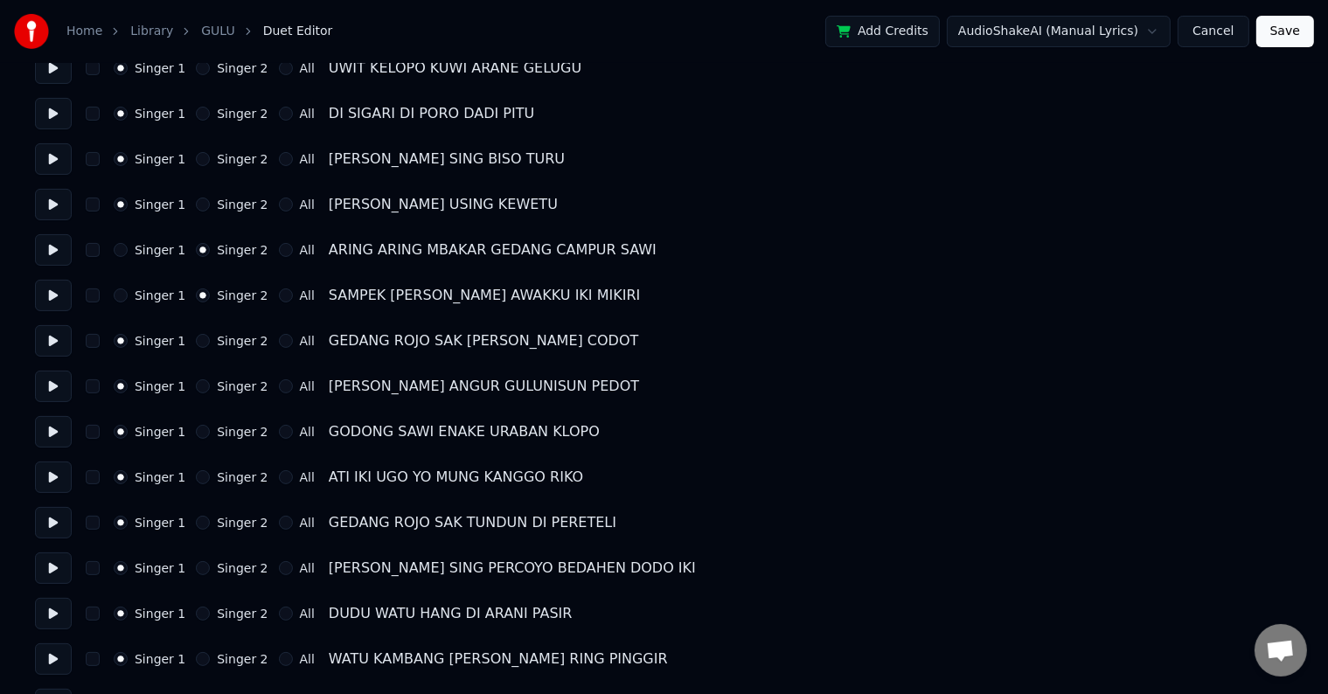
scroll to position [350, 0]
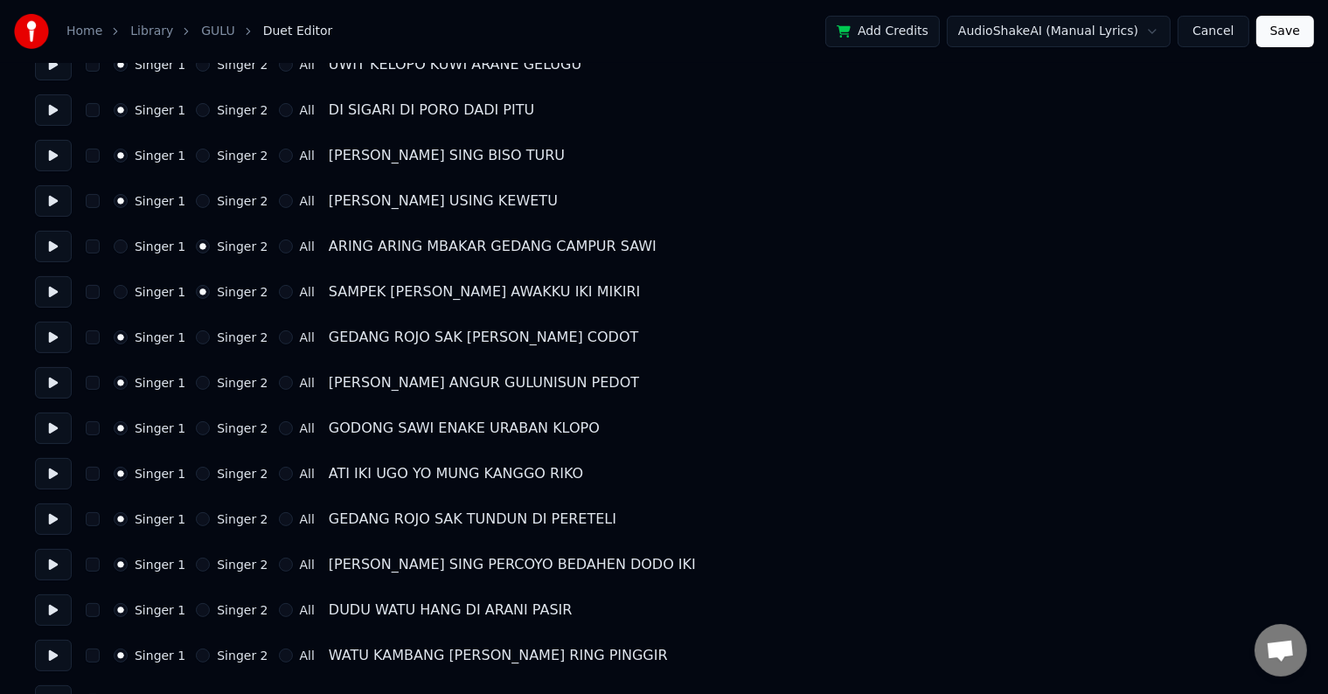
click at [196, 341] on button "Singer 2" at bounding box center [203, 337] width 14 height 14
click at [198, 378] on button "Singer 2" at bounding box center [203, 383] width 14 height 14
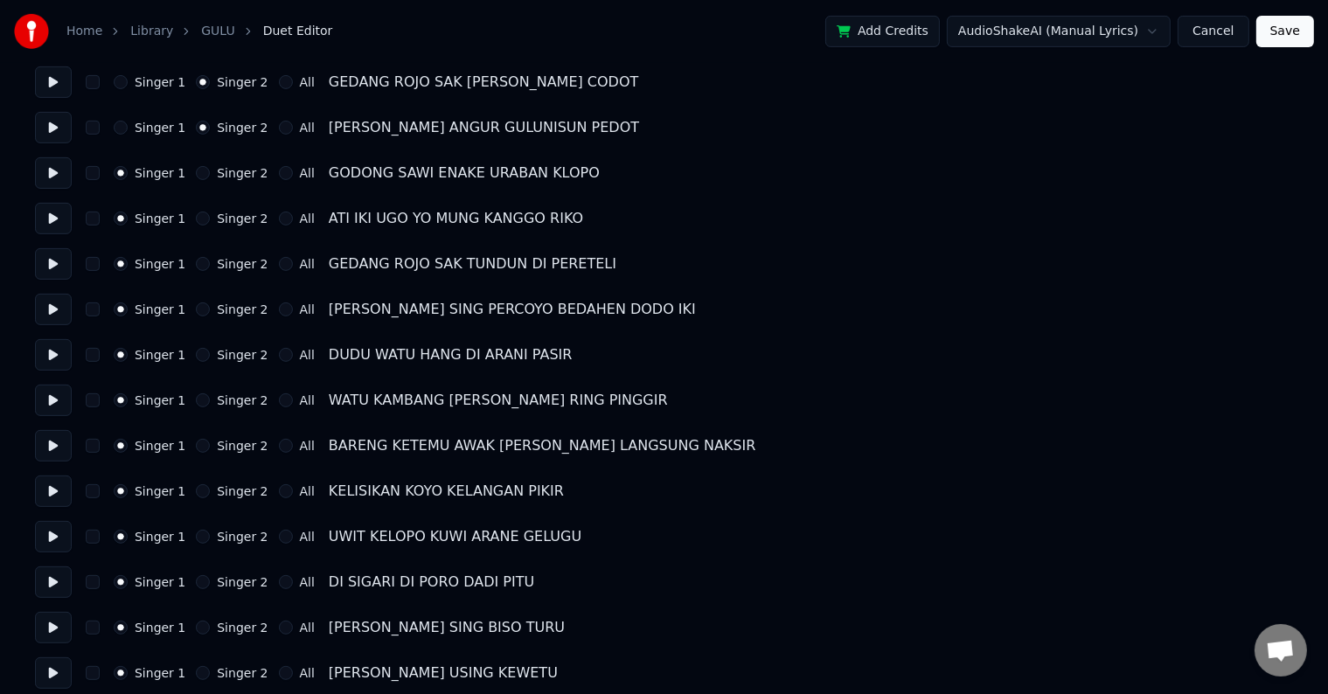
scroll to position [612, 0]
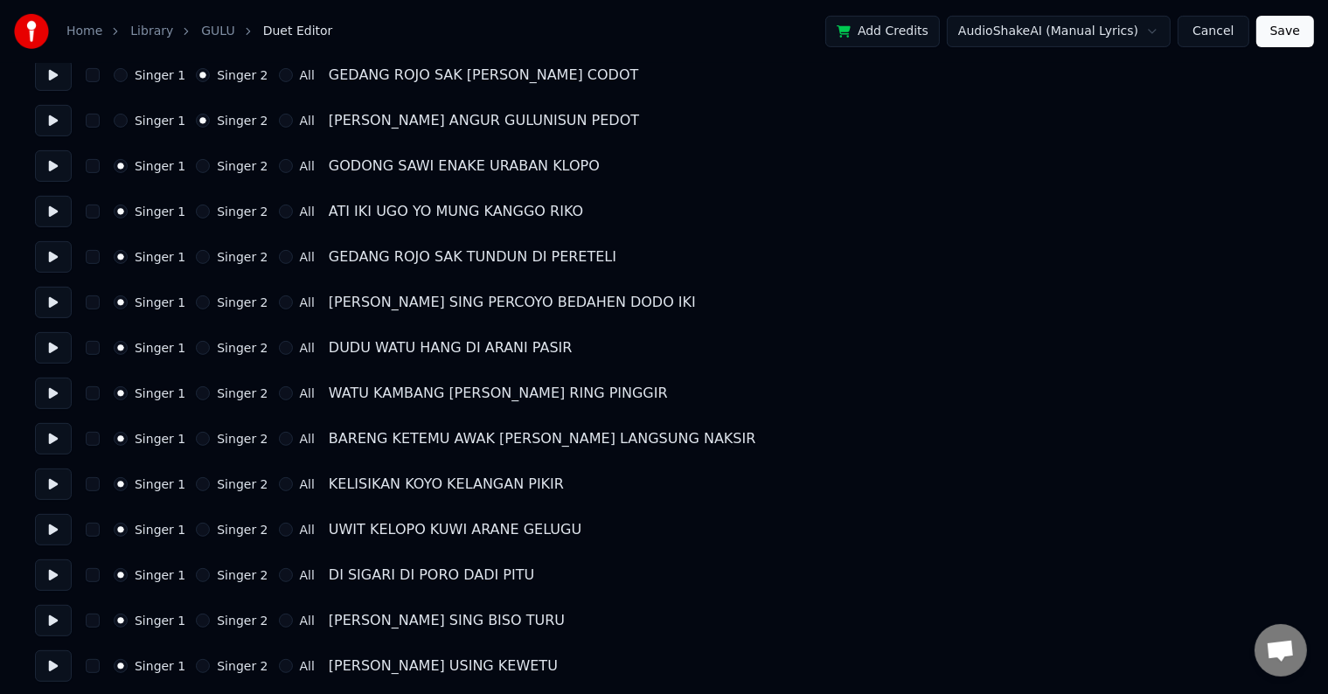
click at [199, 347] on button "Singer 2" at bounding box center [203, 348] width 14 height 14
click at [196, 388] on button "Singer 2" at bounding box center [203, 393] width 14 height 14
click at [196, 432] on button "Singer 2" at bounding box center [203, 439] width 14 height 14
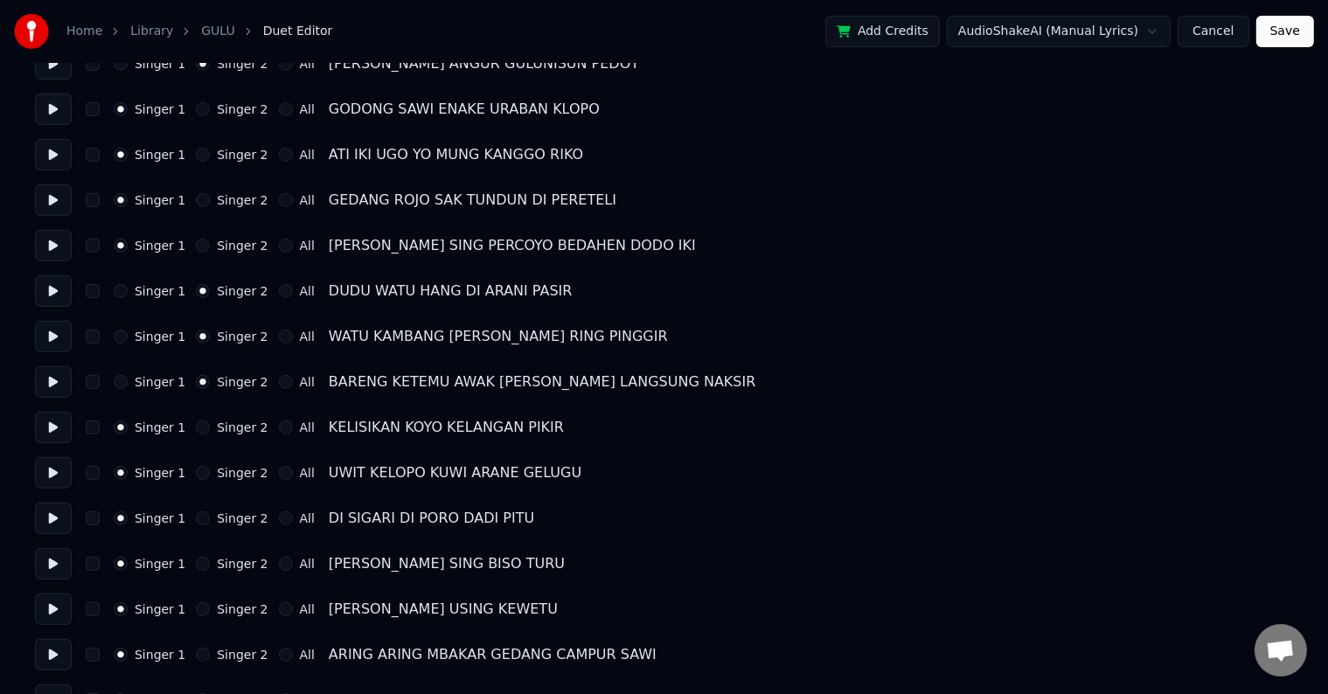
scroll to position [699, 0]
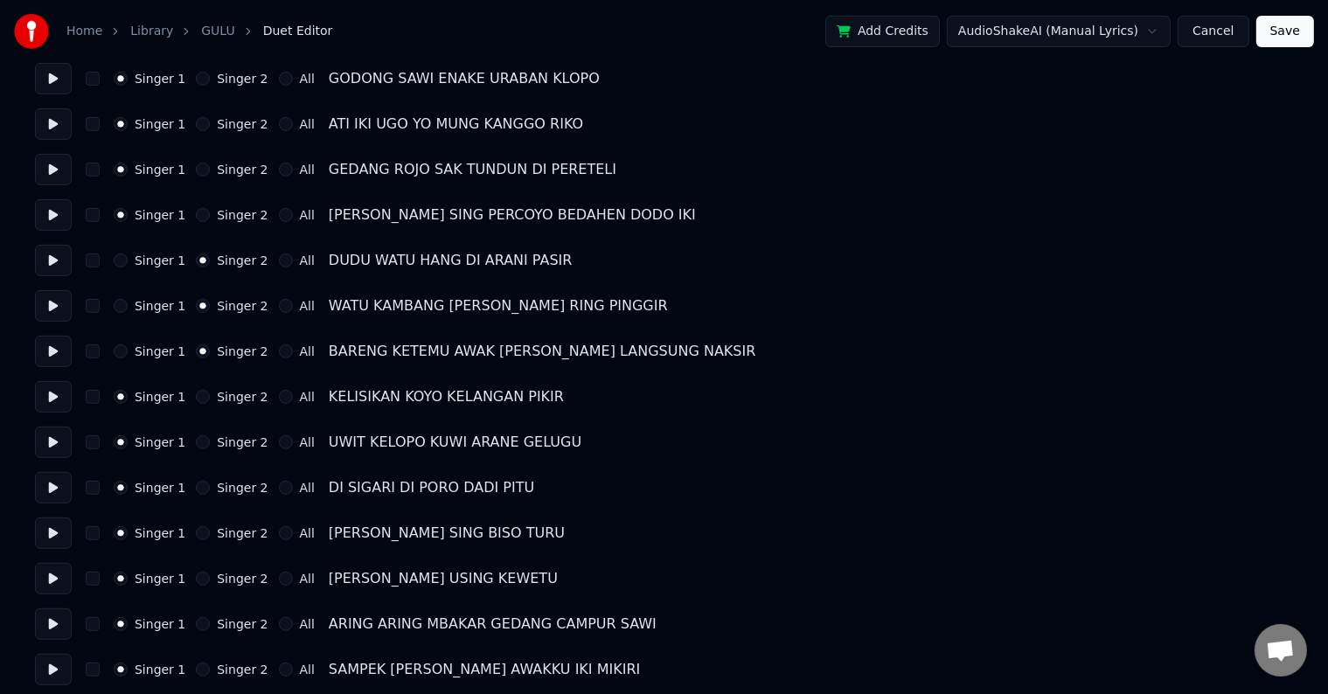
click at [196, 396] on button "Singer 2" at bounding box center [203, 397] width 14 height 14
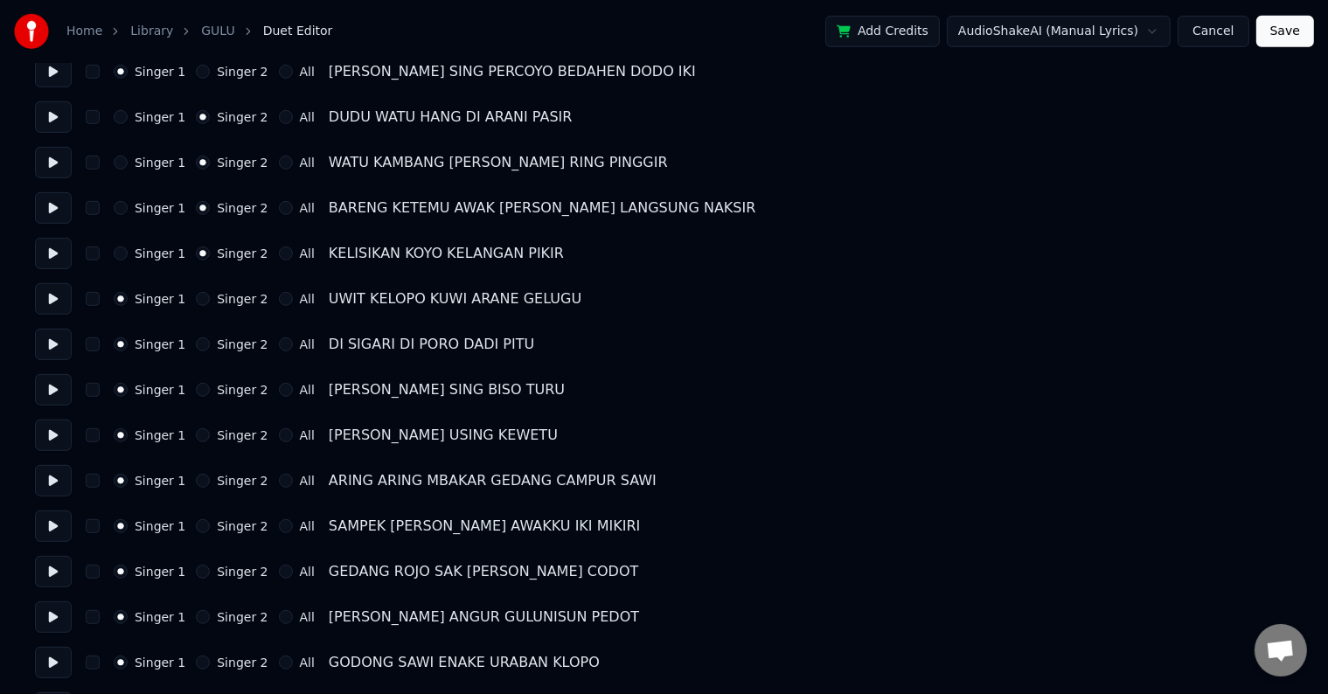
scroll to position [874, 0]
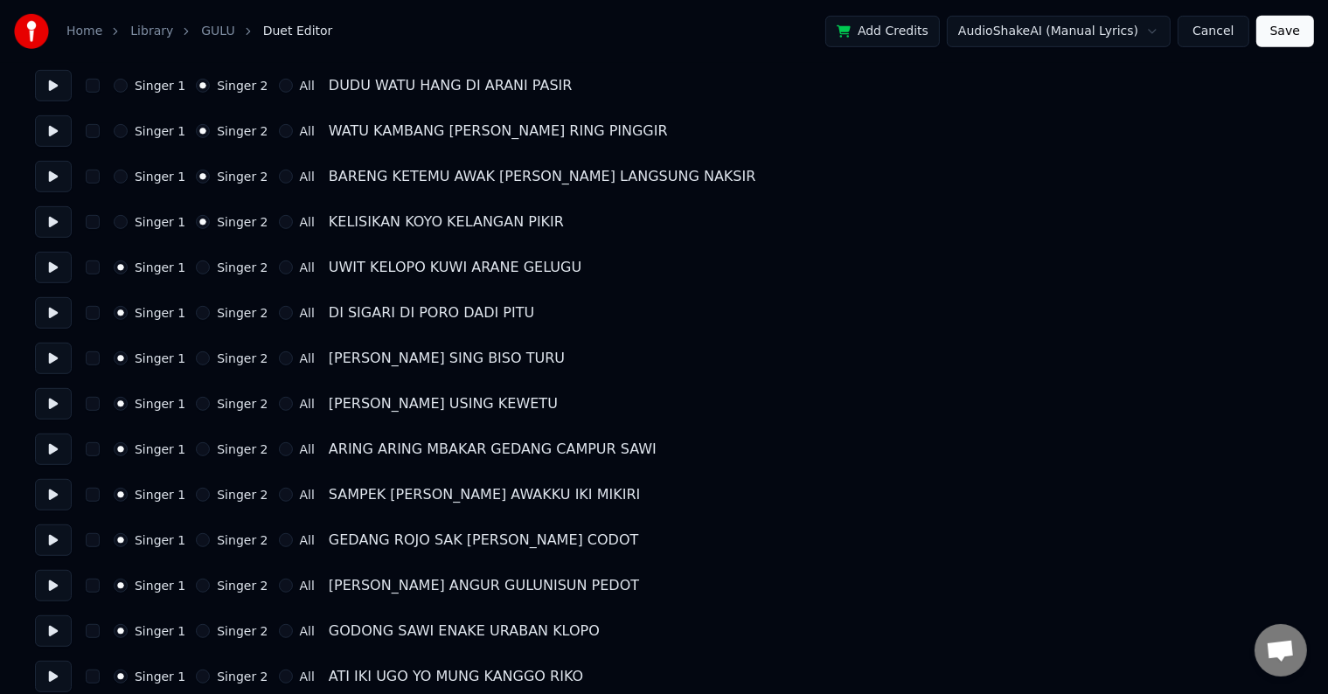
click at [201, 449] on button "Singer 2" at bounding box center [203, 449] width 14 height 14
click at [199, 490] on button "Singer 2" at bounding box center [203, 495] width 14 height 14
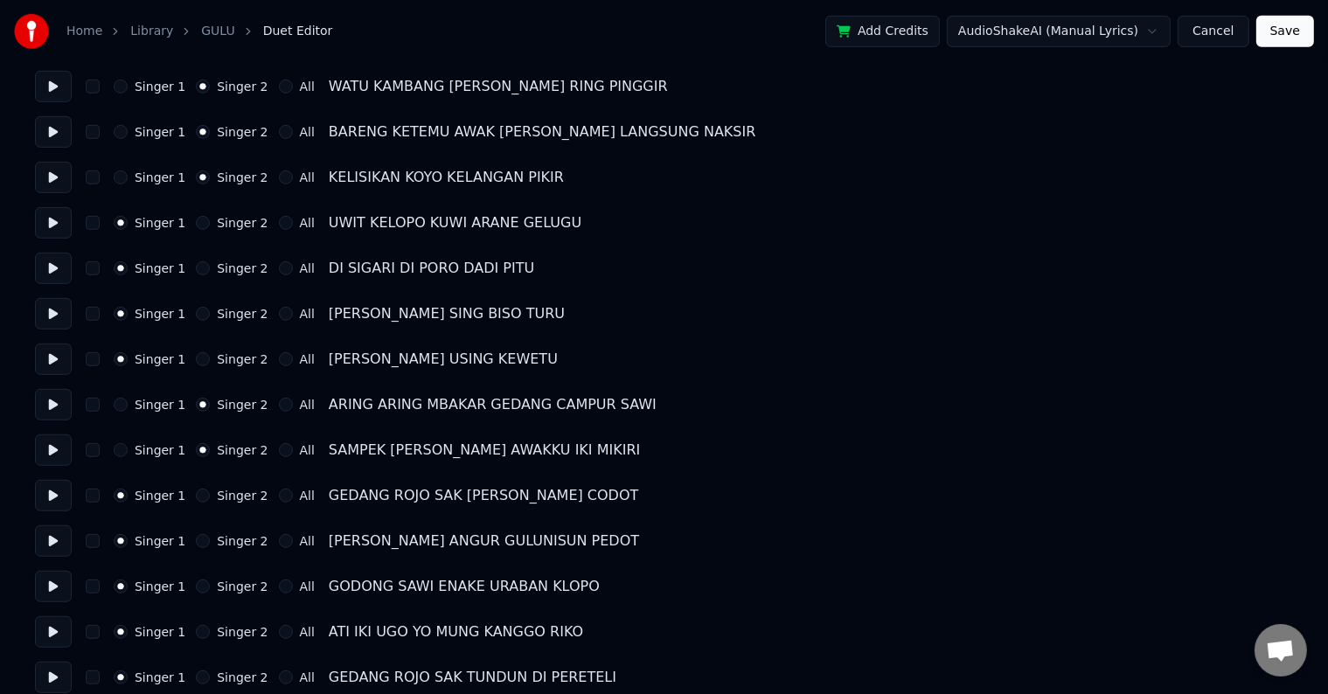
scroll to position [962, 0]
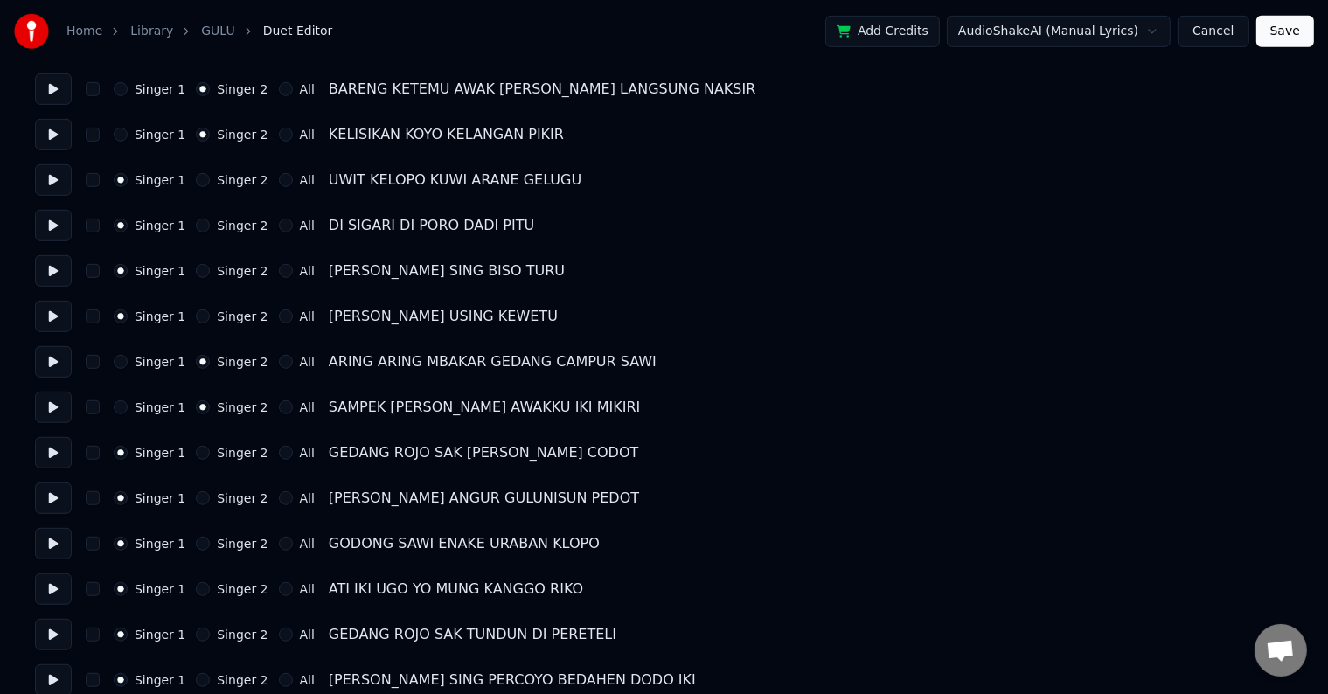
click at [196, 458] on button "Singer 2" at bounding box center [203, 453] width 14 height 14
click at [198, 496] on button "Singer 2" at bounding box center [203, 498] width 14 height 14
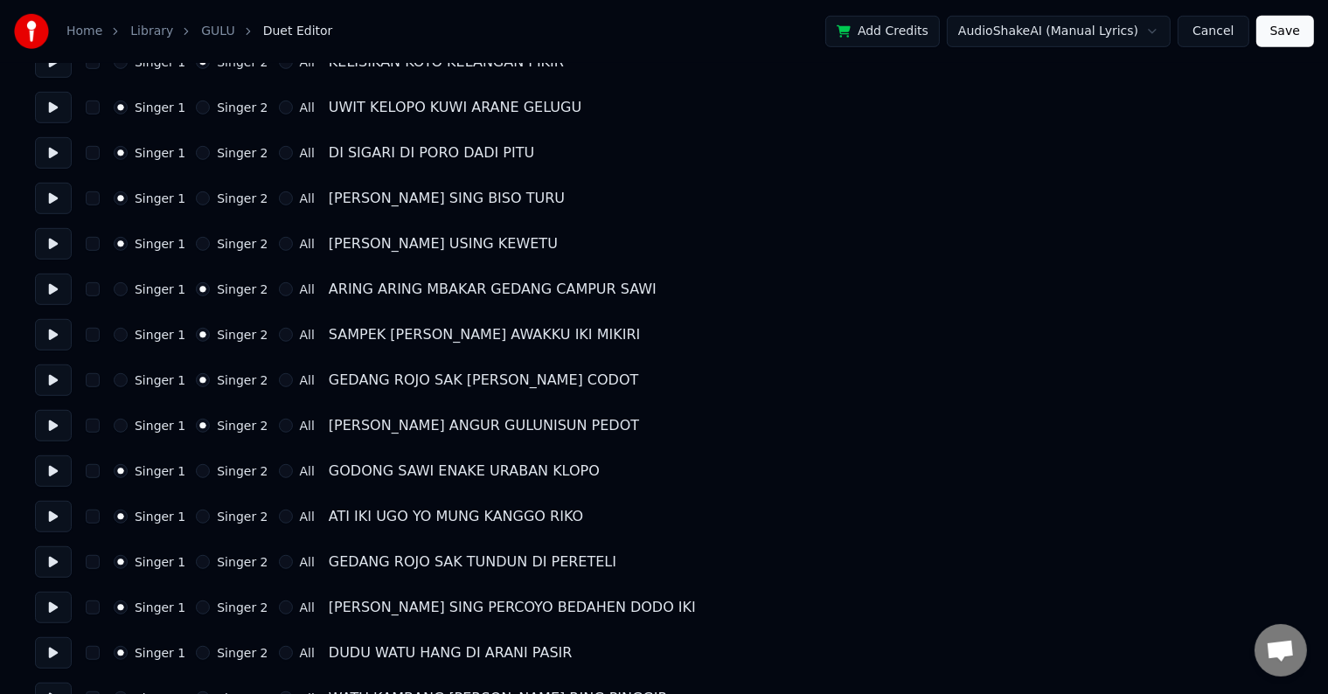
scroll to position [1137, 0]
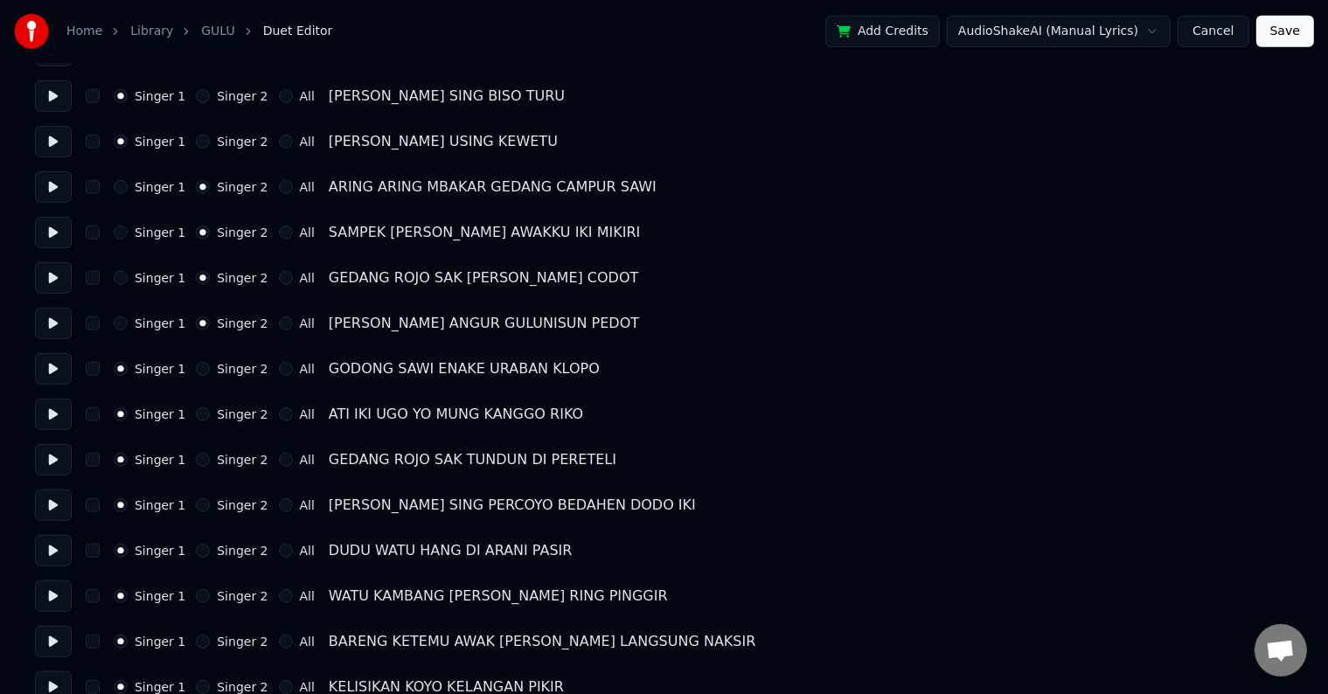
click at [528, 322] on div "[PERSON_NAME] ANGUR GULUNISUN PEDOT" at bounding box center [484, 323] width 310 height 21
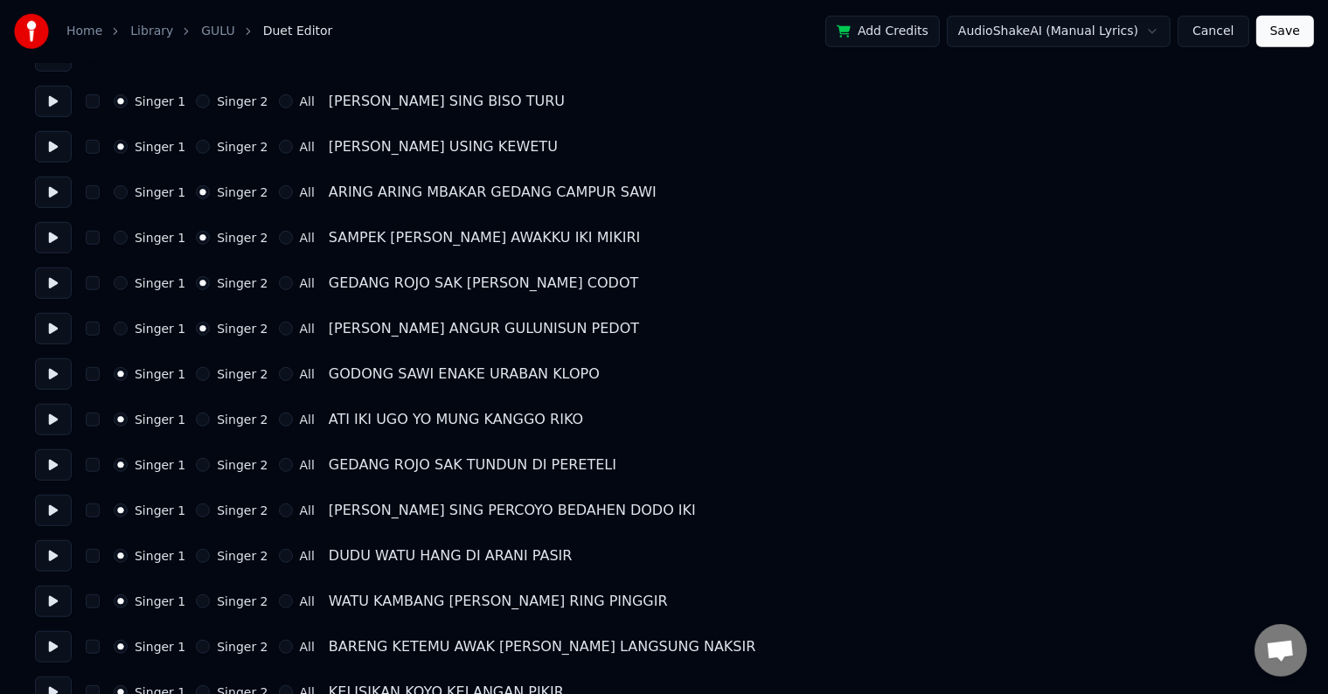
scroll to position [1219, 0]
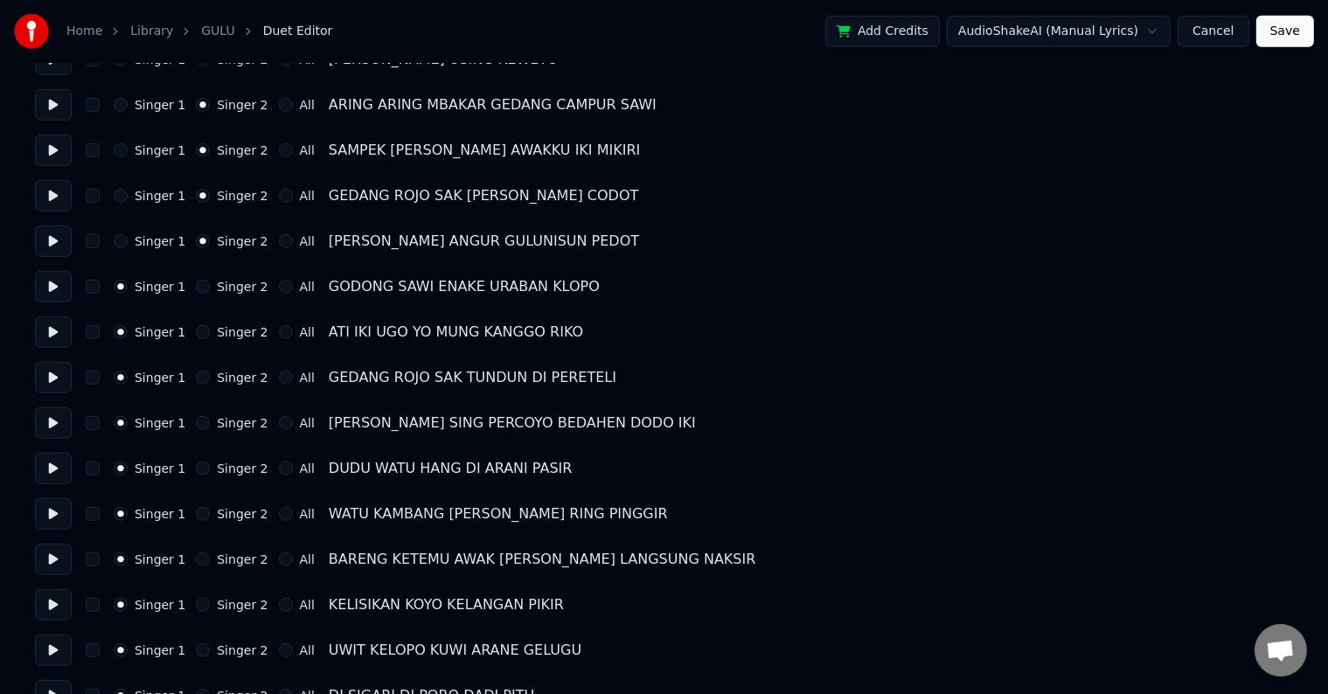
click at [198, 468] on button "Singer 2" at bounding box center [203, 469] width 14 height 14
click at [198, 509] on button "Singer 2" at bounding box center [203, 514] width 14 height 14
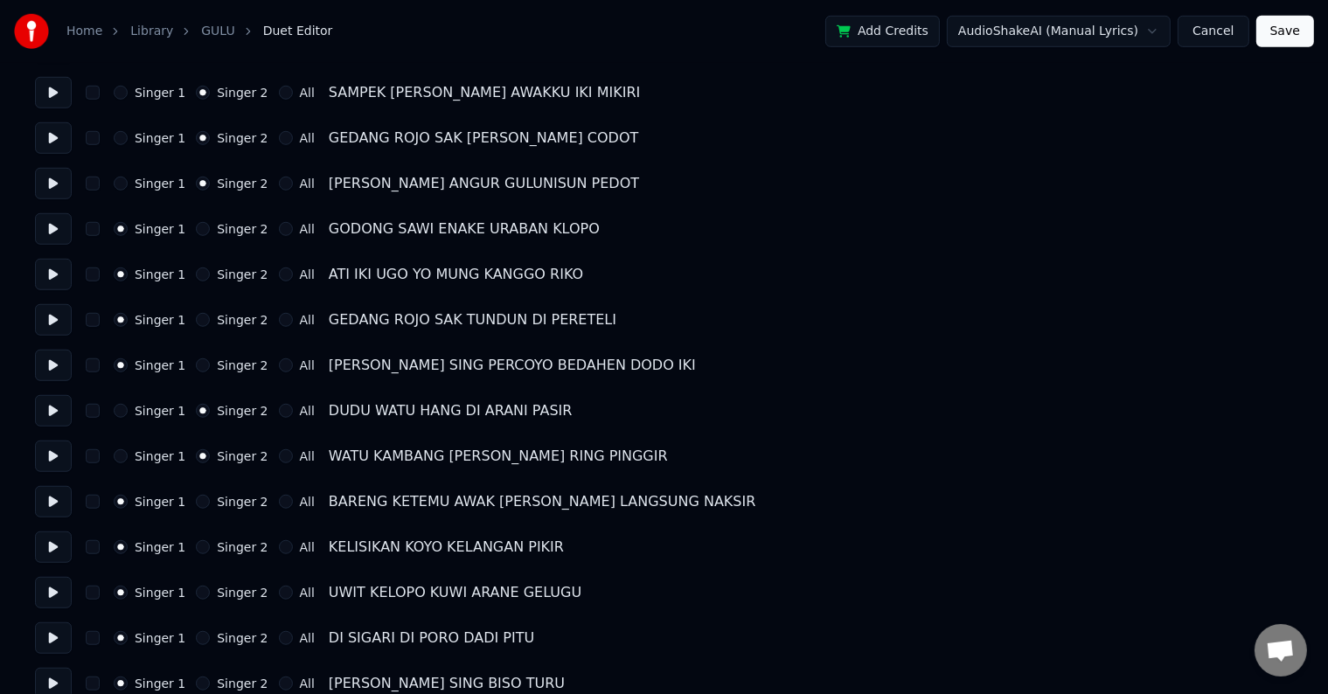
scroll to position [1306, 0]
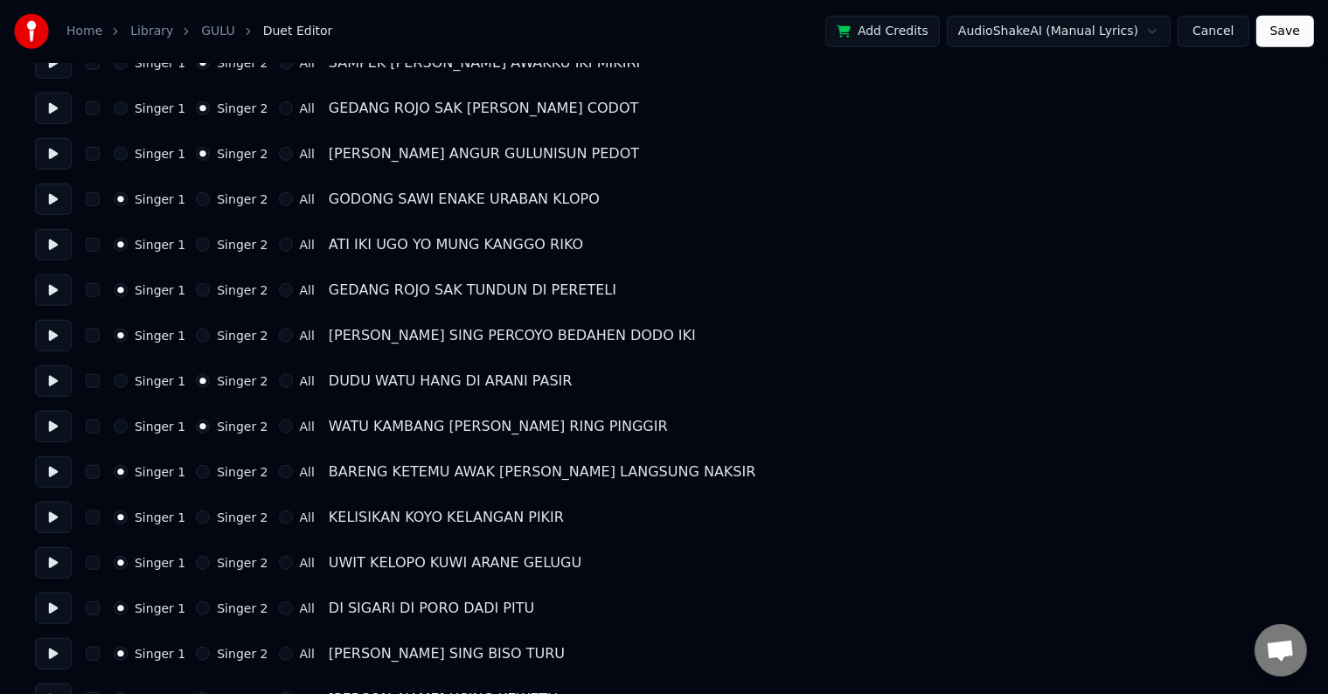
click at [196, 467] on button "Singer 2" at bounding box center [203, 472] width 14 height 14
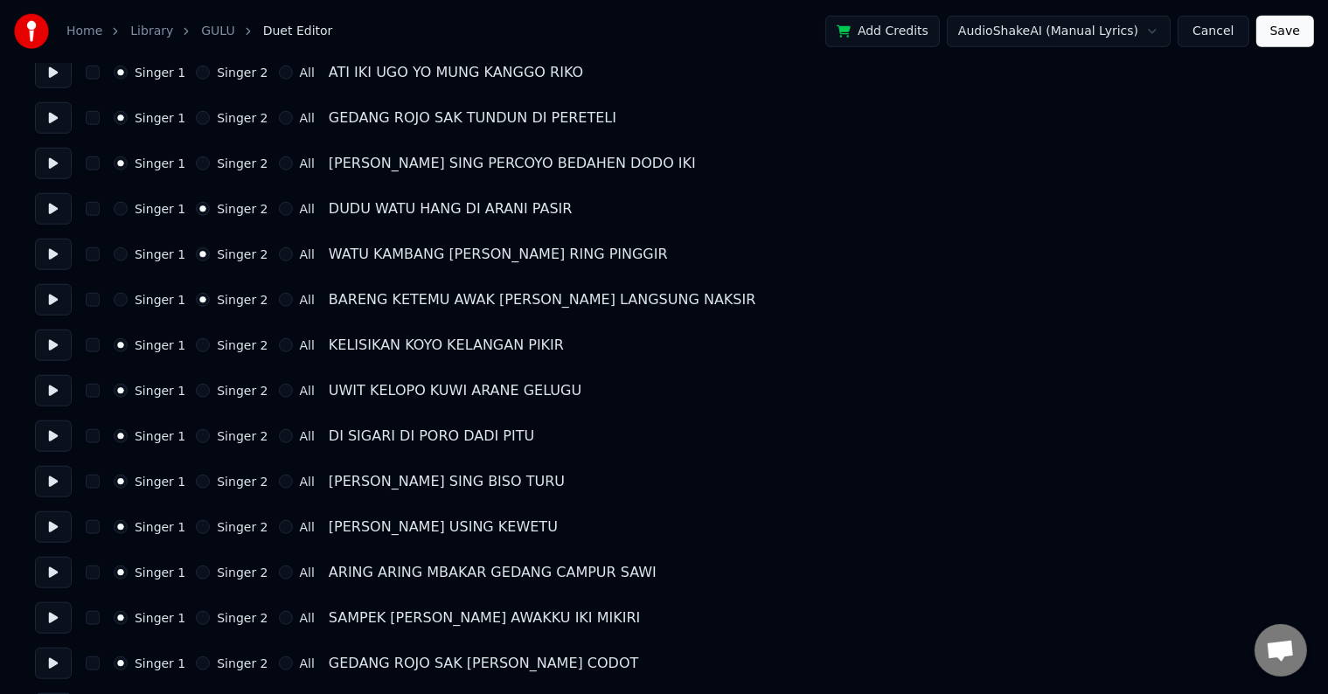
scroll to position [1481, 0]
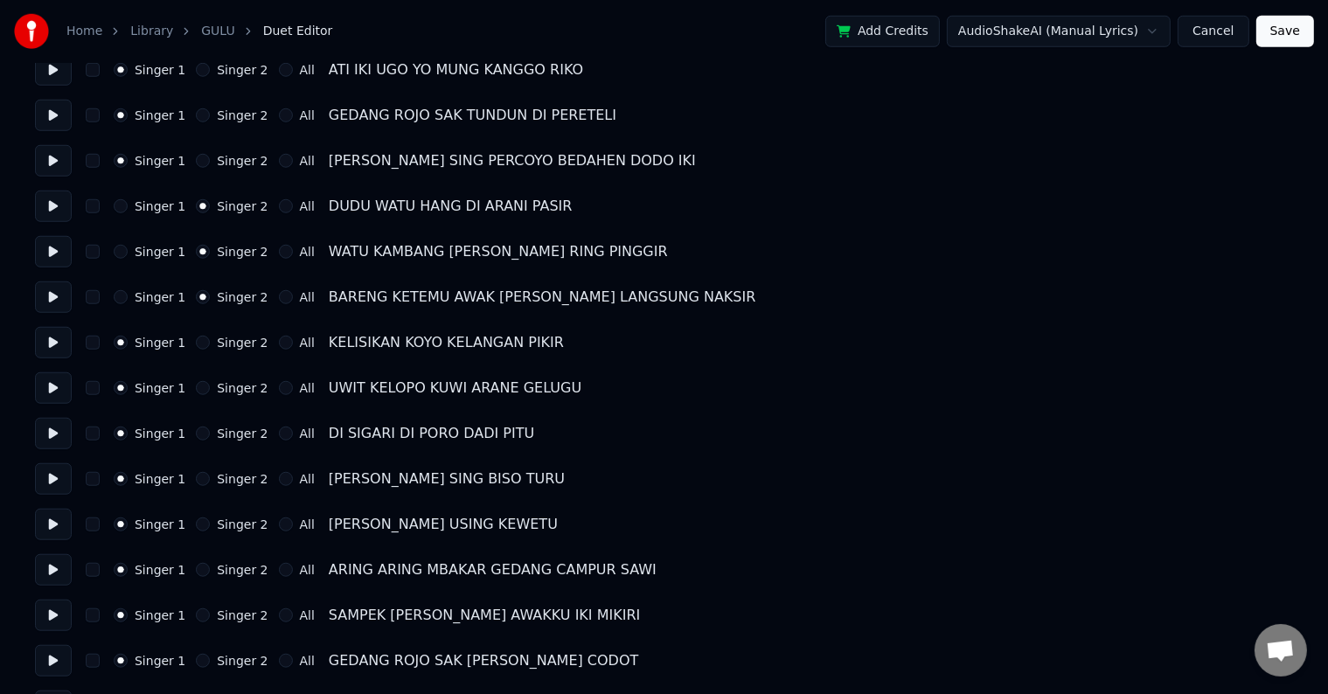
click at [198, 346] on button "Singer 2" at bounding box center [203, 343] width 14 height 14
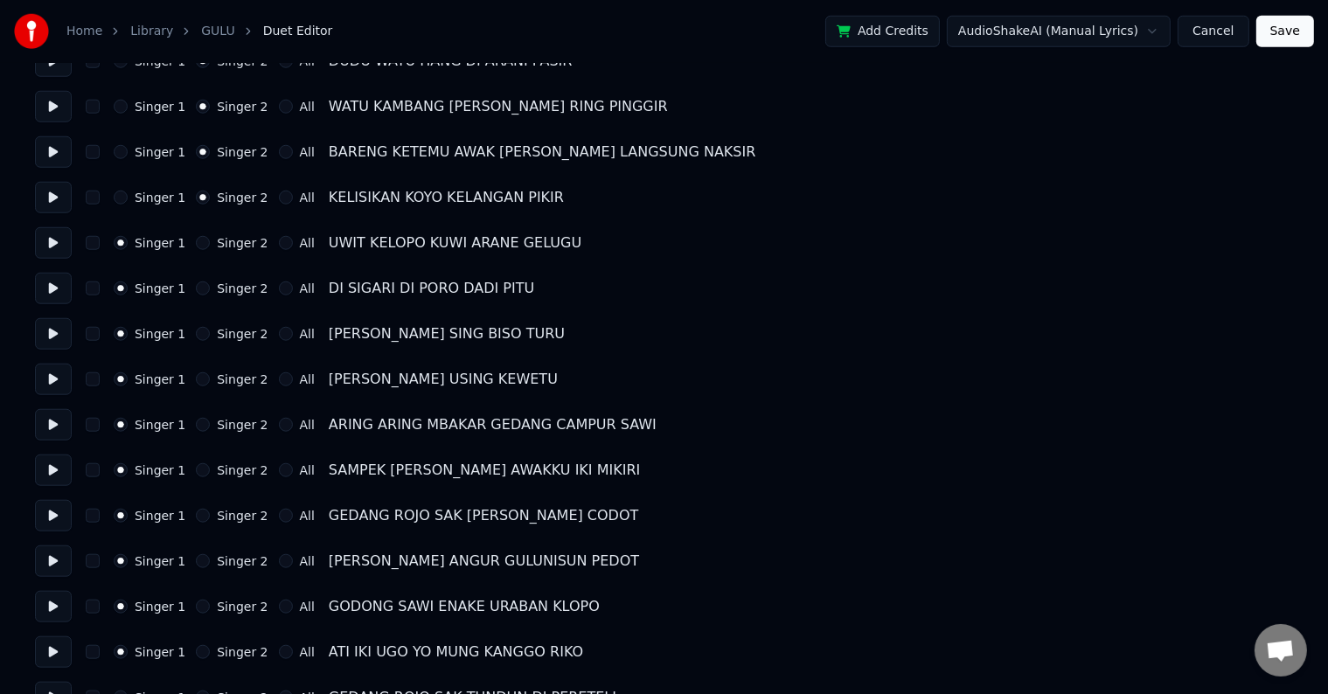
scroll to position [1656, 0]
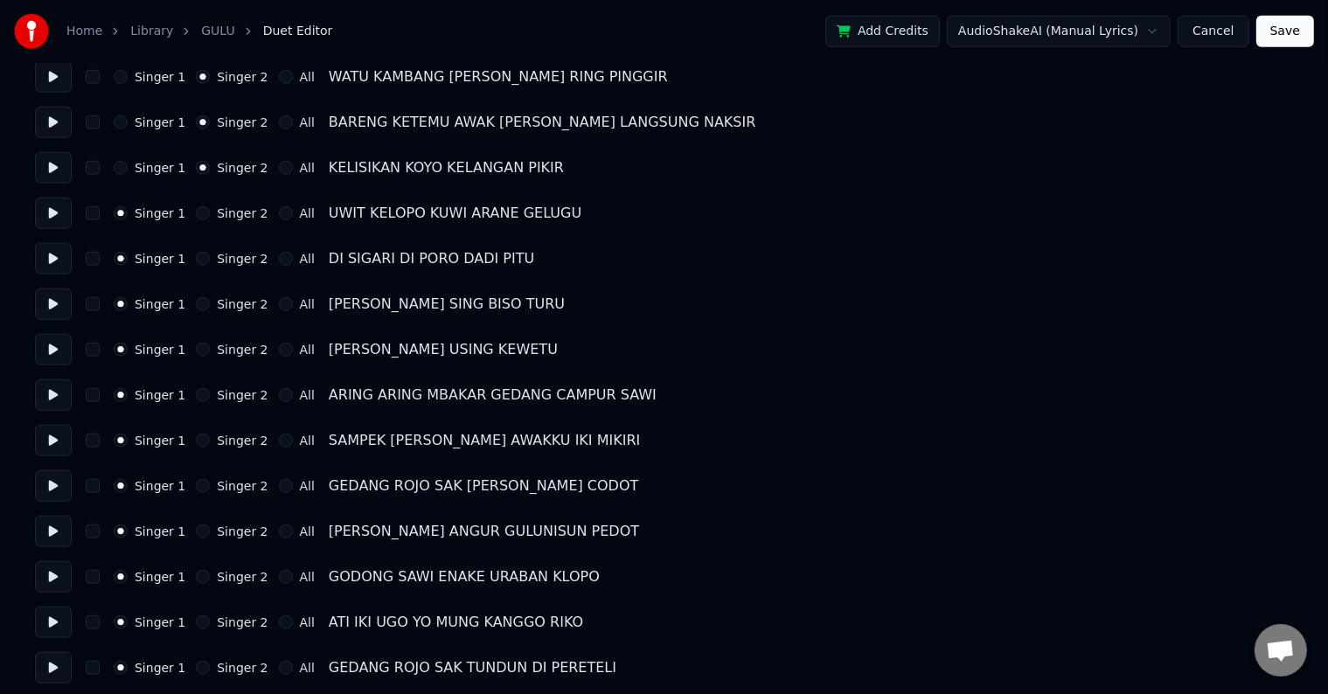
click at [198, 392] on button "Singer 2" at bounding box center [203, 395] width 14 height 14
click at [196, 442] on button "Singer 2" at bounding box center [203, 441] width 14 height 14
click at [196, 483] on button "Singer 2" at bounding box center [203, 486] width 14 height 14
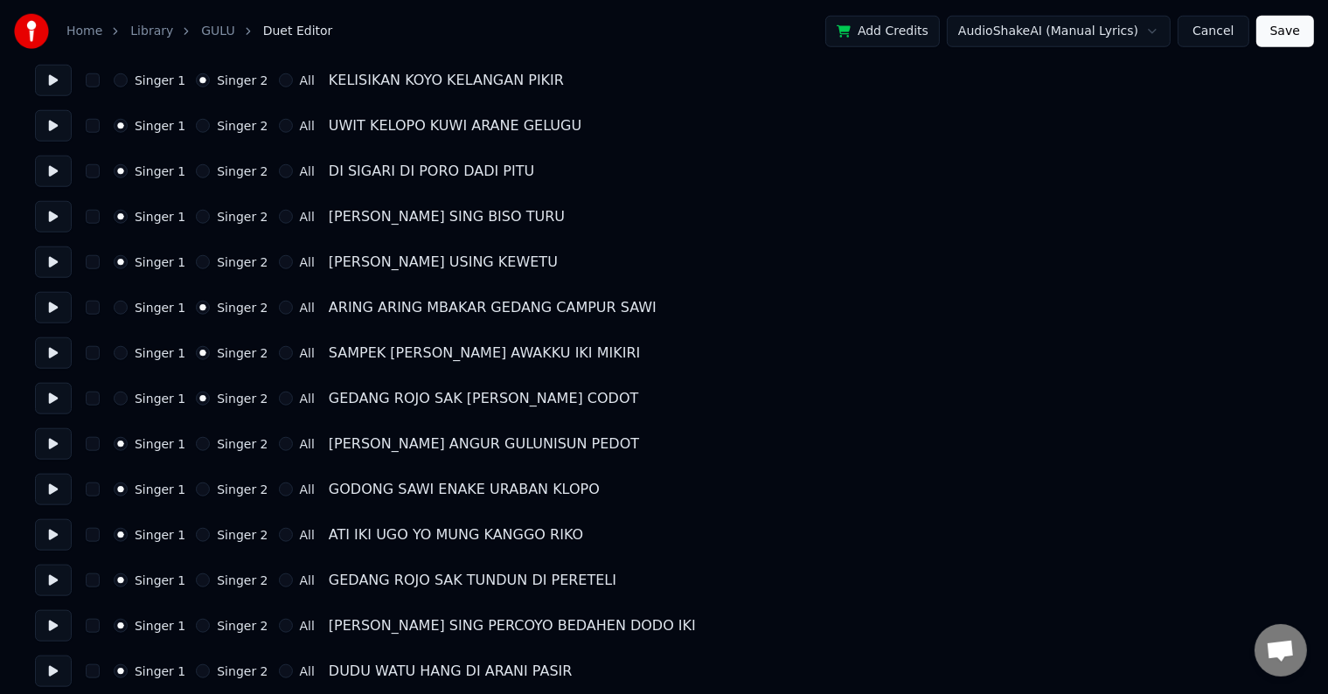
click at [196, 444] on button "Singer 2" at bounding box center [203, 444] width 14 height 14
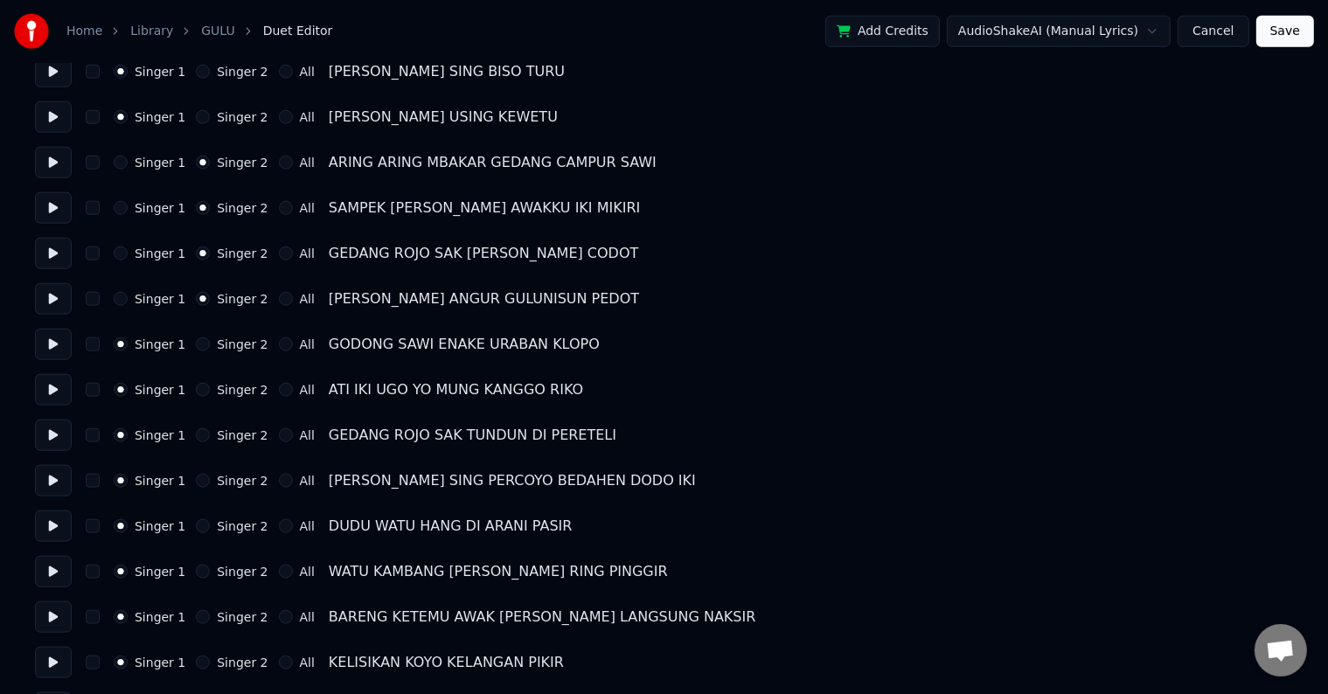
scroll to position [1918, 0]
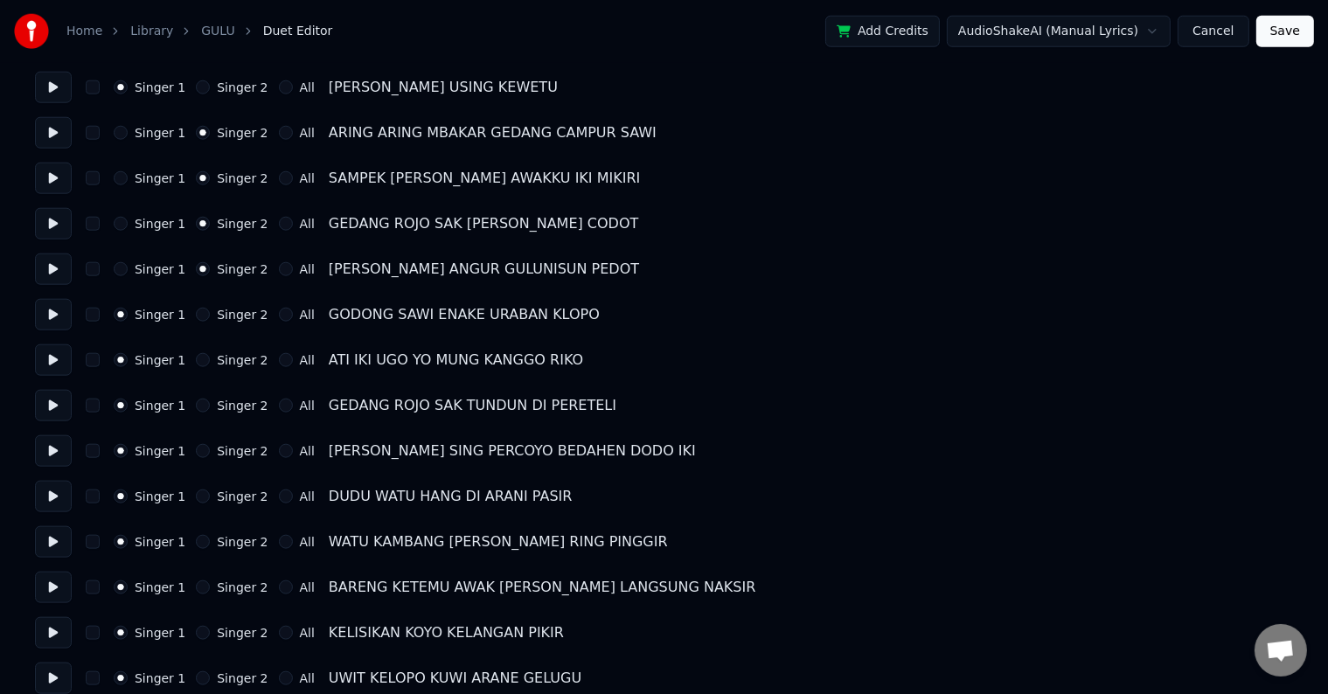
click at [198, 497] on button "Singer 2" at bounding box center [203, 497] width 14 height 14
click at [197, 539] on button "Singer 2" at bounding box center [203, 542] width 14 height 14
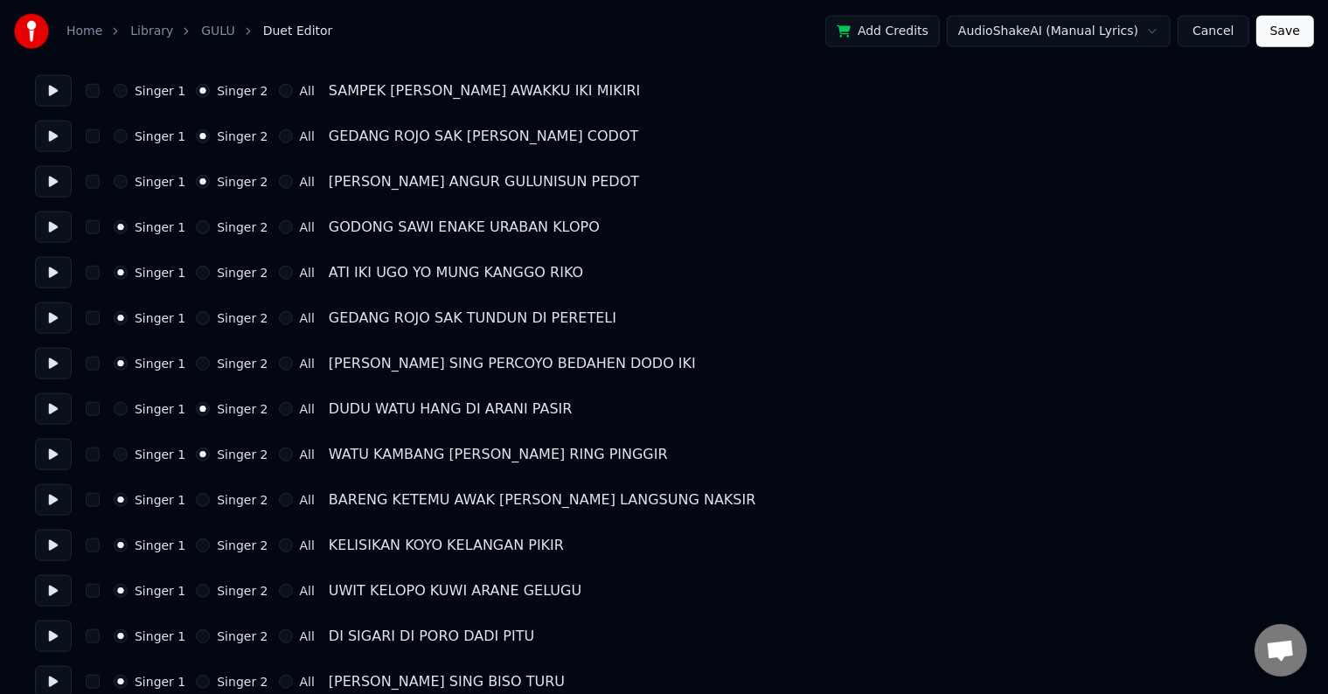
click at [196, 497] on button "Singer 2" at bounding box center [203, 500] width 14 height 14
click at [196, 546] on button "Singer 2" at bounding box center [203, 546] width 14 height 14
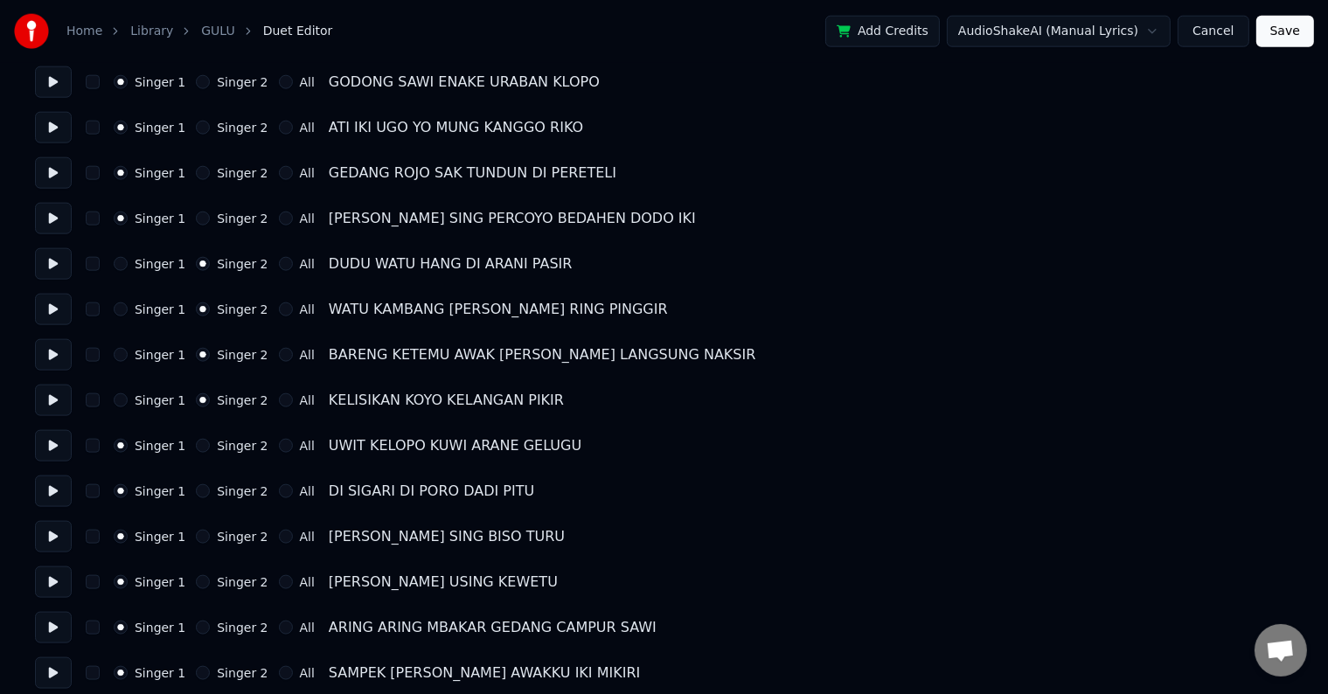
scroll to position [2181, 0]
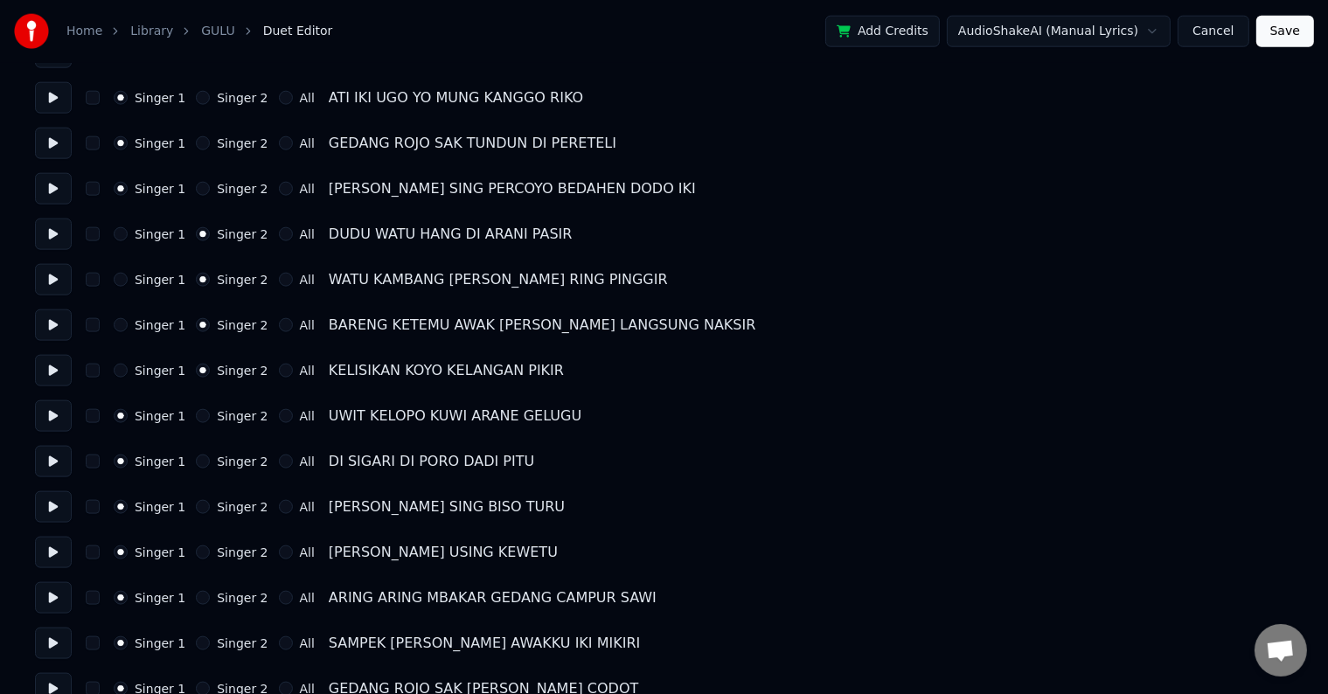
click at [186, 593] on div "Singer 1 Singer 2 All" at bounding box center [214, 598] width 201 height 14
click at [196, 596] on button "Singer 2" at bounding box center [203, 598] width 14 height 14
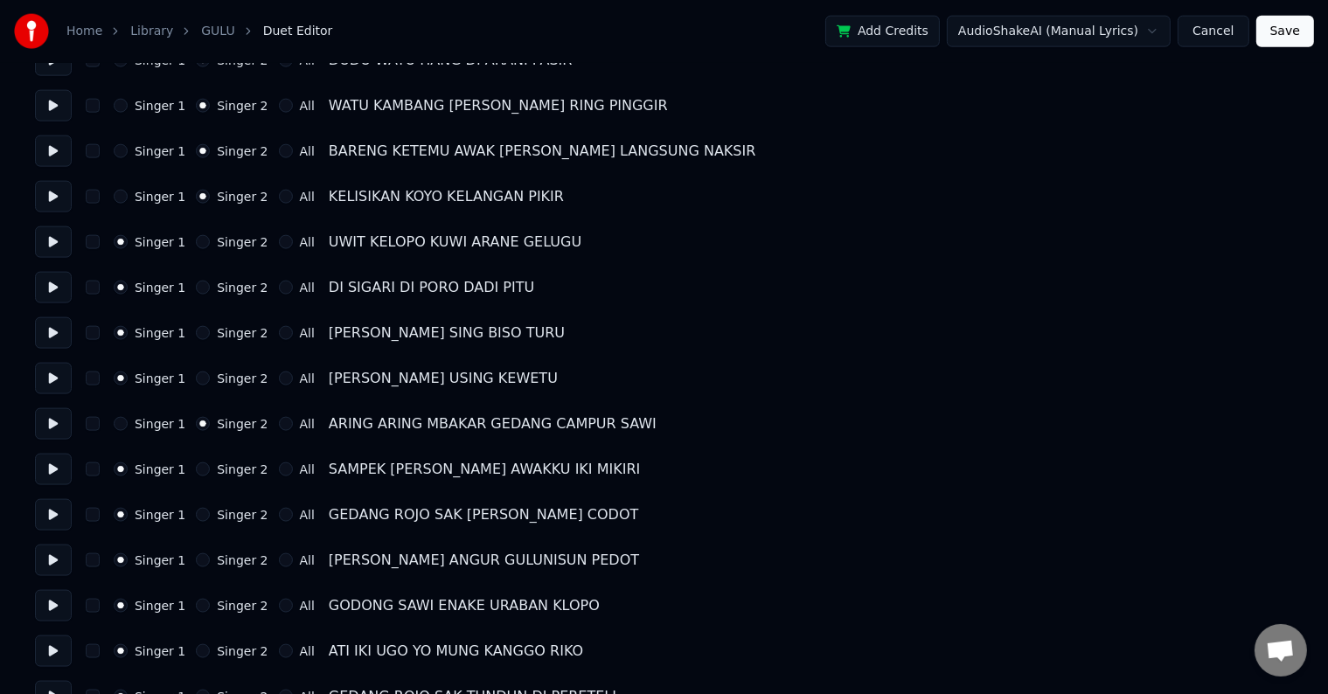
scroll to position [2355, 0]
click at [196, 469] on button "Singer 2" at bounding box center [203, 469] width 14 height 14
click at [199, 512] on button "Singer 2" at bounding box center [203, 514] width 14 height 14
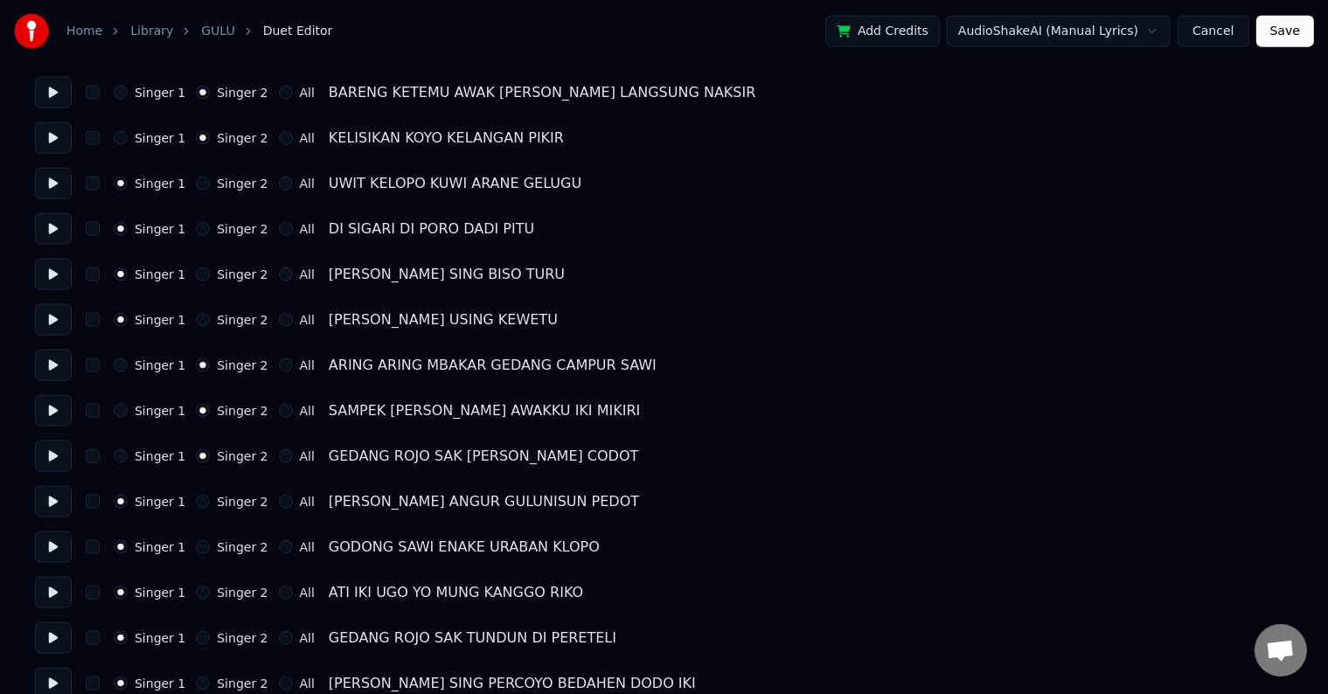
scroll to position [2443, 0]
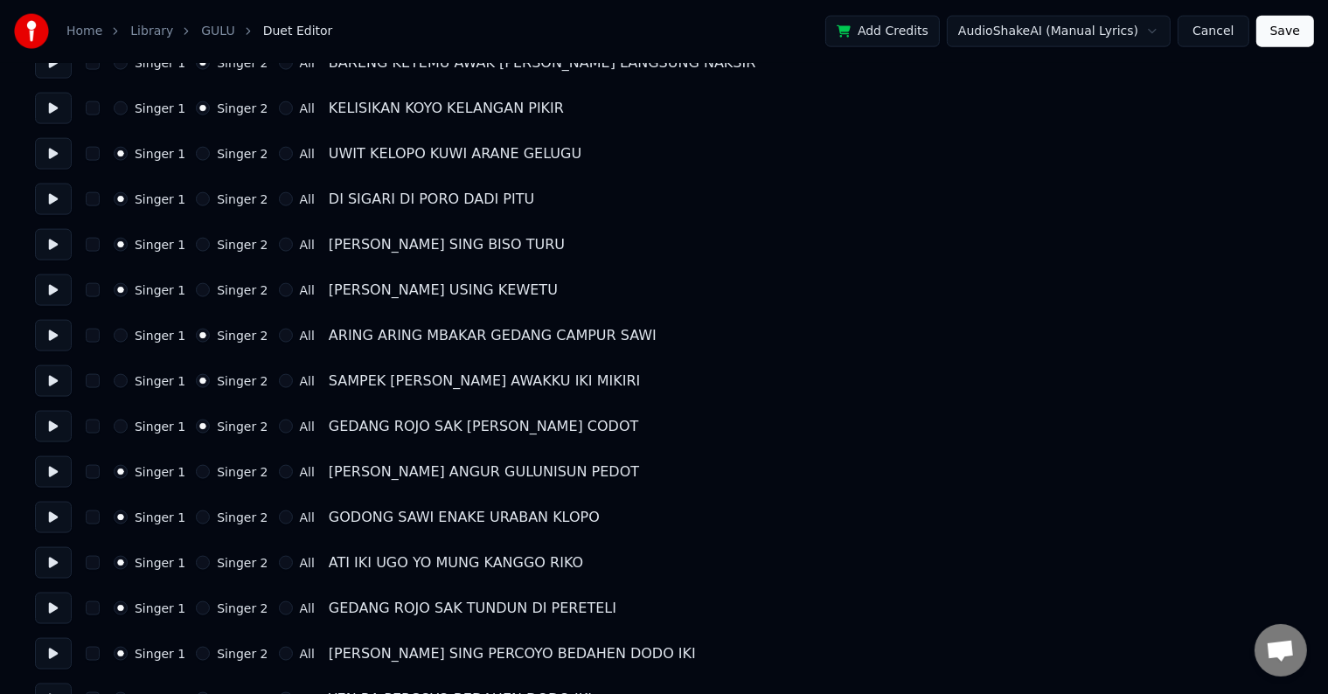
click at [199, 473] on button "Singer 2" at bounding box center [203, 472] width 14 height 14
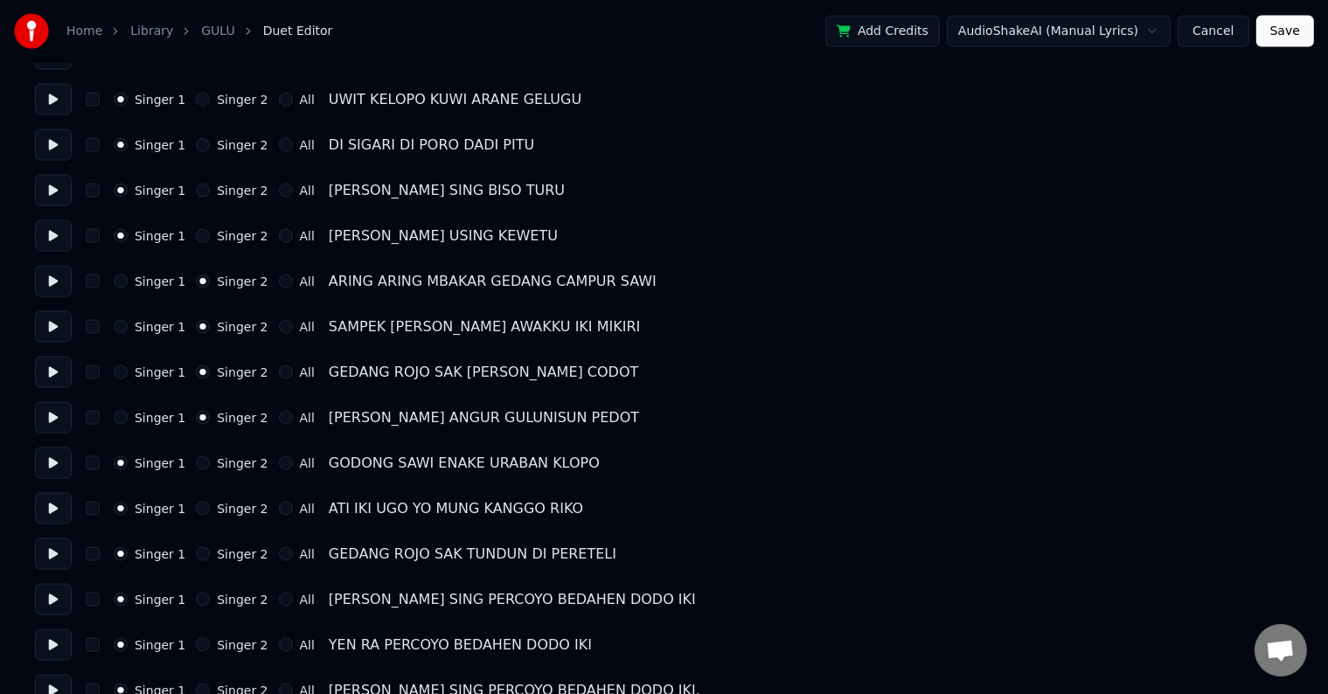
scroll to position [2527, 0]
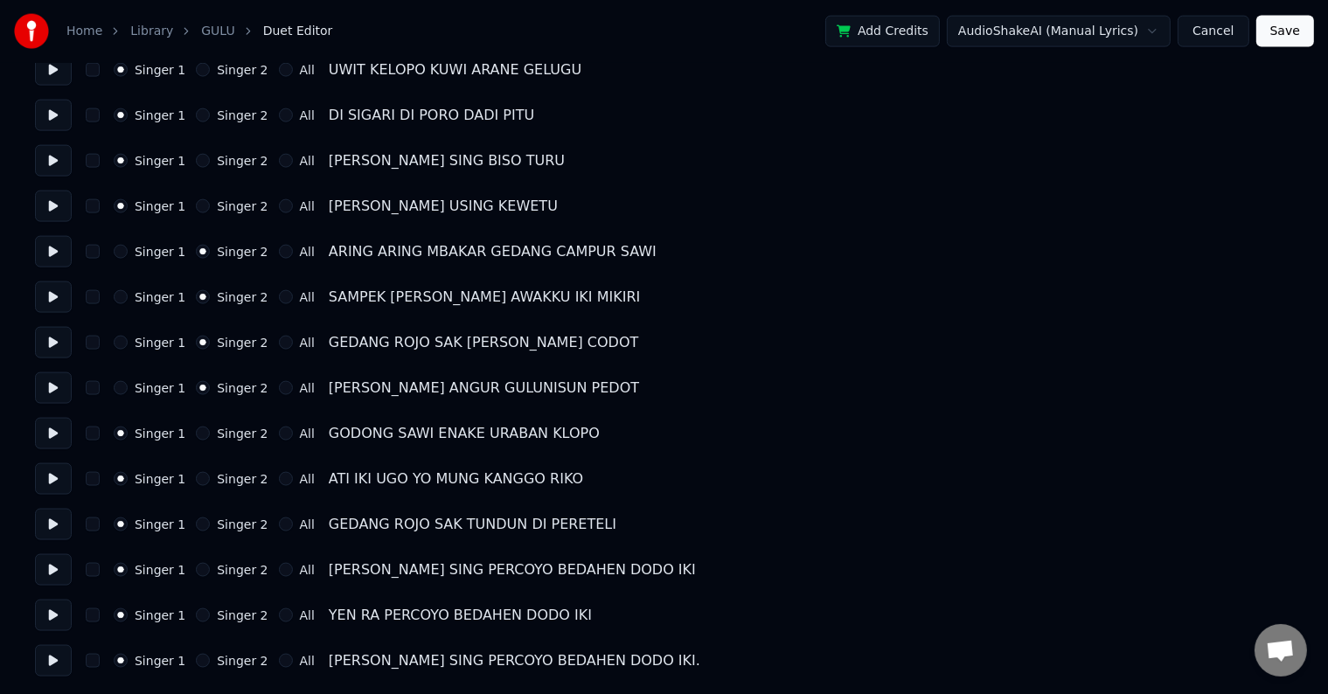
click at [198, 613] on button "Singer 2" at bounding box center [203, 616] width 14 height 14
click at [1273, 33] on button "Save" at bounding box center [1285, 31] width 58 height 31
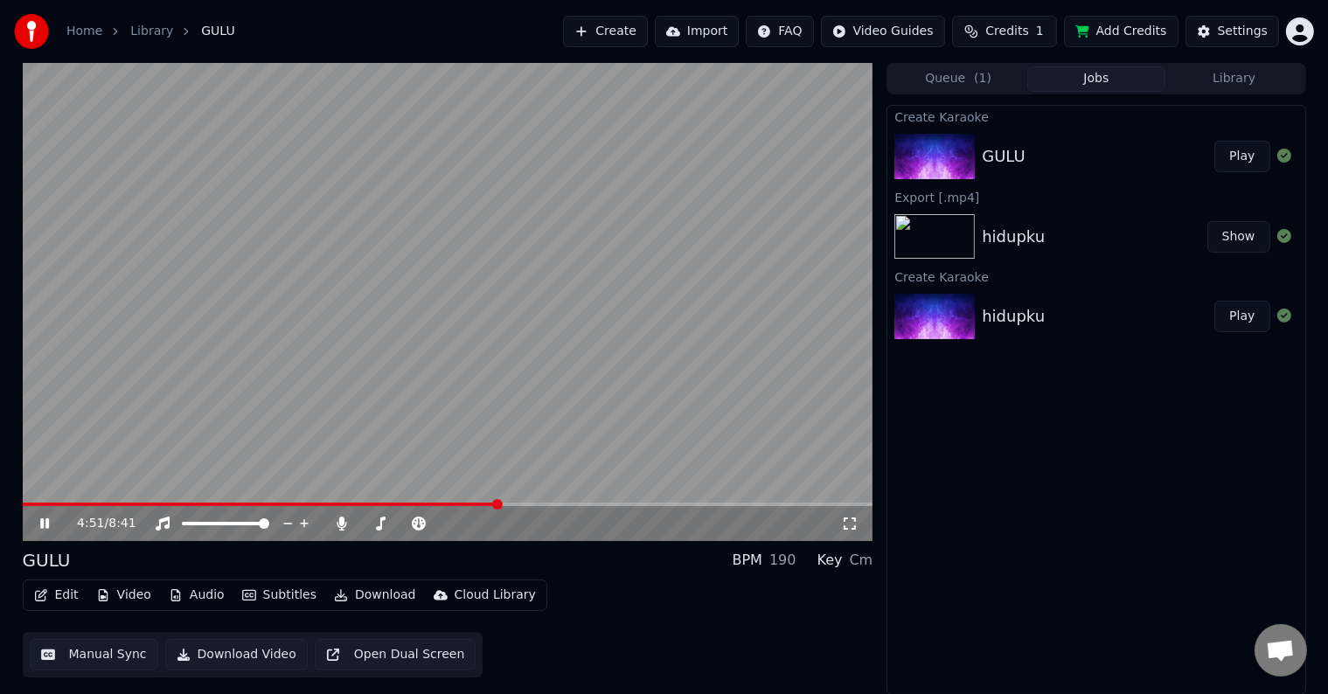
click at [490, 360] on video at bounding box center [448, 302] width 851 height 478
click at [493, 363] on video at bounding box center [448, 302] width 851 height 478
click at [41, 525] on icon at bounding box center [44, 524] width 10 height 12
click at [96, 664] on button "Manual Sync" at bounding box center [94, 654] width 129 height 31
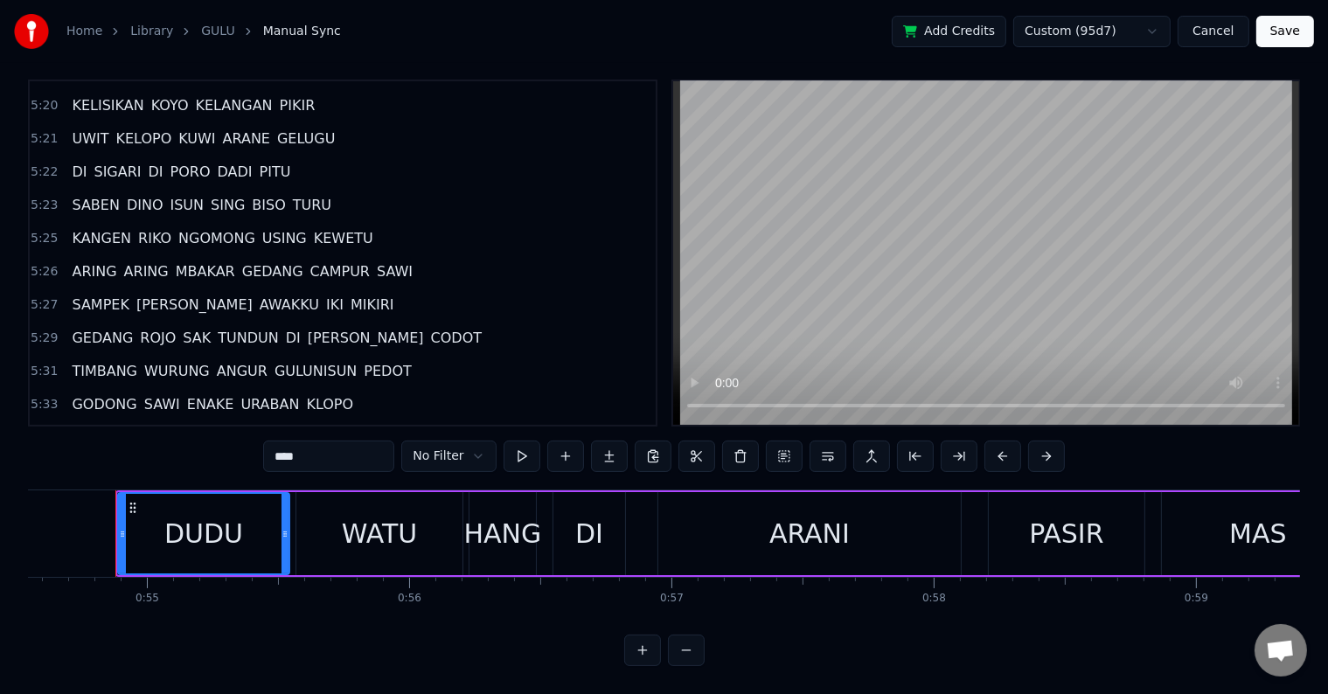
scroll to position [1255, 0]
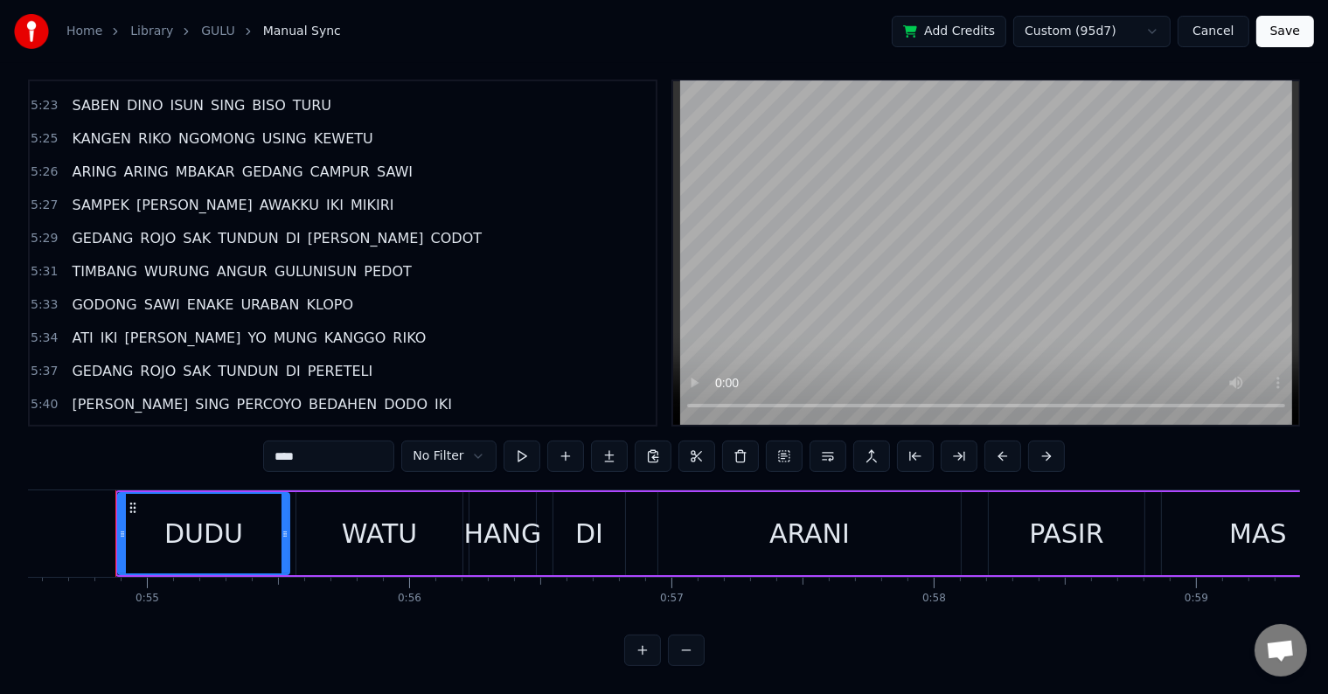
click at [306, 361] on span "PERETELI" at bounding box center [340, 371] width 69 height 20
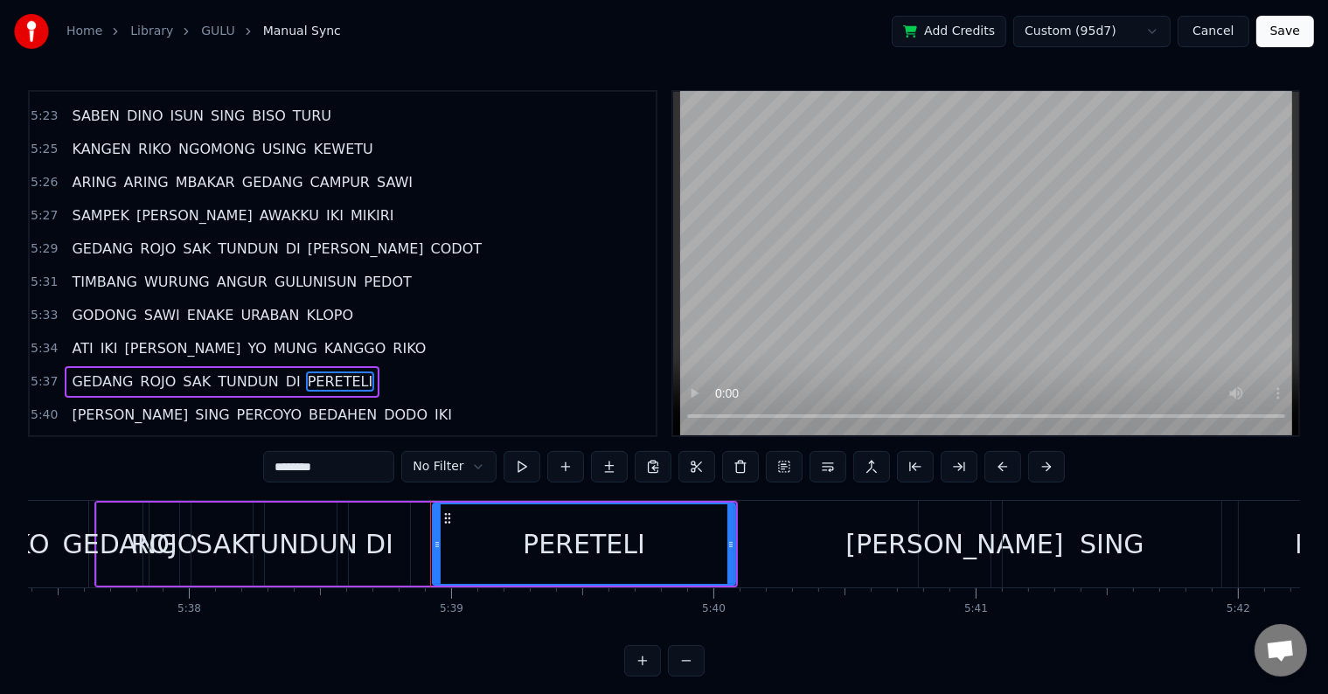
scroll to position [0, 88809]
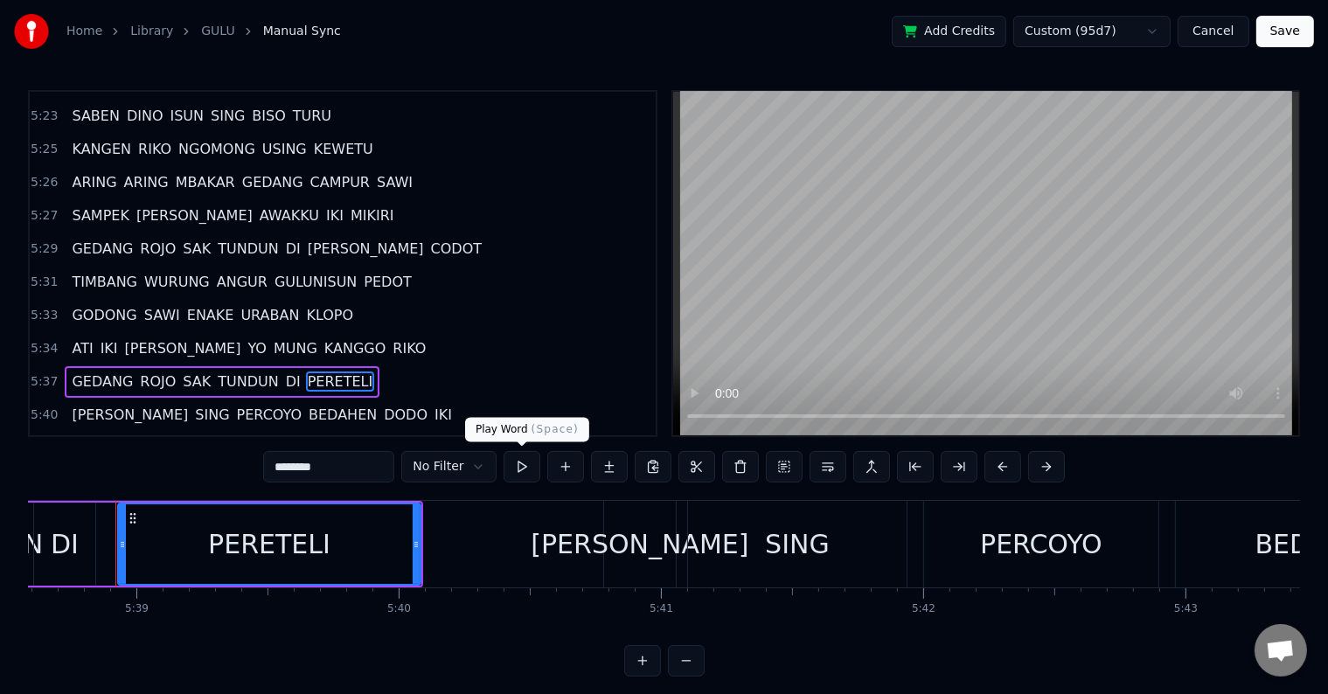
click at [528, 462] on button at bounding box center [522, 466] width 37 height 31
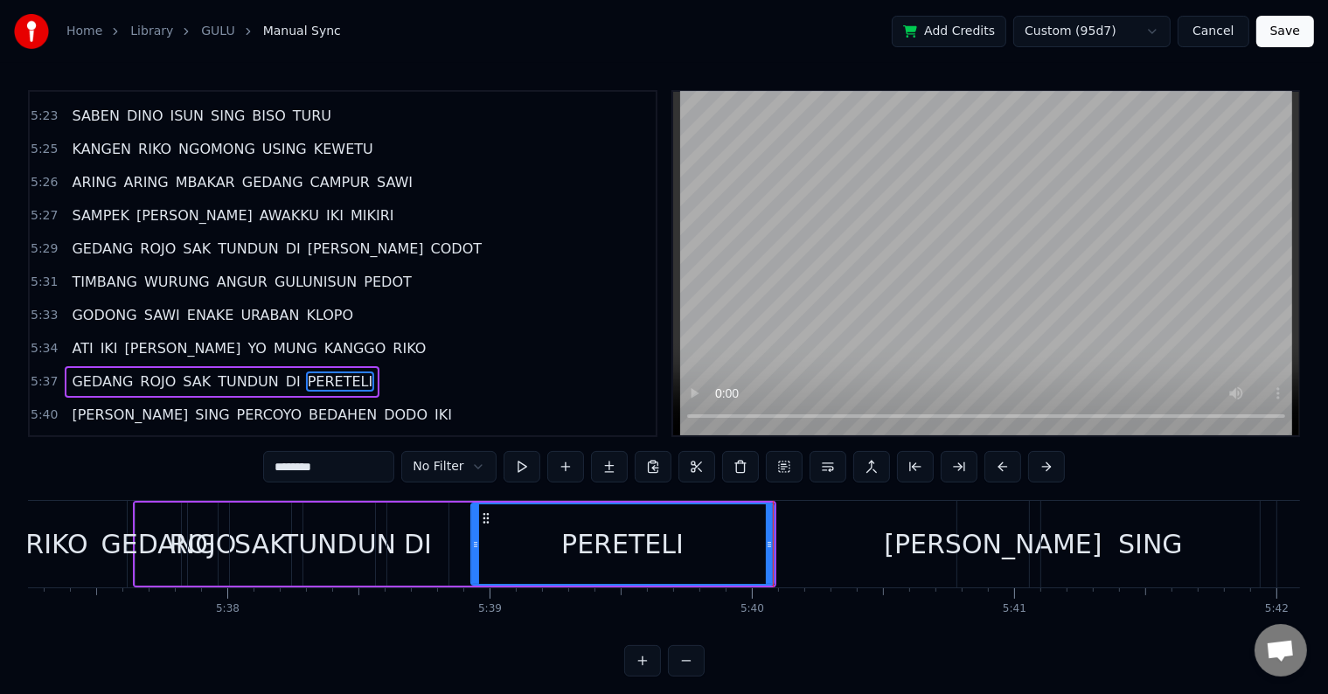
scroll to position [0, 87914]
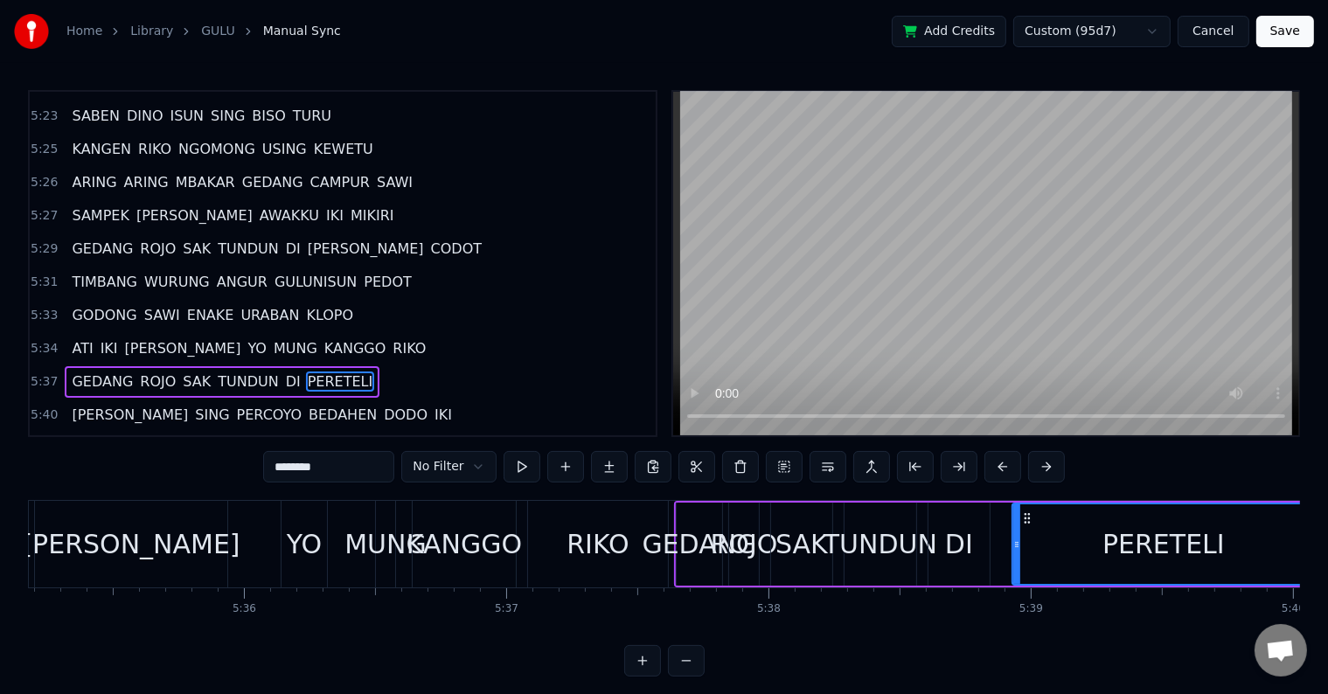
click at [962, 535] on div "DI" at bounding box center [959, 544] width 28 height 39
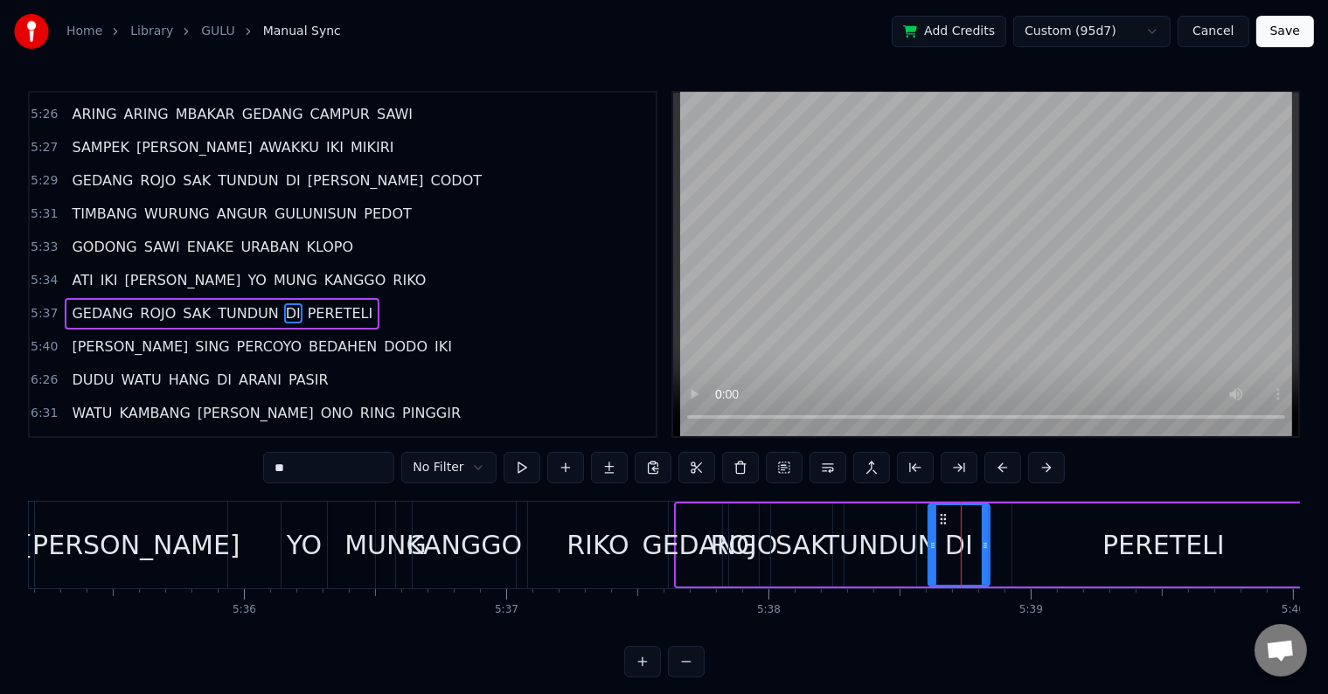
scroll to position [26, 0]
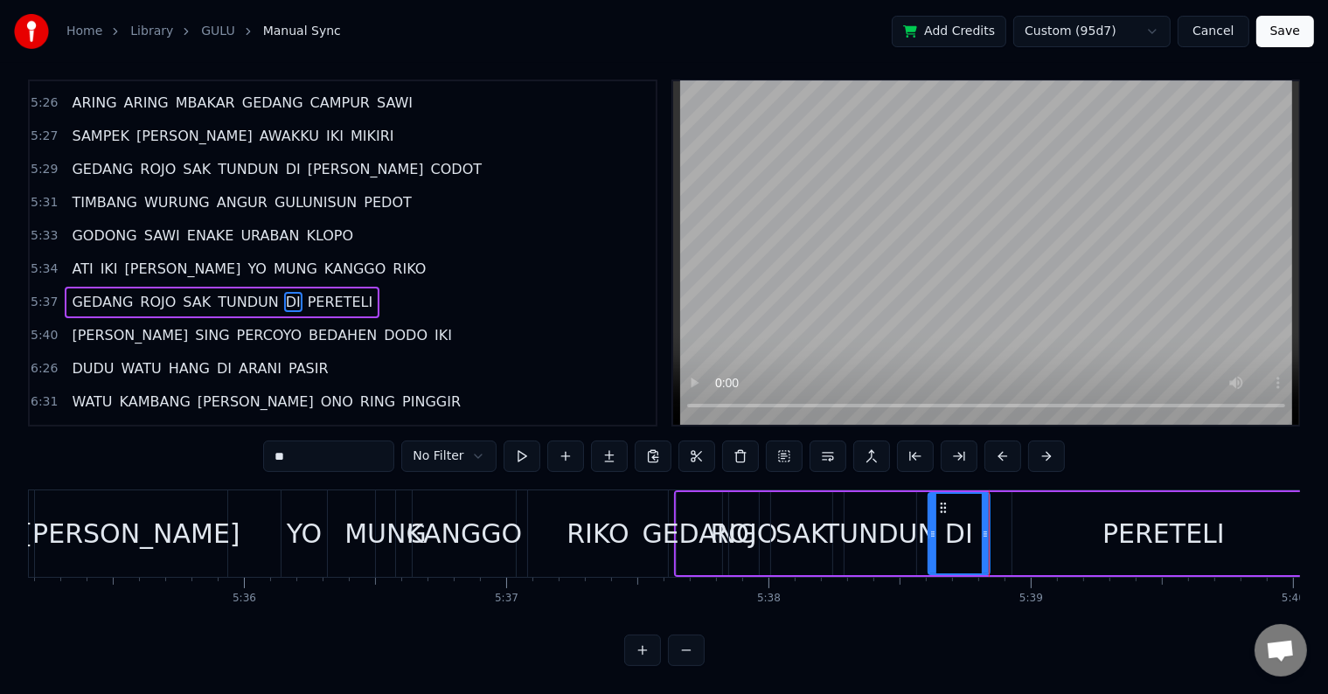
click at [863, 521] on div "TUNDUN" at bounding box center [881, 533] width 114 height 39
type input "******"
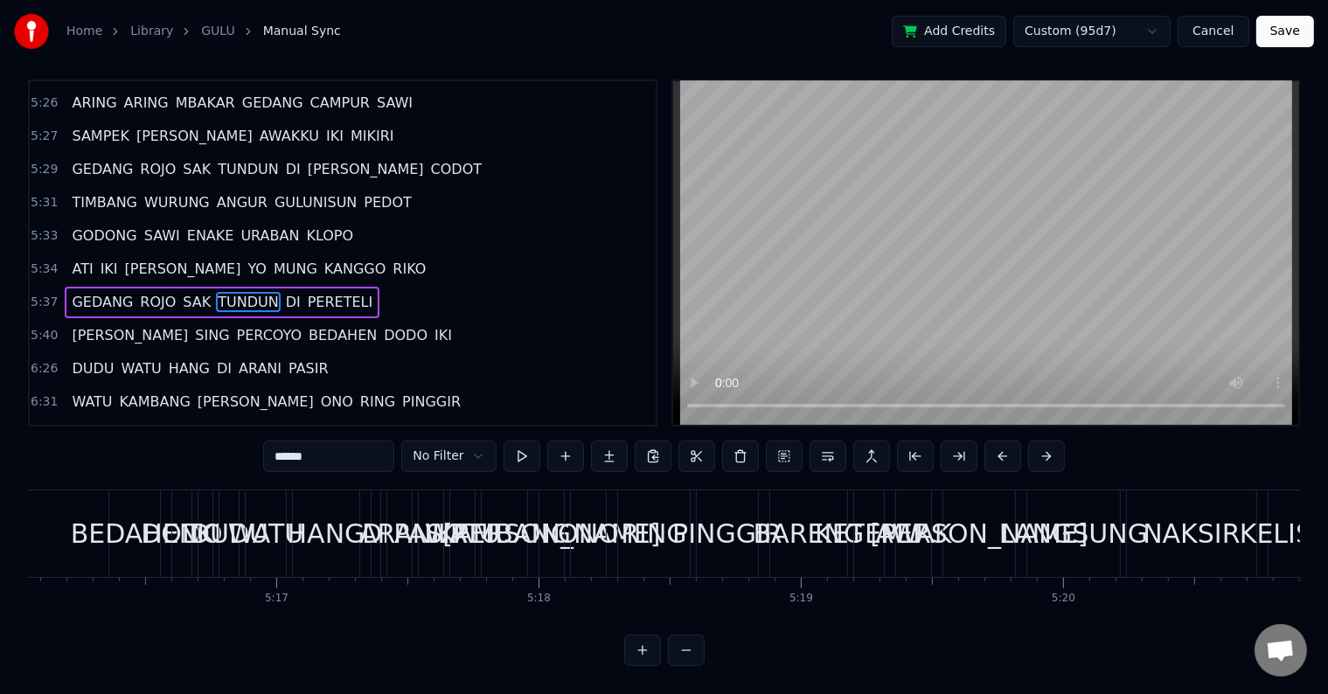
scroll to position [0, 82357]
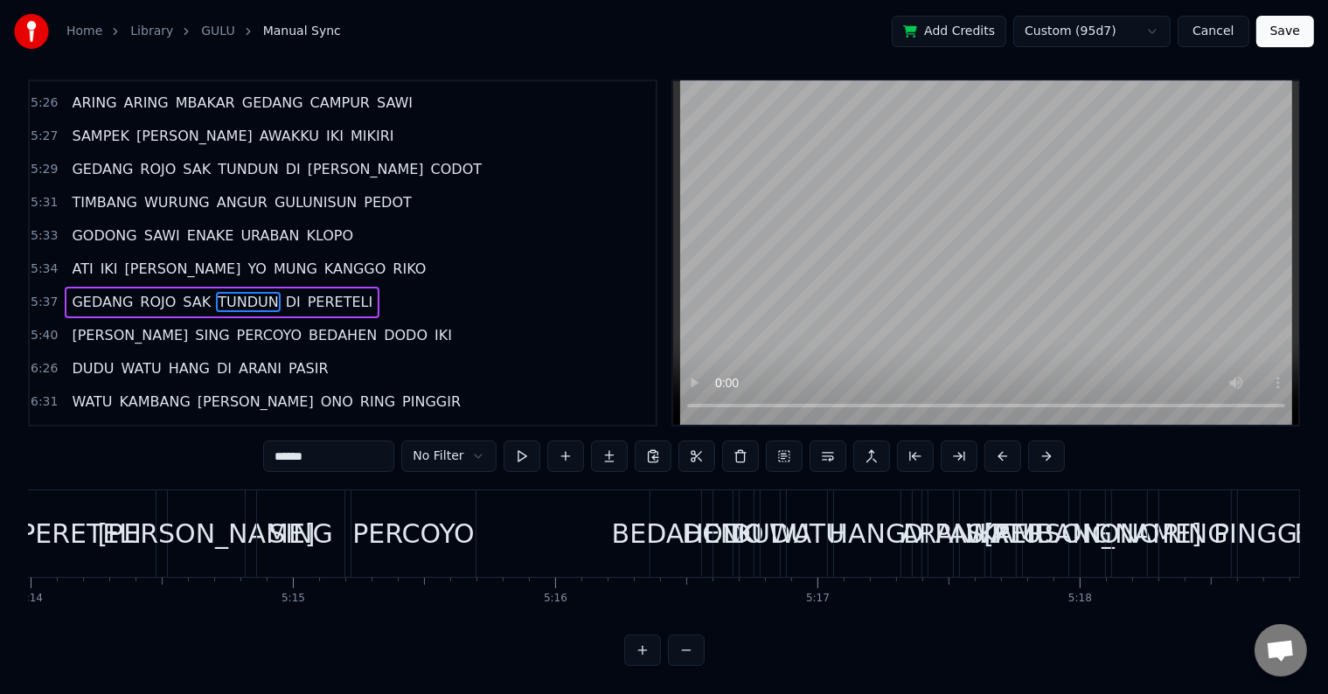
click at [534, 490] on div "[PERSON_NAME] SING PERCOYO BEDAHEN DODO IKI" at bounding box center [462, 533] width 591 height 87
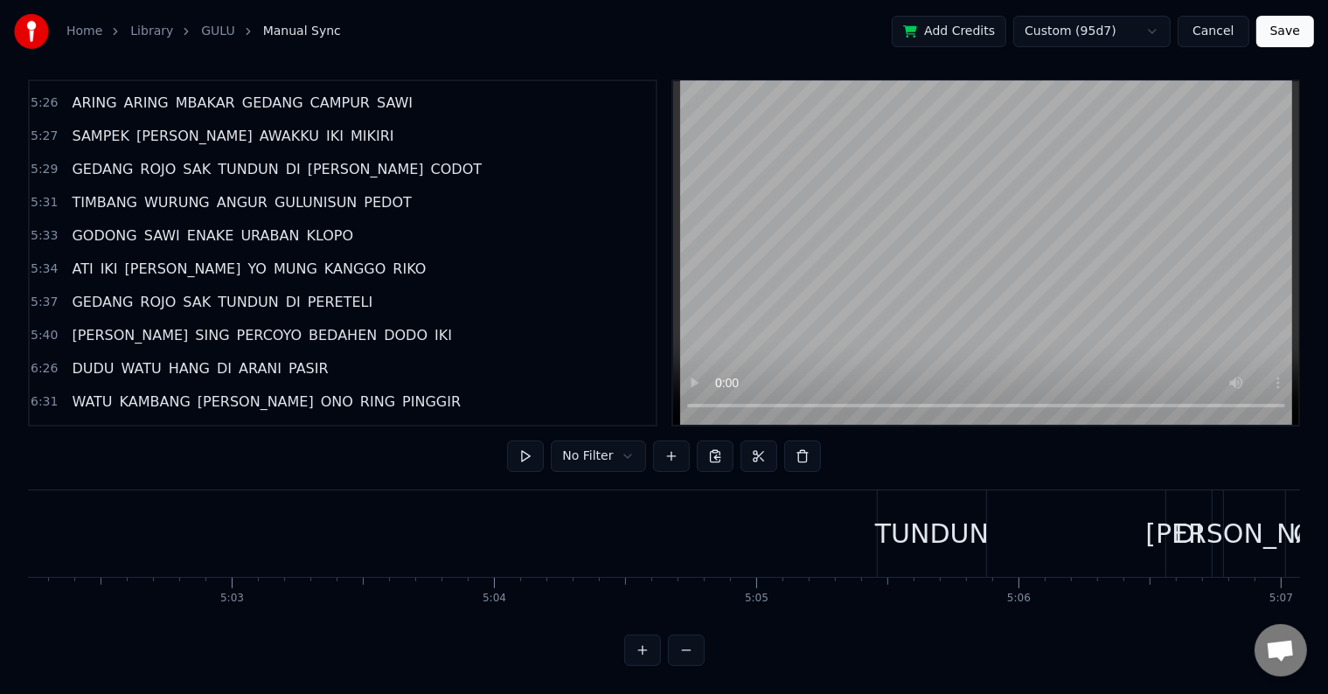
scroll to position [0, 79192]
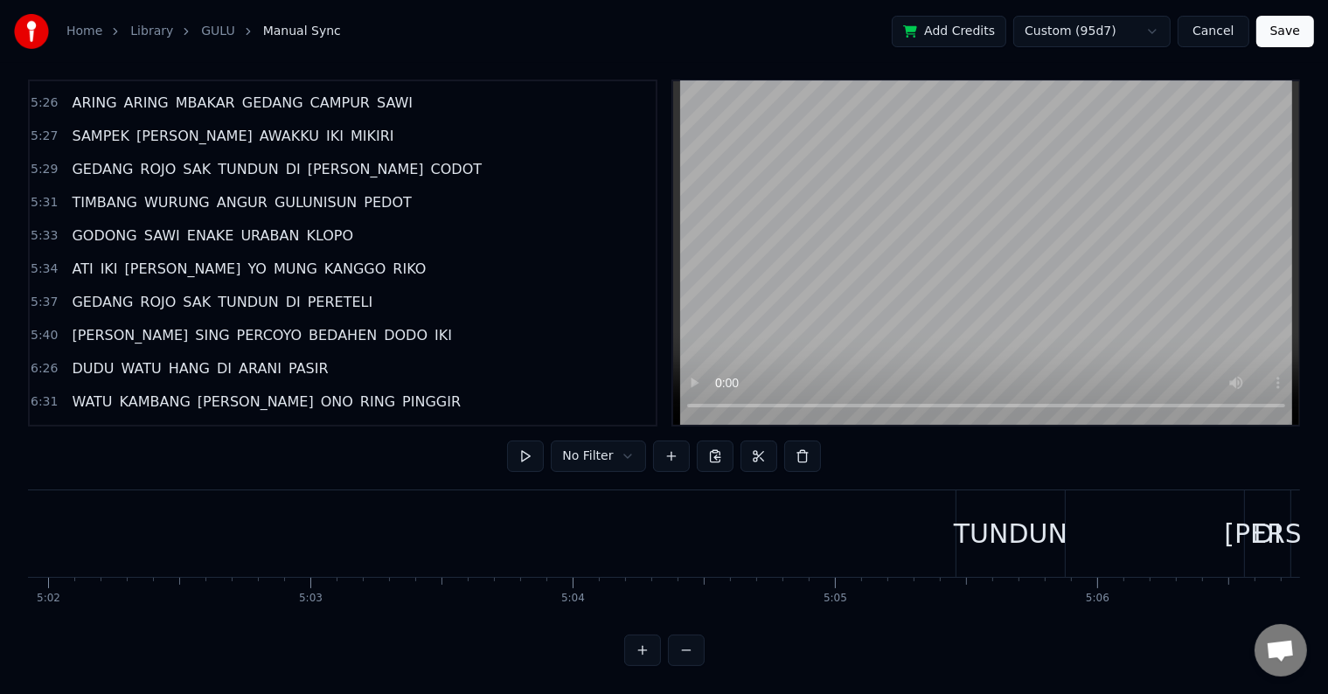
click at [800, 473] on div "0:54 DUDU WATU HANG DI ARANI PASIR MAS 1:00 WATU KAMBANG [PERSON_NAME] RING PIN…" at bounding box center [664, 373] width 1272 height 587
click at [765, 490] on div "GEDANG ROJO SAK [PERSON_NAME] CODOT" at bounding box center [409, 533] width 2097 height 87
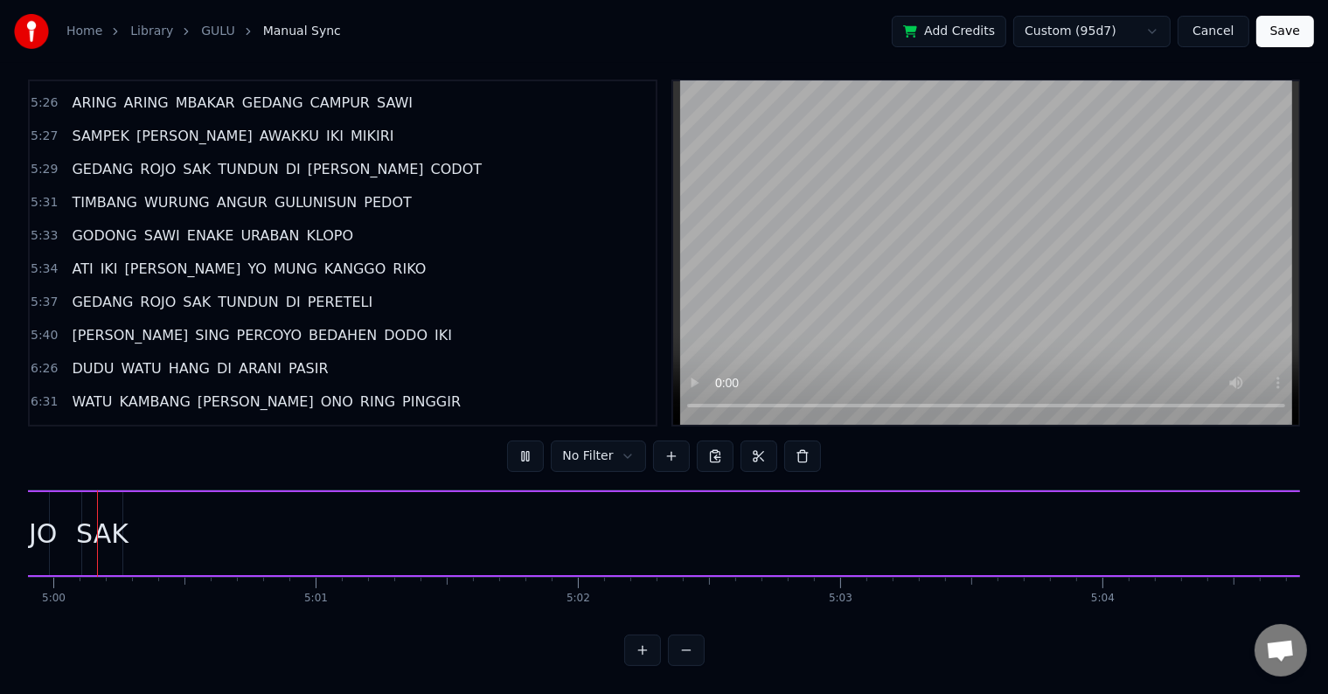
scroll to position [0, 78632]
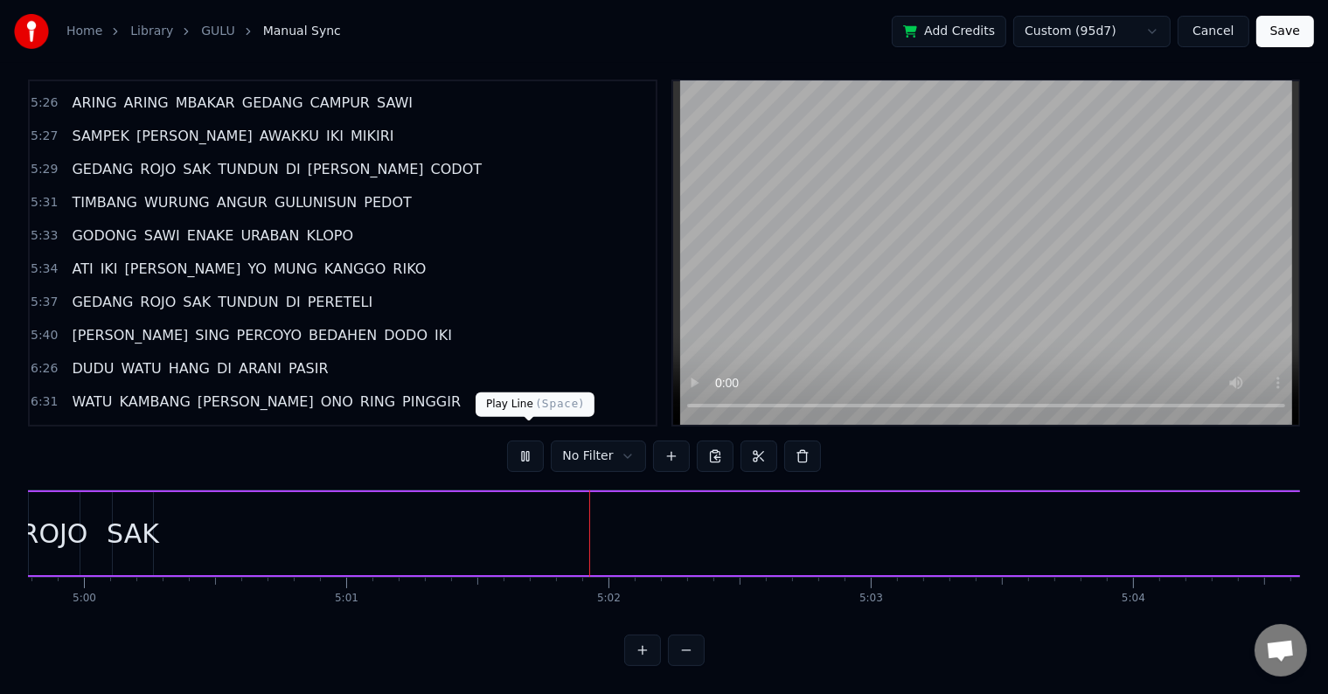
click at [526, 442] on button at bounding box center [525, 456] width 37 height 31
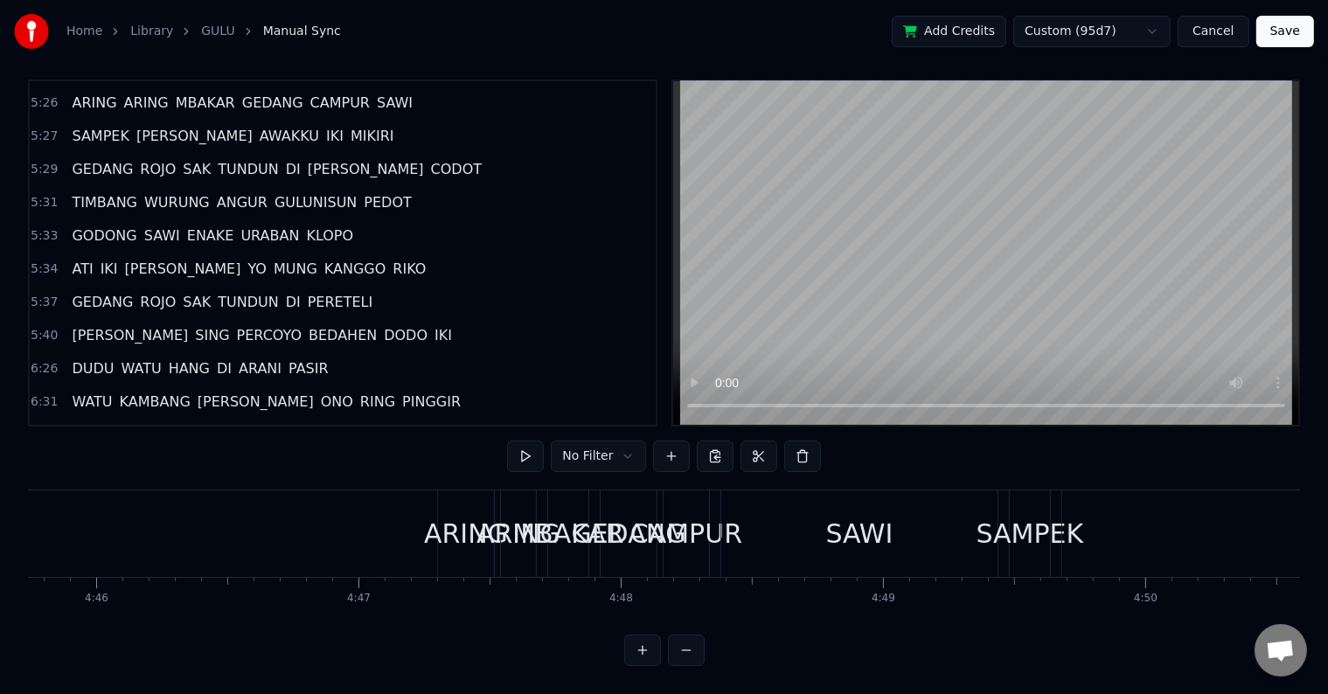
scroll to position [0, 74794]
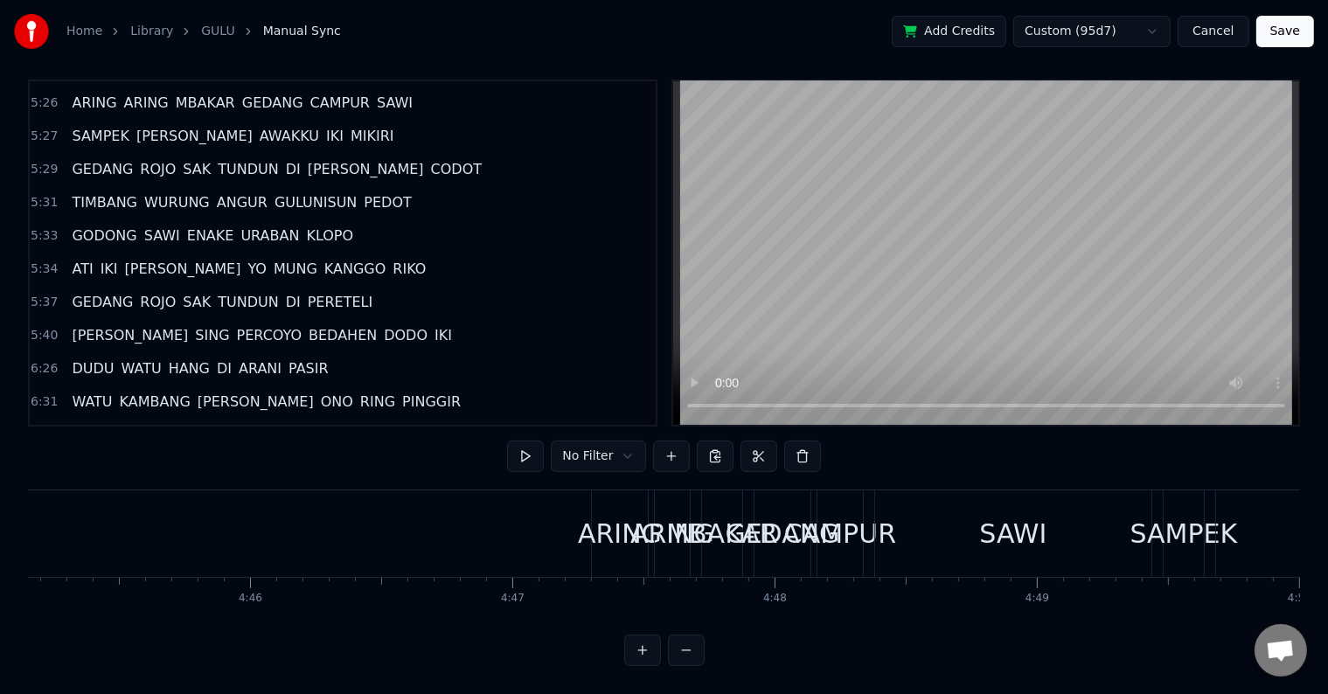
click at [619, 534] on div "ARING" at bounding box center [620, 533] width 84 height 39
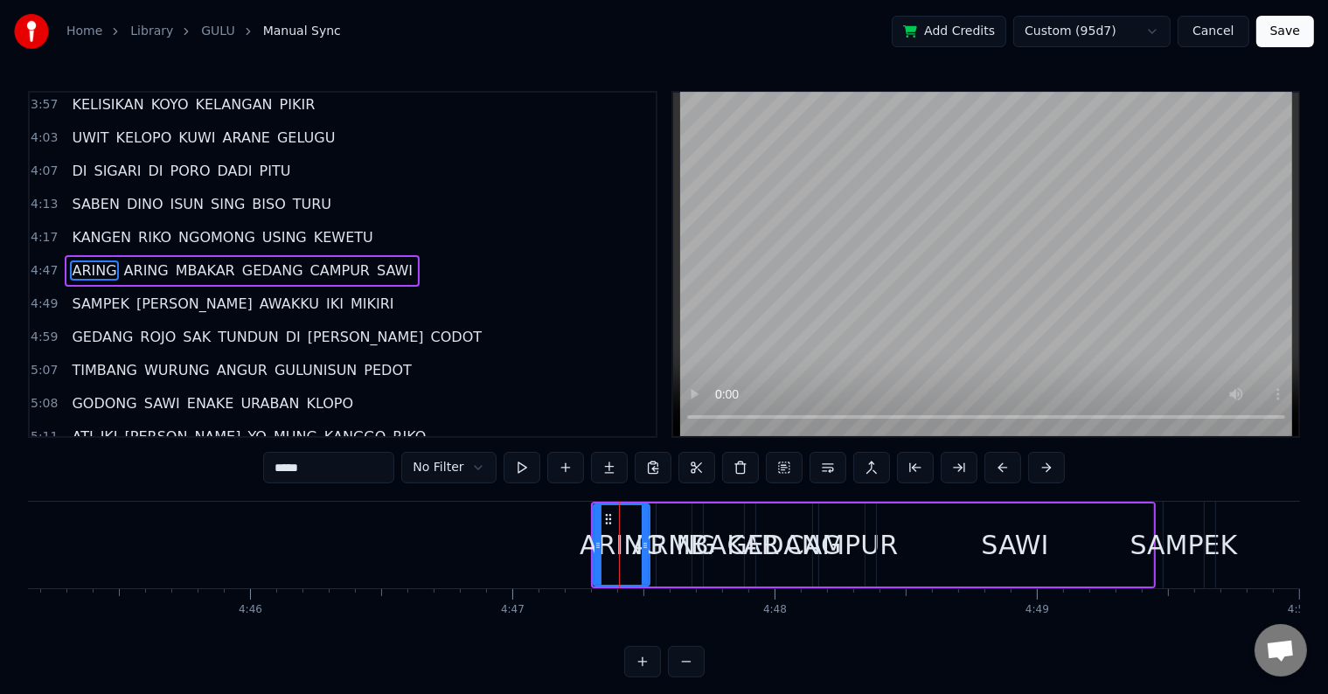
scroll to position [616, 0]
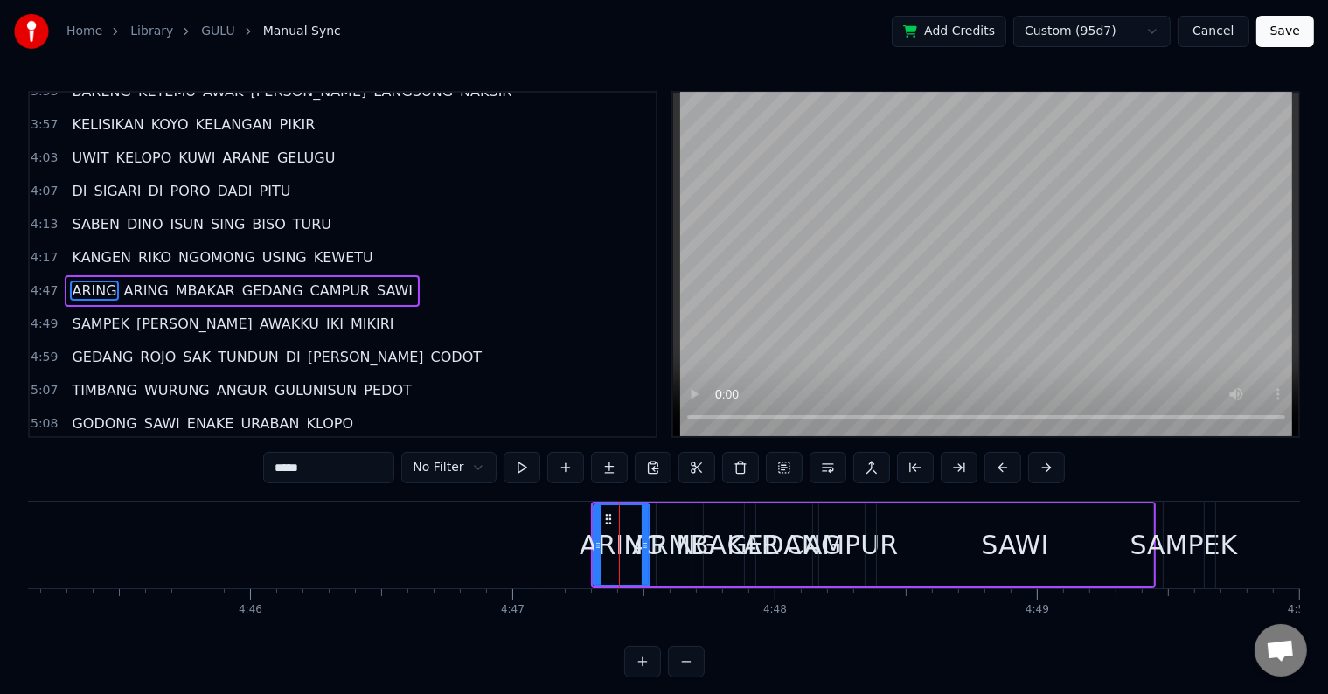
click at [1165, 34] on html "Home Library GULU Manual Sync Add Credits Custom (95d7) Cancel Save 0:54 DUDU W…" at bounding box center [664, 353] width 1328 height 706
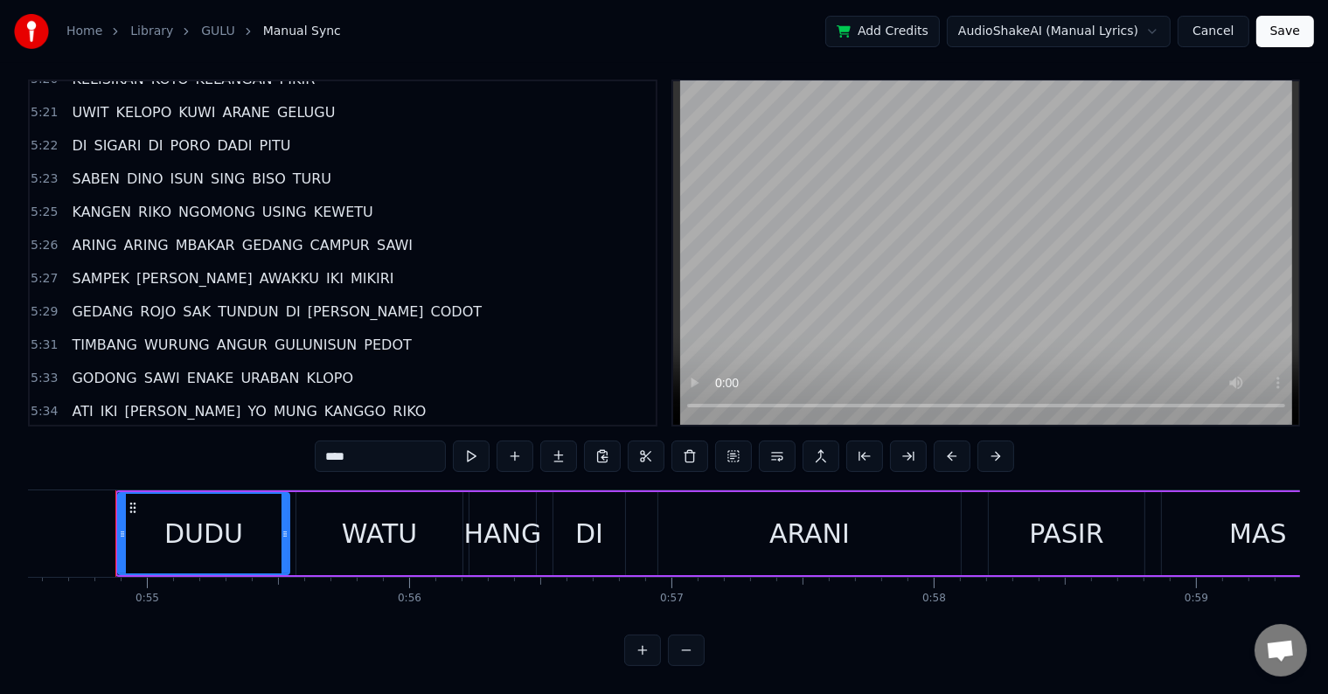
scroll to position [1167, 0]
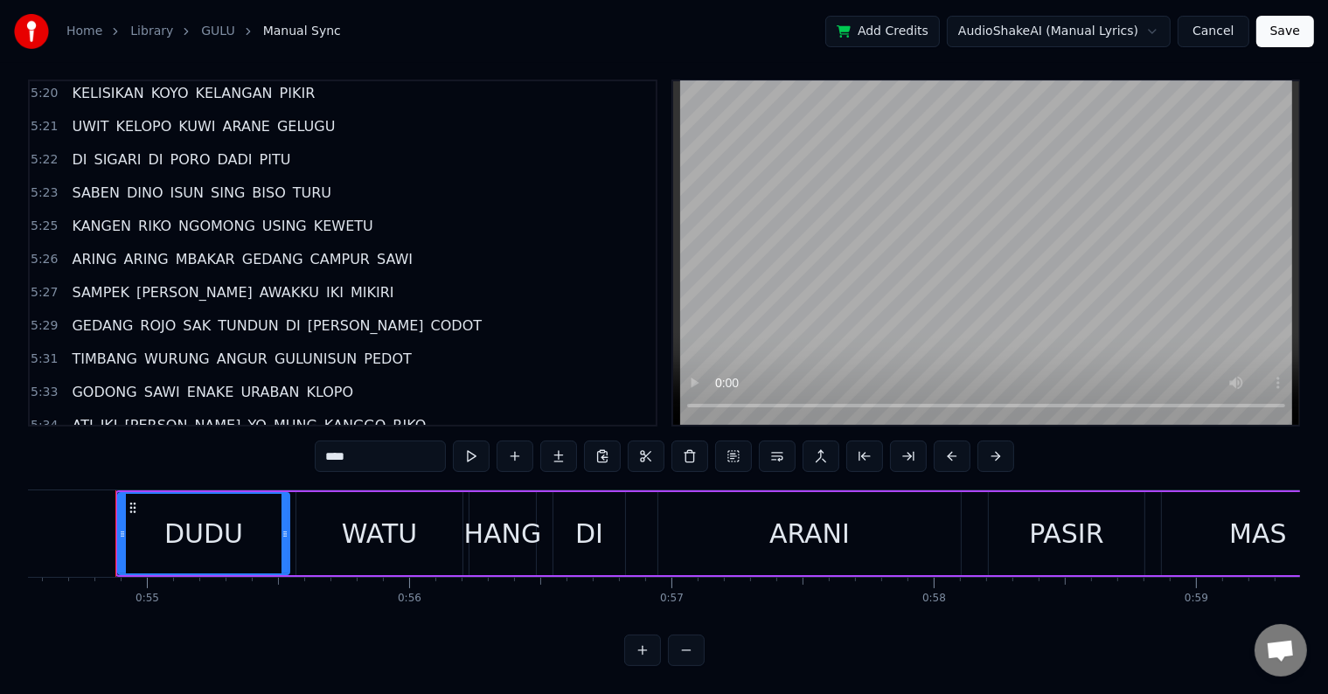
click at [83, 249] on span "ARING" at bounding box center [94, 259] width 48 height 20
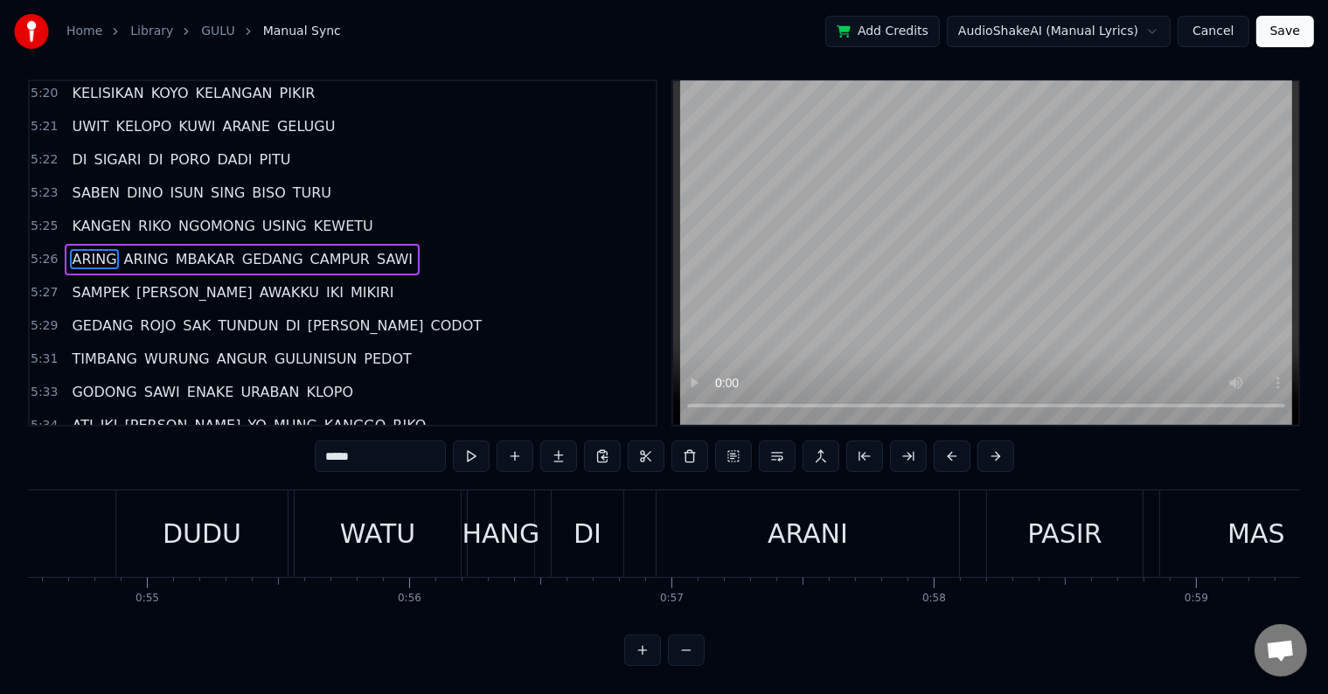
type input "*****"
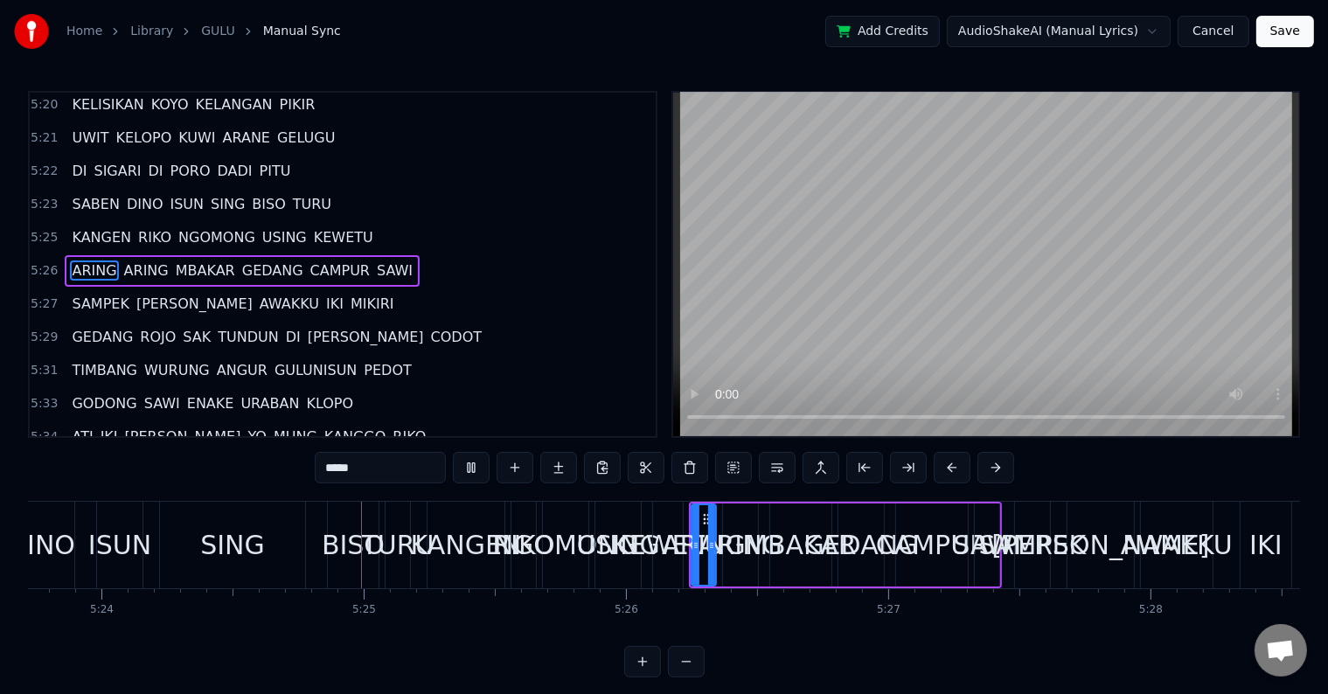
scroll to position [0, 84976]
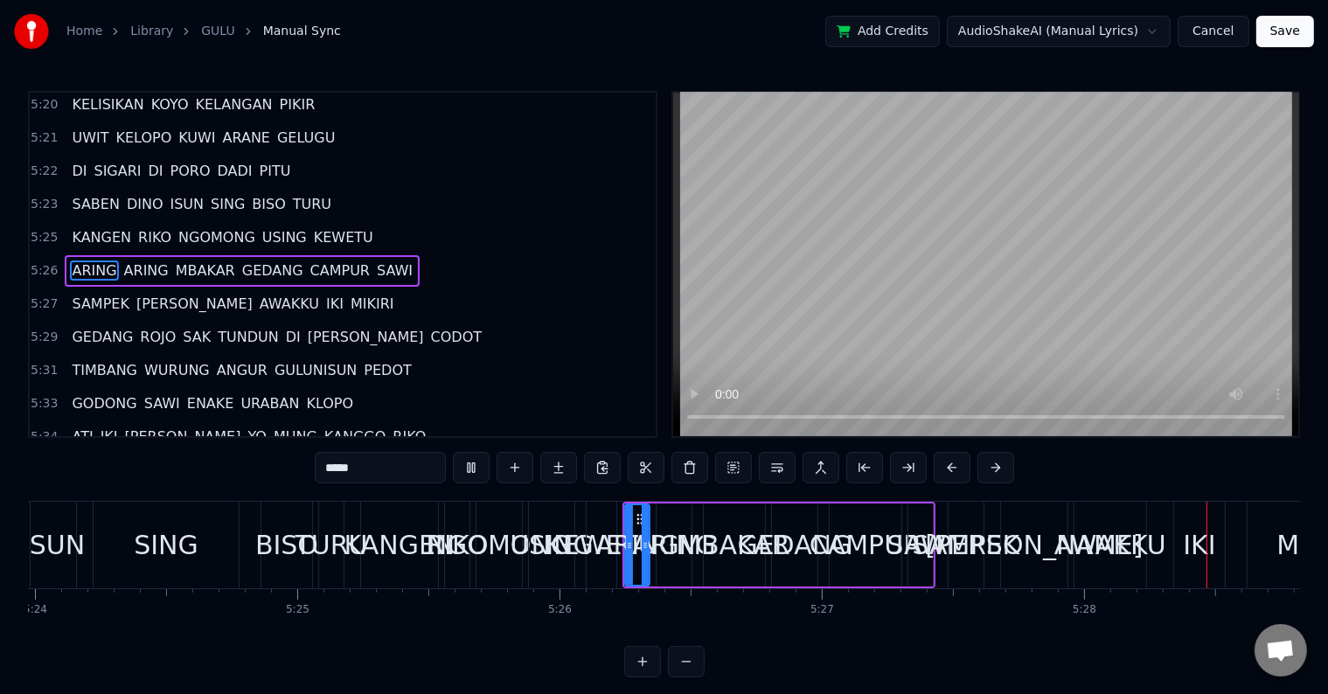
click at [1211, 36] on button "Cancel" at bounding box center [1213, 31] width 71 height 31
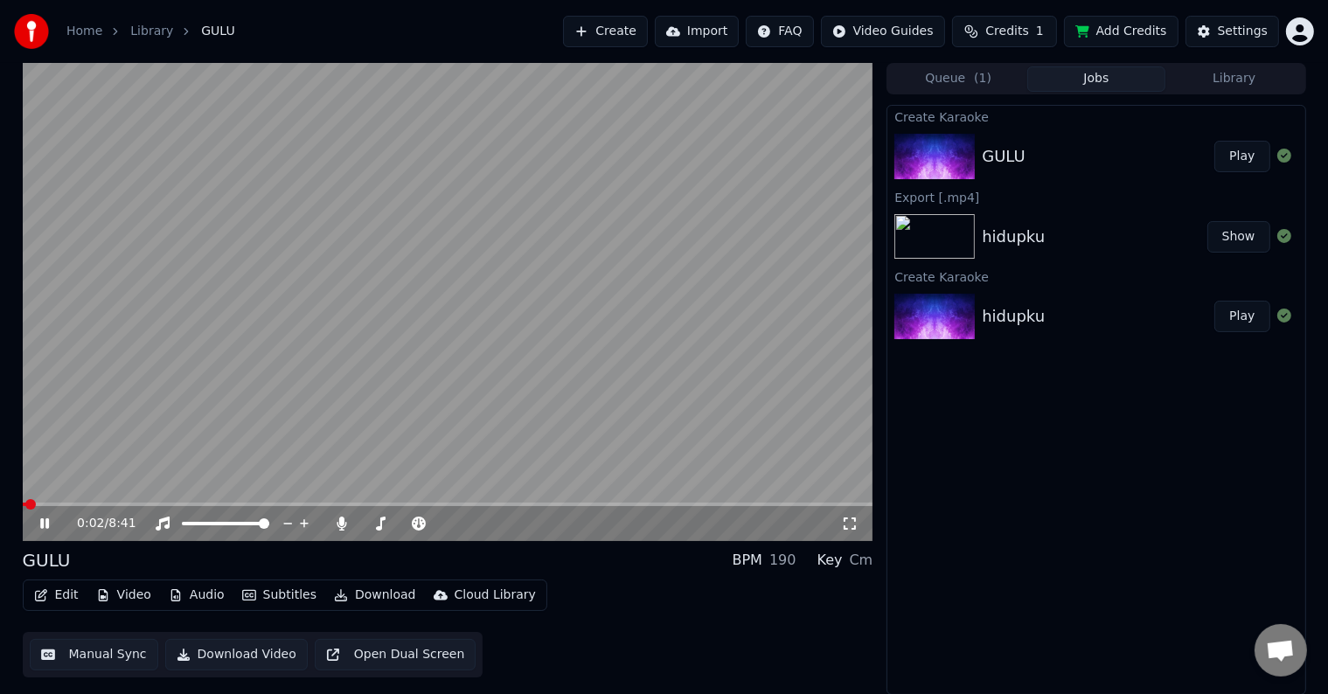
click at [43, 518] on icon at bounding box center [44, 523] width 9 height 10
click at [238, 650] on button "Download Video" at bounding box center [236, 654] width 143 height 31
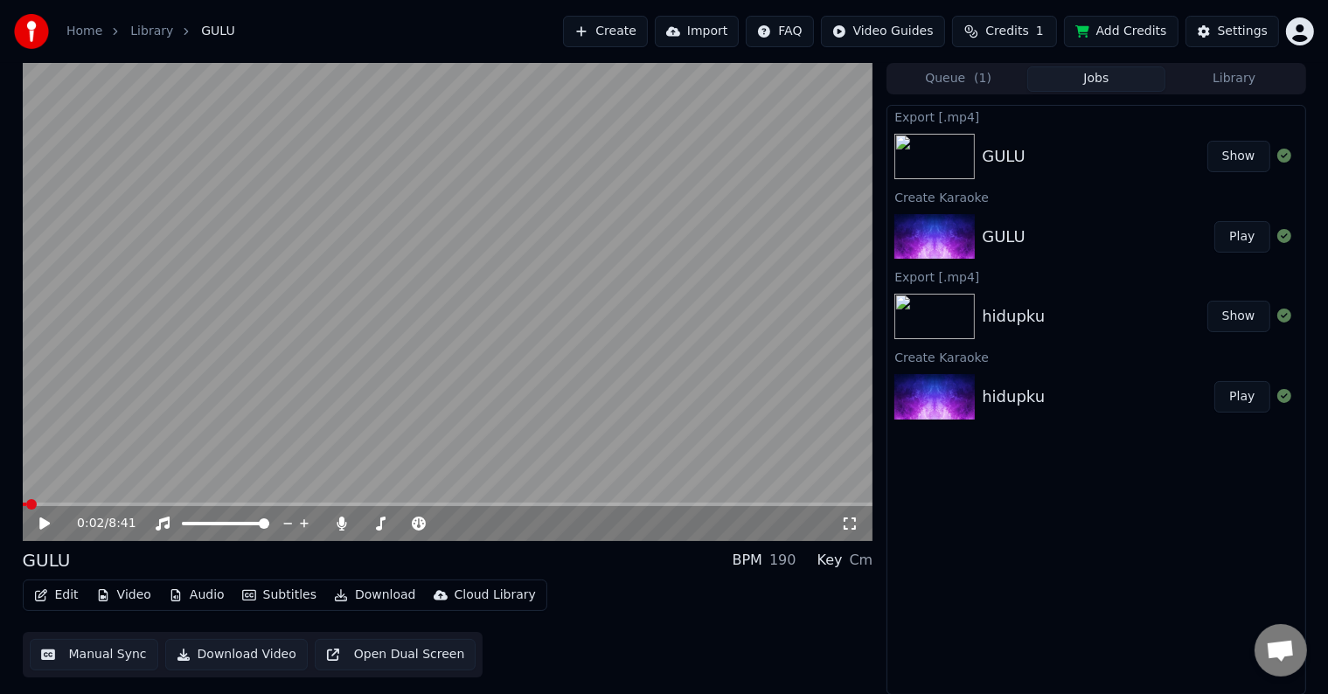
click at [38, 520] on icon at bounding box center [57, 524] width 41 height 14
click at [211, 505] on span at bounding box center [448, 504] width 851 height 3
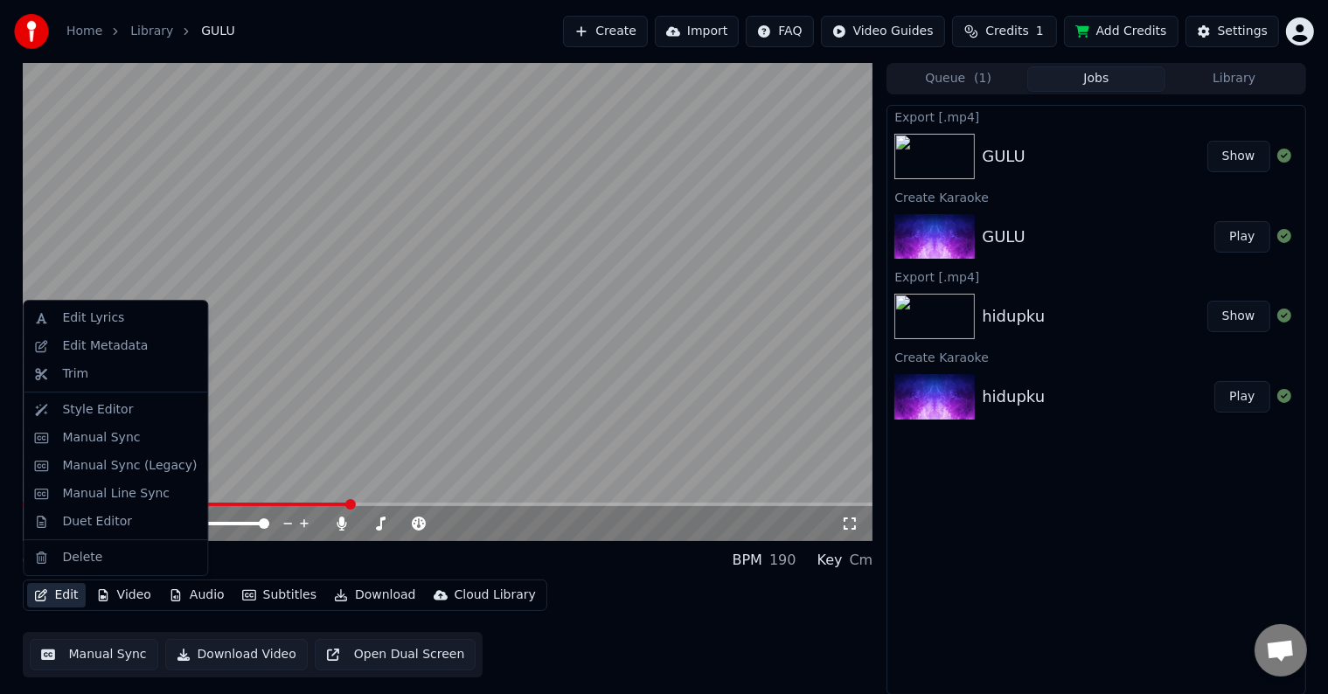
click at [55, 588] on button "Edit" at bounding box center [56, 595] width 59 height 24
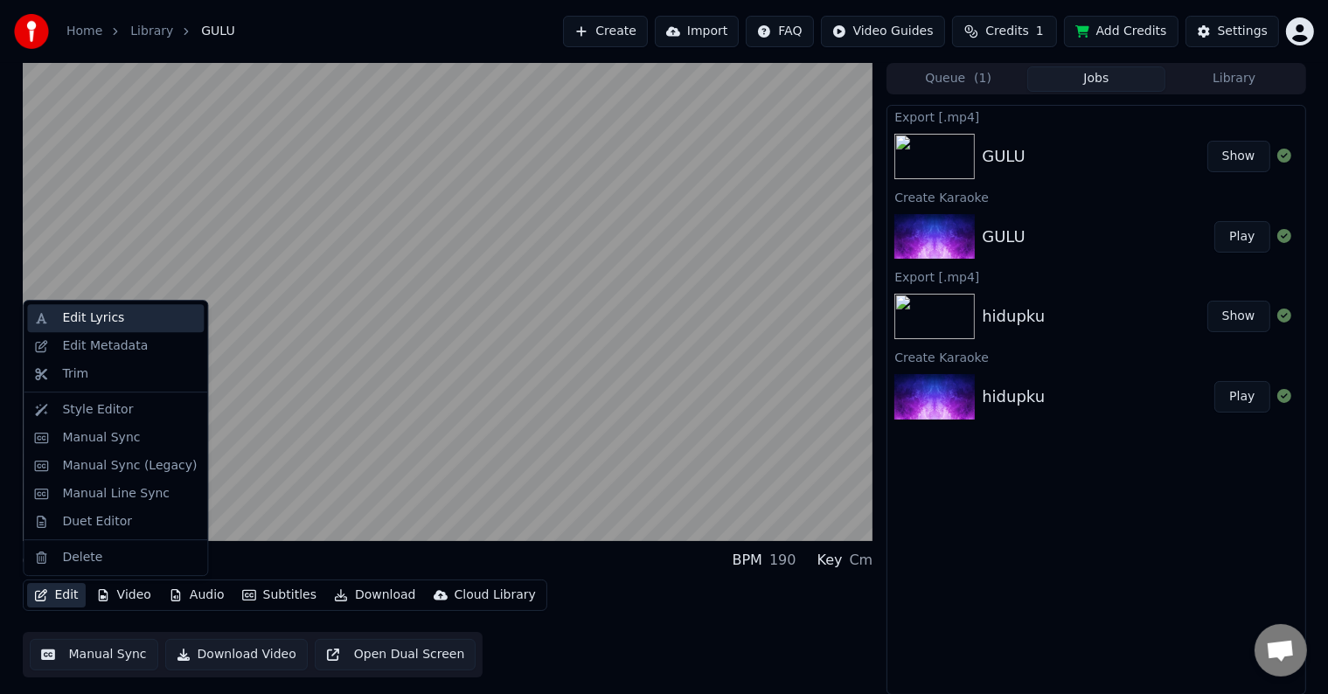
click at [101, 320] on div "Edit Lyrics" at bounding box center [93, 318] width 62 height 17
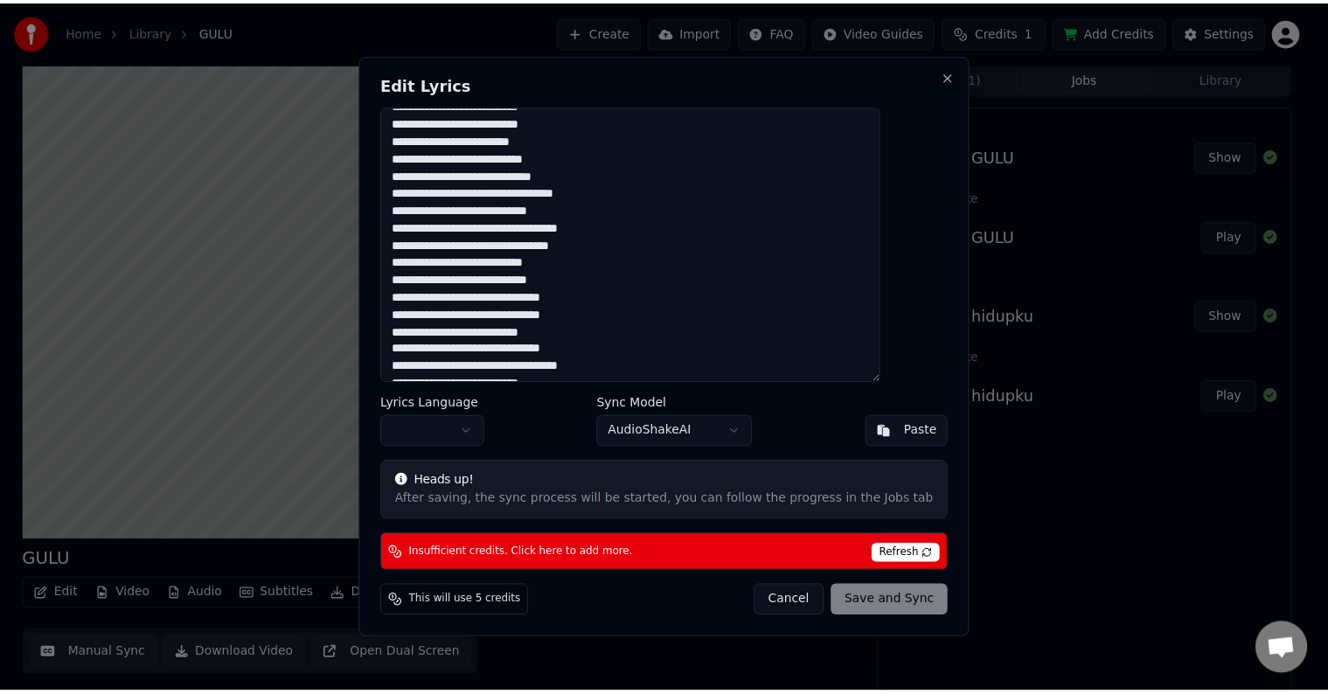
scroll to position [350, 0]
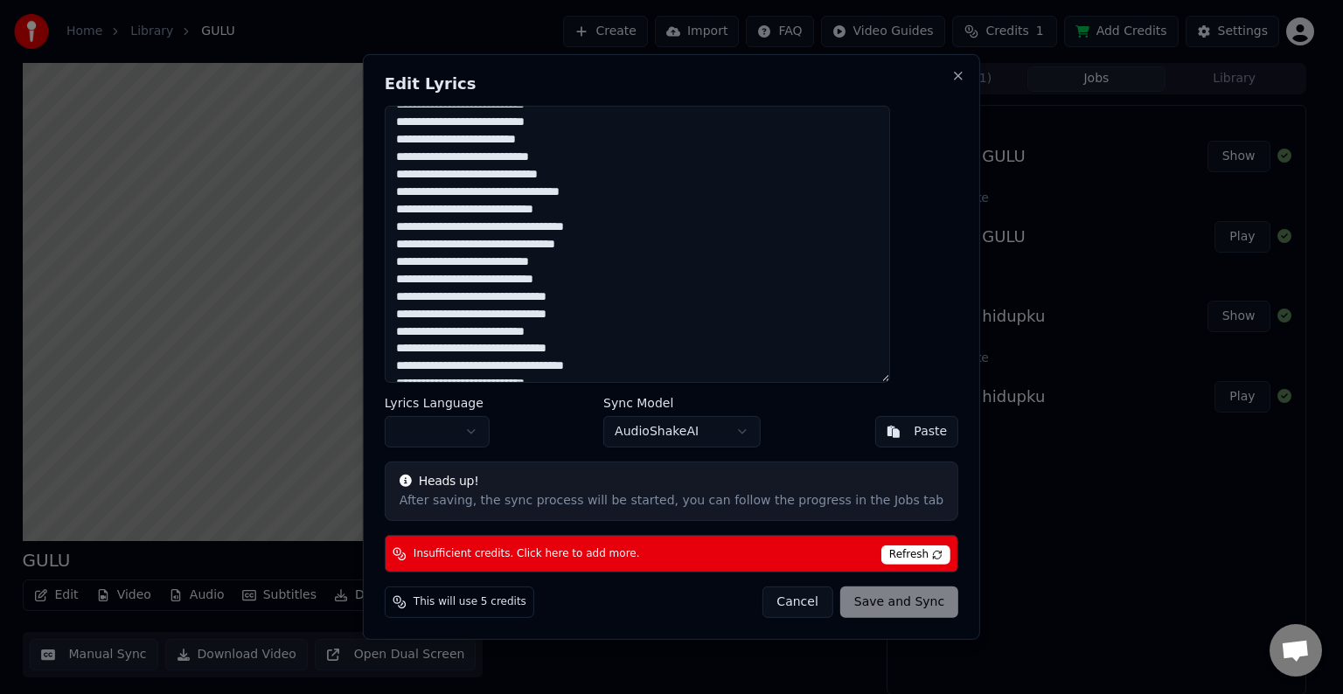
click at [509, 432] on body "Home Library GULU Create Import FAQ Video Guides Credits 1 Add Credits Settings…" at bounding box center [664, 347] width 1328 height 694
click at [951, 79] on button "Close" at bounding box center [958, 76] width 14 height 14
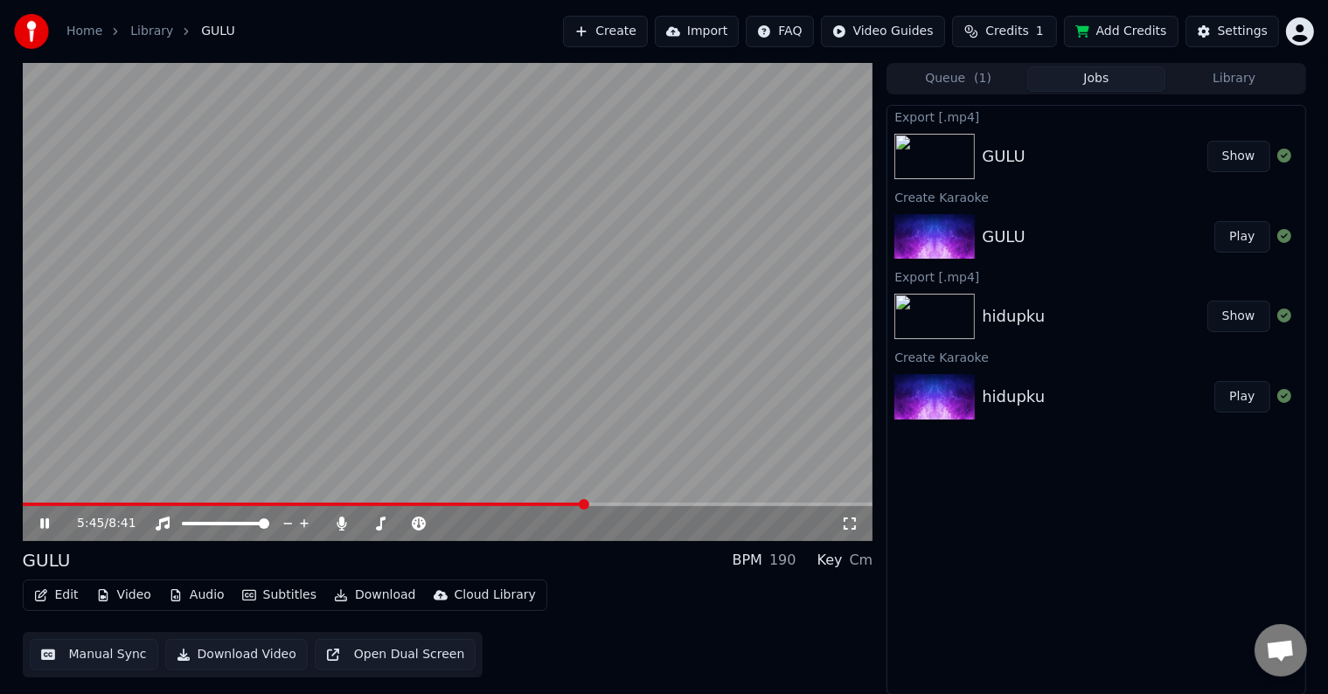
click at [591, 280] on video at bounding box center [448, 302] width 851 height 478
click at [630, 31] on button "Create" at bounding box center [605, 31] width 85 height 31
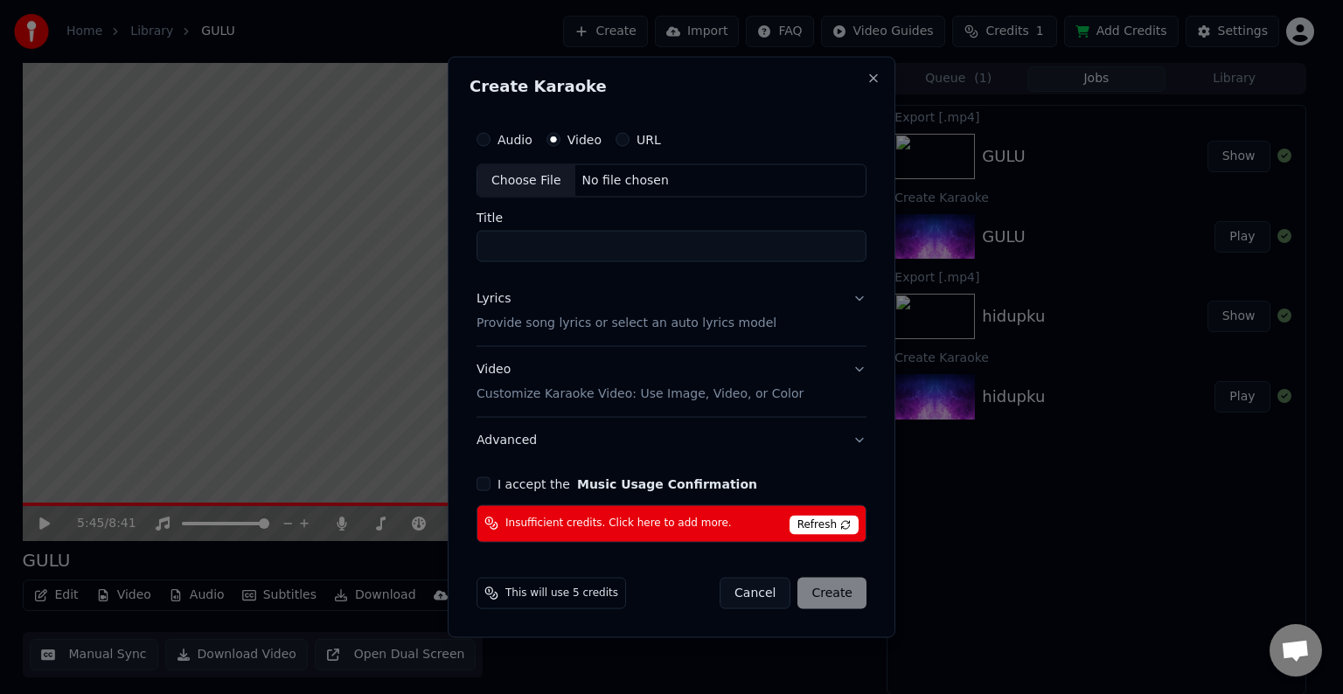
click at [650, 177] on div "No file chosen" at bounding box center [625, 180] width 101 height 17
type input "*****"
click at [871, 80] on button "Close" at bounding box center [873, 79] width 14 height 14
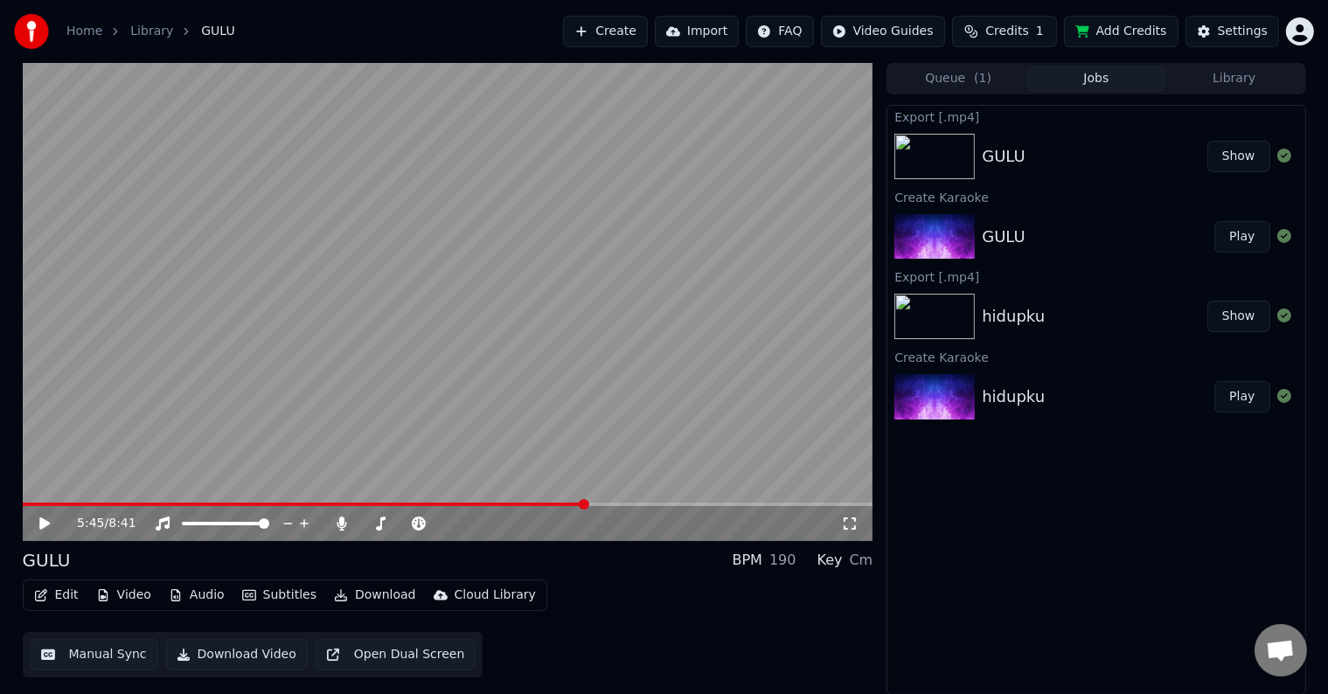
click at [1300, 27] on html "Home Library GULU Create Import FAQ Video Guides Credits 1 Add Credits Settings…" at bounding box center [664, 347] width 1328 height 694
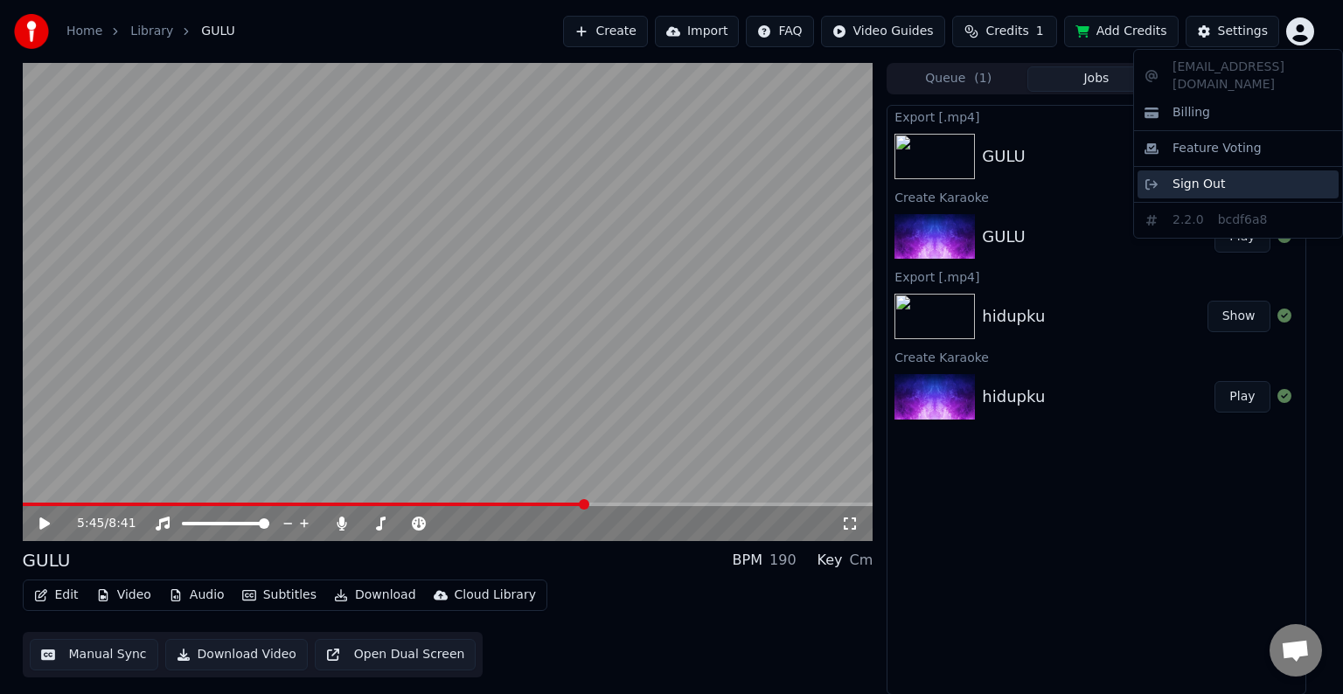
click at [1249, 170] on div "Sign Out" at bounding box center [1237, 184] width 201 height 28
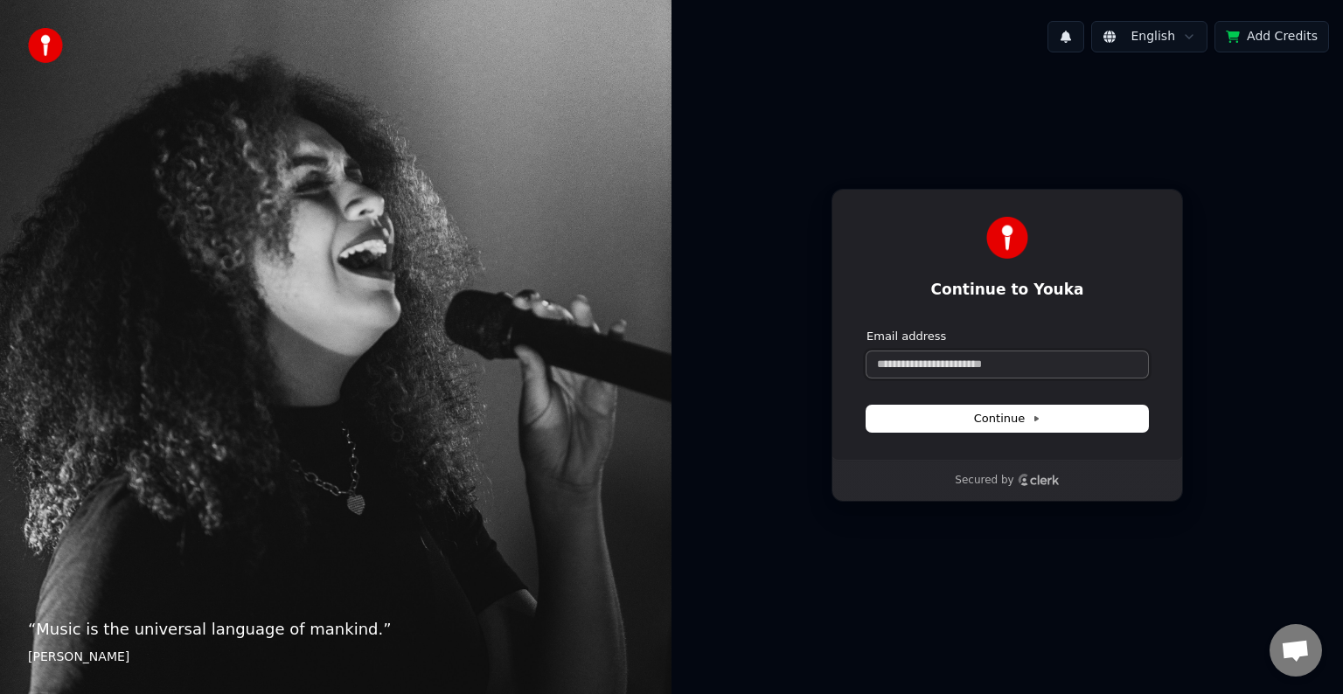
click at [1011, 364] on input "Email address" at bounding box center [1007, 364] width 282 height 26
type input "*"
click at [1026, 412] on span "Continue" at bounding box center [1007, 419] width 66 height 16
type input "**********"
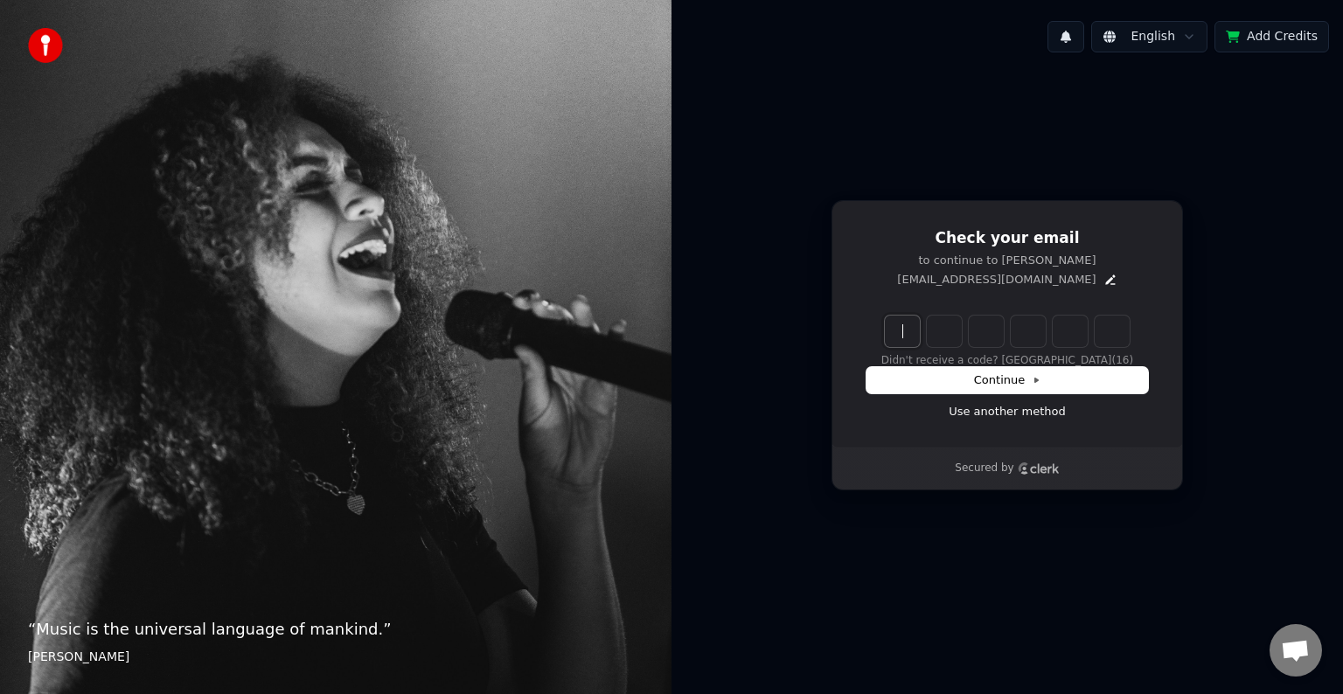
click at [909, 330] on input "Enter verification code" at bounding box center [1025, 331] width 280 height 31
type input "******"
